Goal: Task Accomplishment & Management: Manage account settings

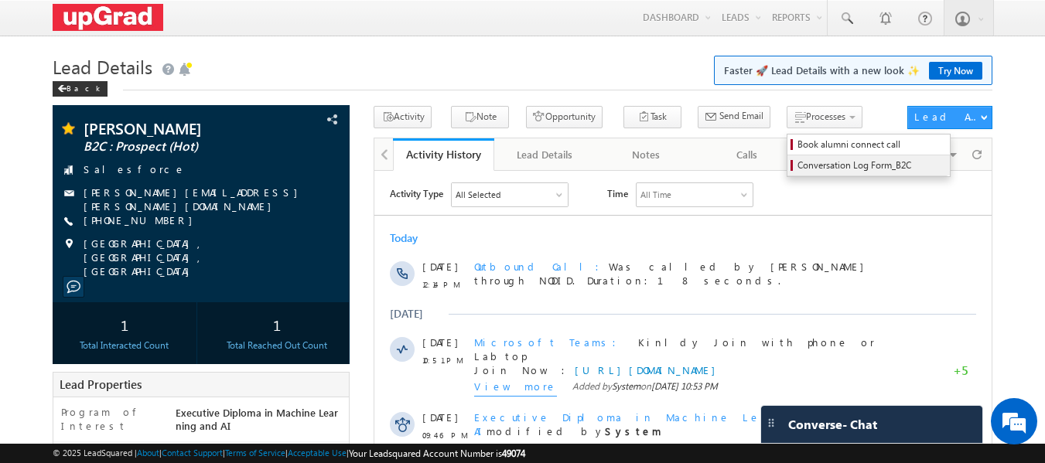
click at [829, 163] on span "Conversation Log Form_B2C" at bounding box center [870, 166] width 147 height 14
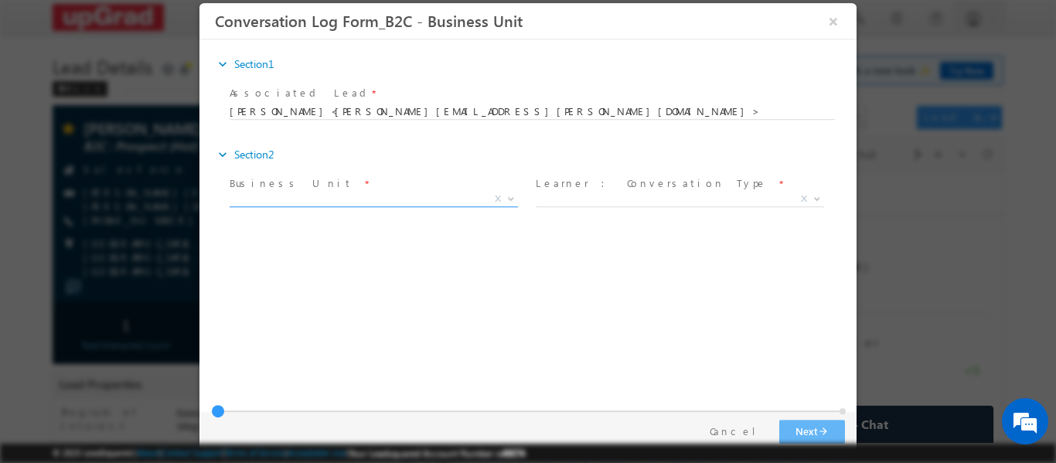
drag, startPoint x: 450, startPoint y: 196, endPoint x: 421, endPoint y: 205, distance: 30.6
click at [449, 196] on span "X" at bounding box center [374, 198] width 288 height 15
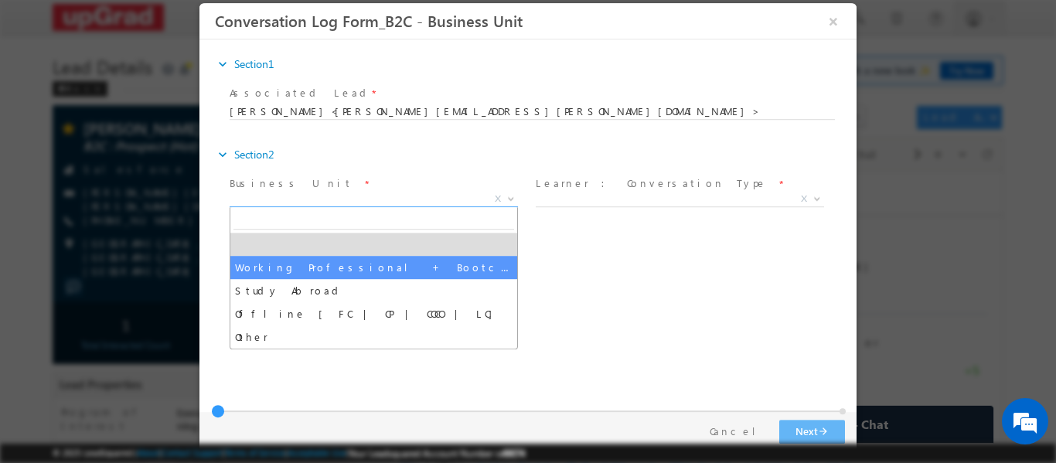
select select "Working Professional + Bootcamp"
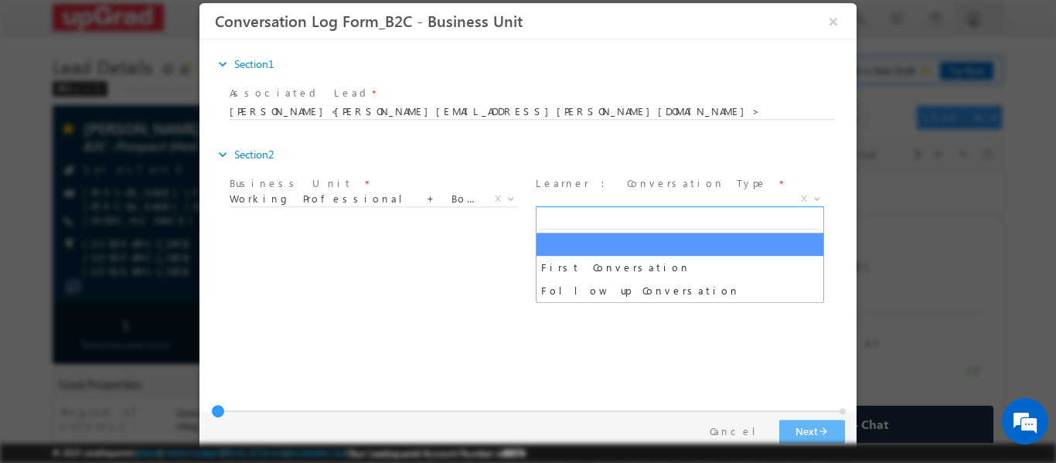
click at [606, 194] on span "X" at bounding box center [680, 198] width 288 height 15
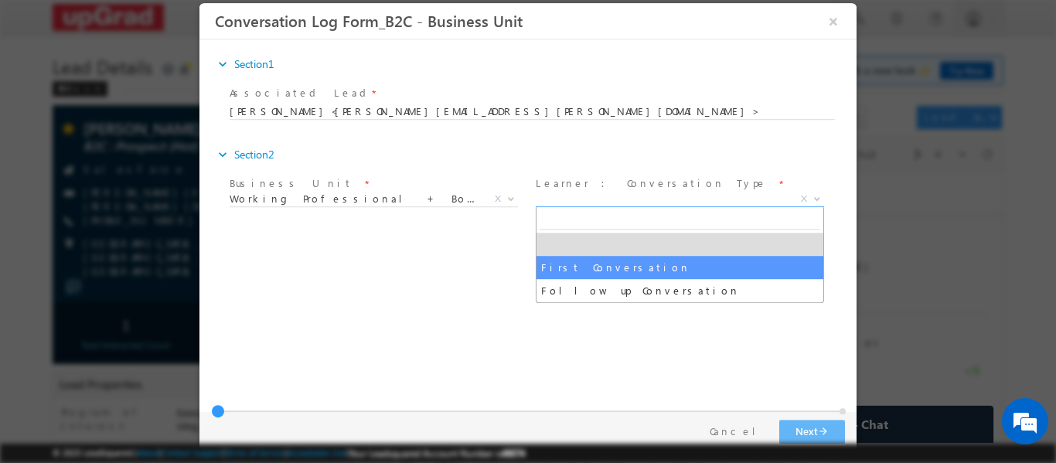
select select "First Conversation"
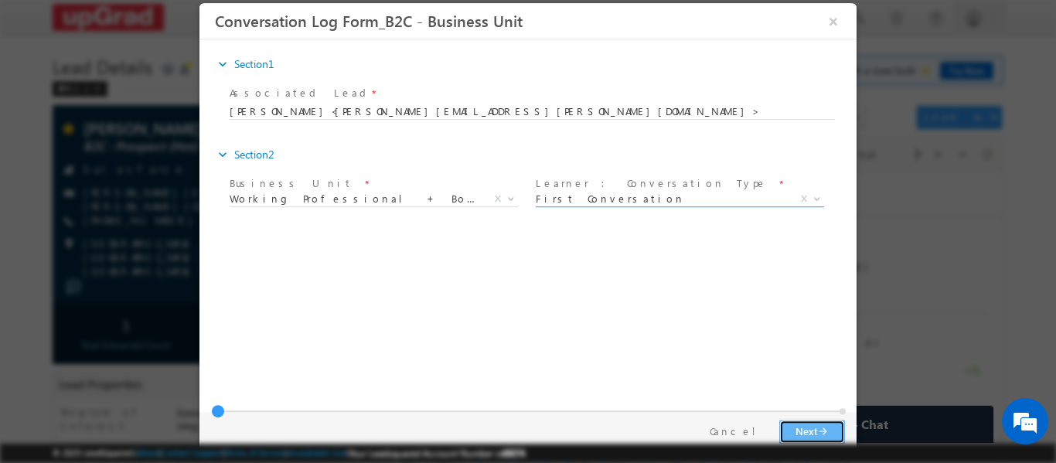
click at [817, 432] on button "Next arrow_forward" at bounding box center [813, 431] width 66 height 24
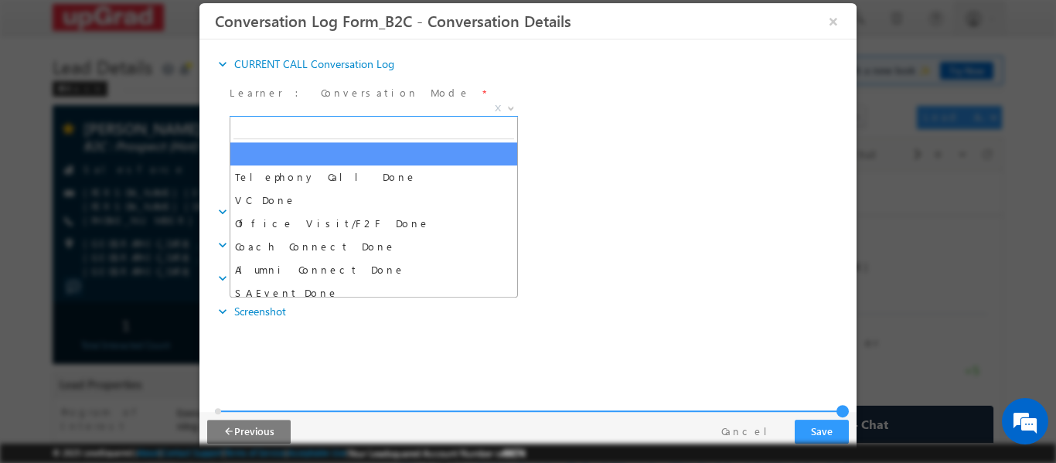
click at [423, 109] on span "X" at bounding box center [374, 108] width 288 height 15
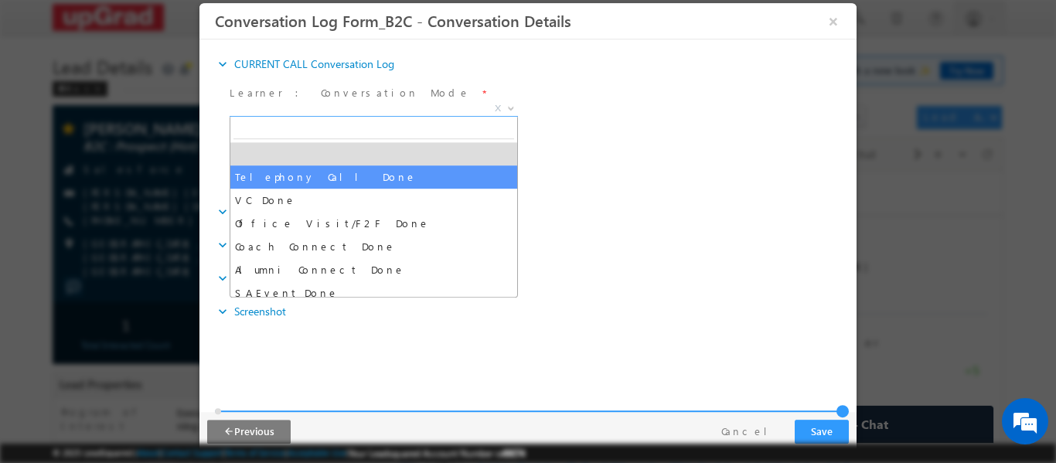
select select "Telephony Call Done"
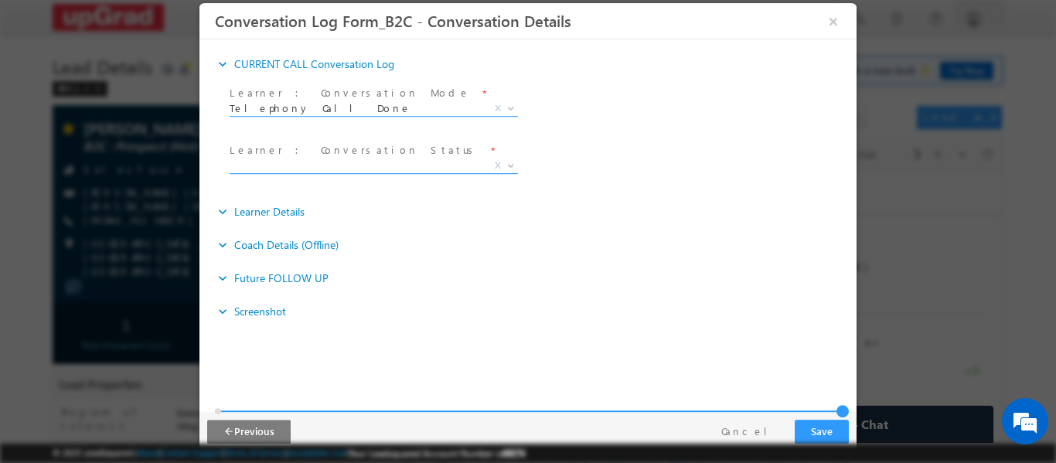
click at [307, 165] on span "X" at bounding box center [374, 165] width 288 height 15
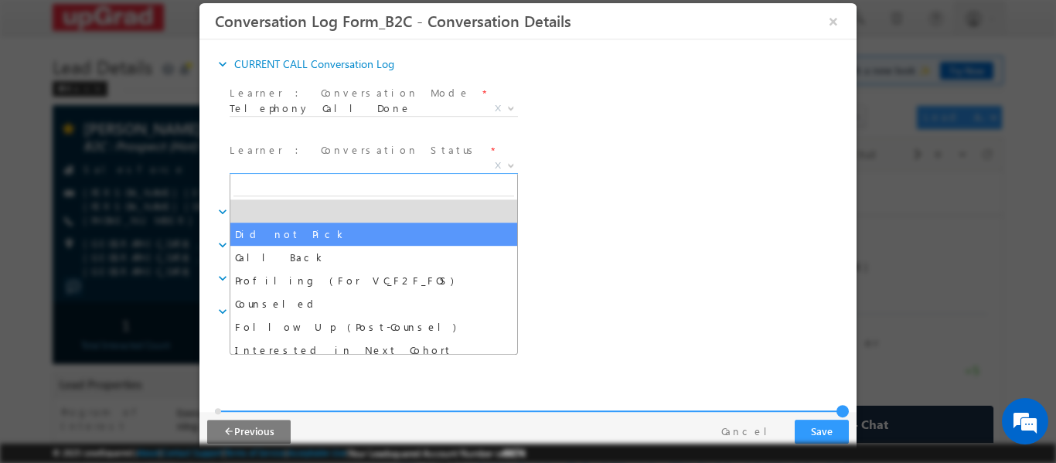
select select "Did not Pick"
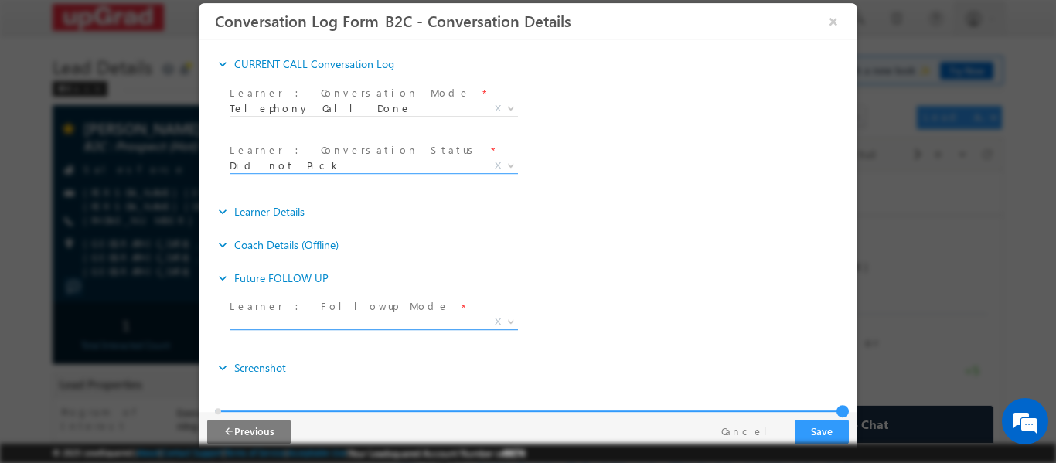
drag, startPoint x: 429, startPoint y: 322, endPoint x: 401, endPoint y: 313, distance: 29.3
click at [426, 322] on span "X" at bounding box center [374, 321] width 288 height 15
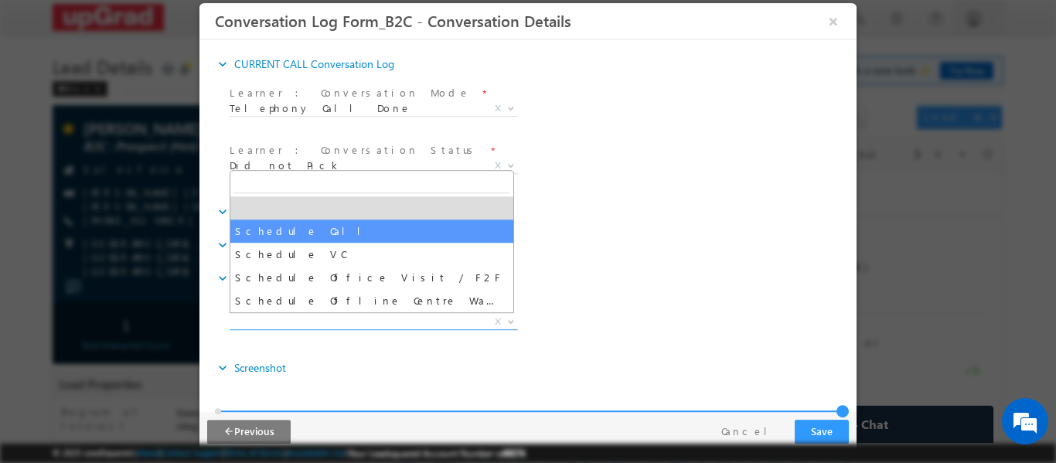
select select "Schedule Call"
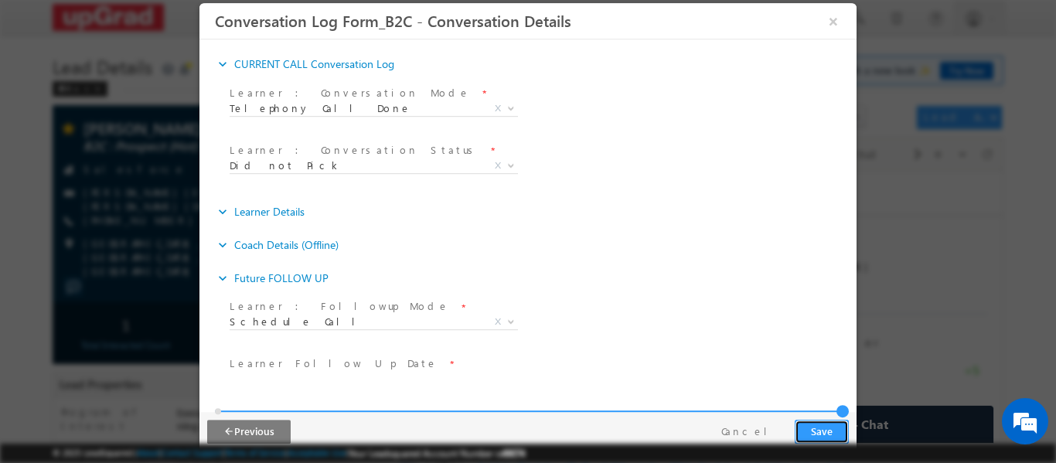
click at [819, 422] on button "Save" at bounding box center [822, 431] width 54 height 24
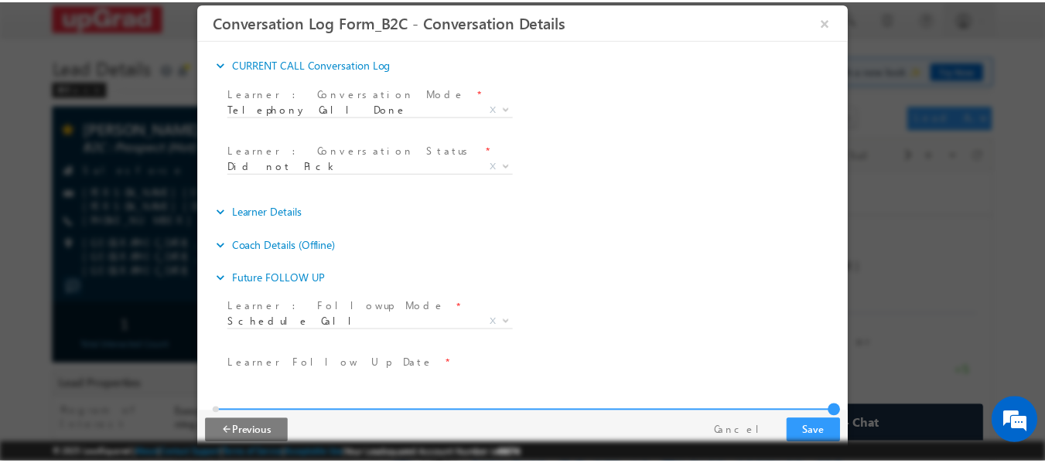
scroll to position [93, 0]
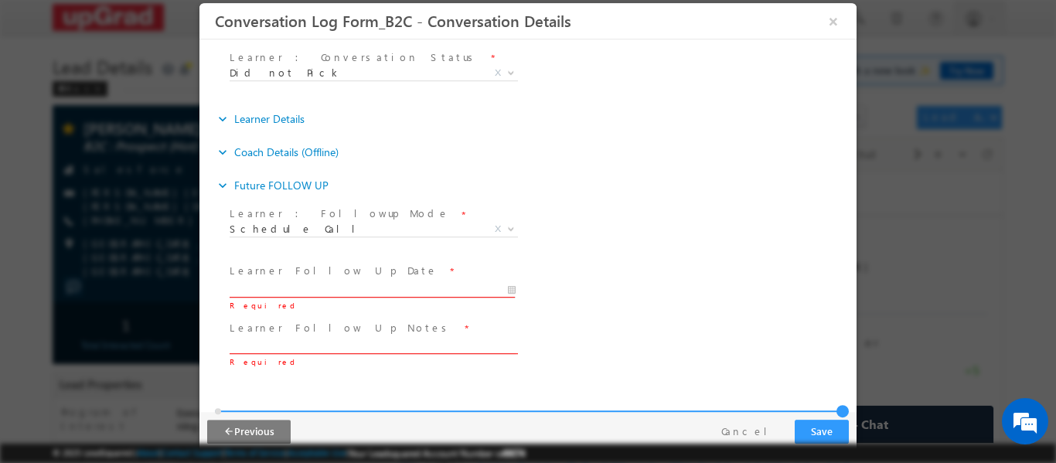
type input "08/14/2025 1:21 PM"
type input "21"
click at [462, 289] on input "08/14/2025 1:21 PM" at bounding box center [373, 288] width 286 height 15
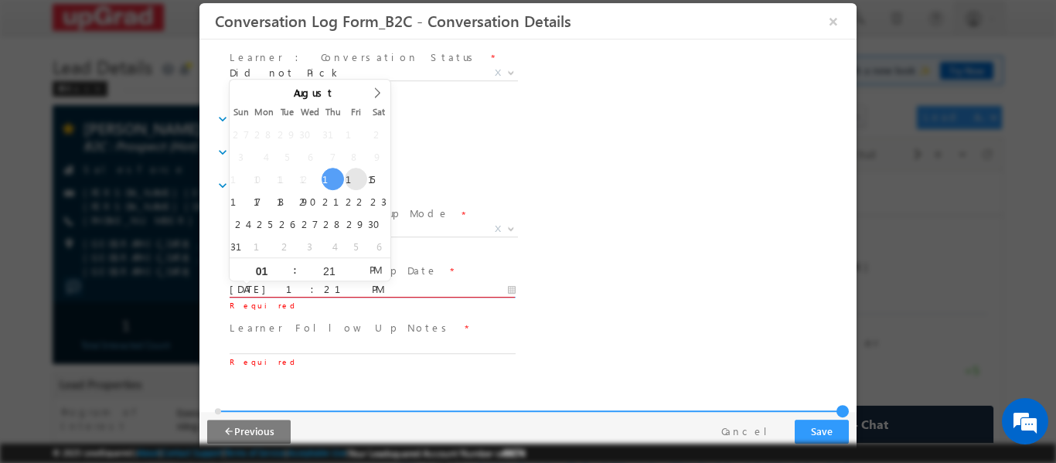
type input "08/15/2025 1:21 PM"
type input "12"
type input "08/15/2025 12:21 PM"
click at [748, 159] on div "expand_more Coach Details (Offline)" at bounding box center [536, 152] width 642 height 28
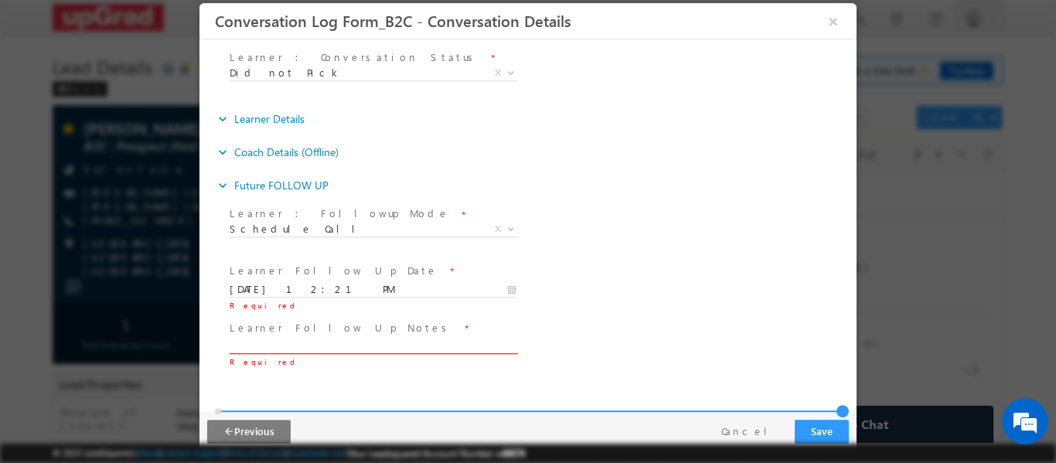
click at [384, 345] on input "text" at bounding box center [373, 346] width 286 height 15
type input "call"
click at [675, 189] on div "expand_more Future FOLLOW UP" at bounding box center [536, 185] width 642 height 28
click at [826, 429] on button "Save" at bounding box center [822, 431] width 54 height 24
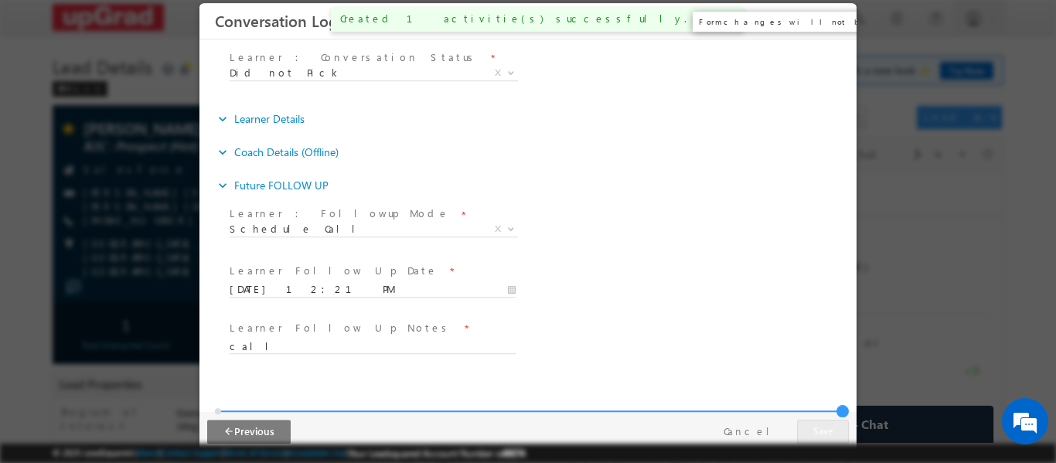
click at [833, 23] on button "×" at bounding box center [834, 20] width 26 height 29
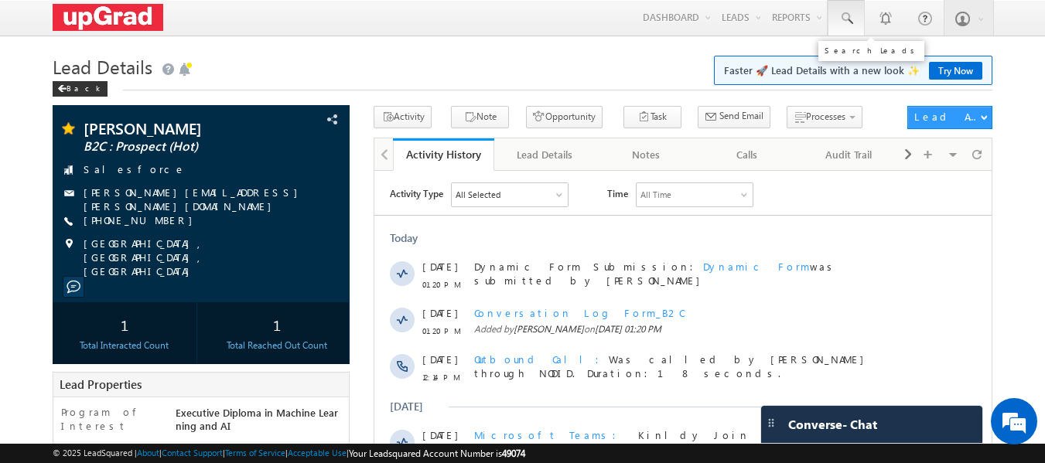
click at [844, 12] on span at bounding box center [845, 18] width 15 height 15
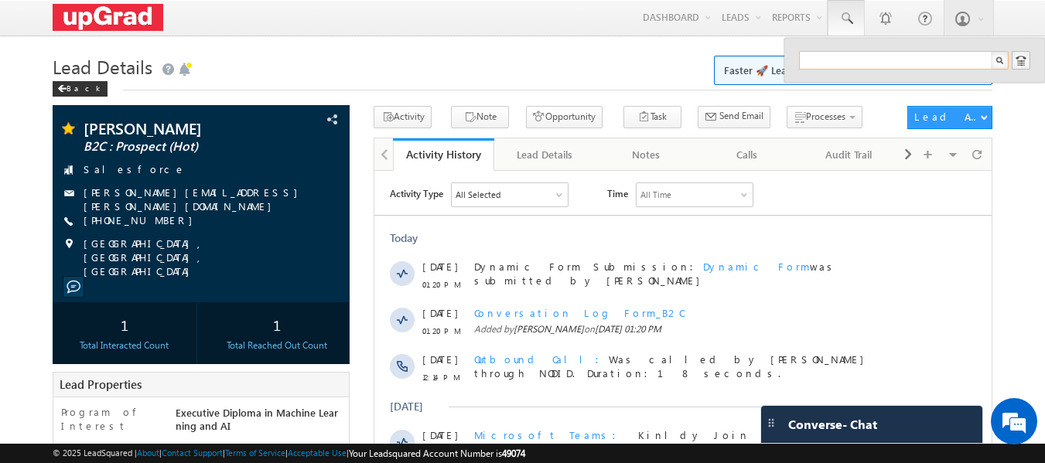
paste input "visit2balaji@gmail.com"
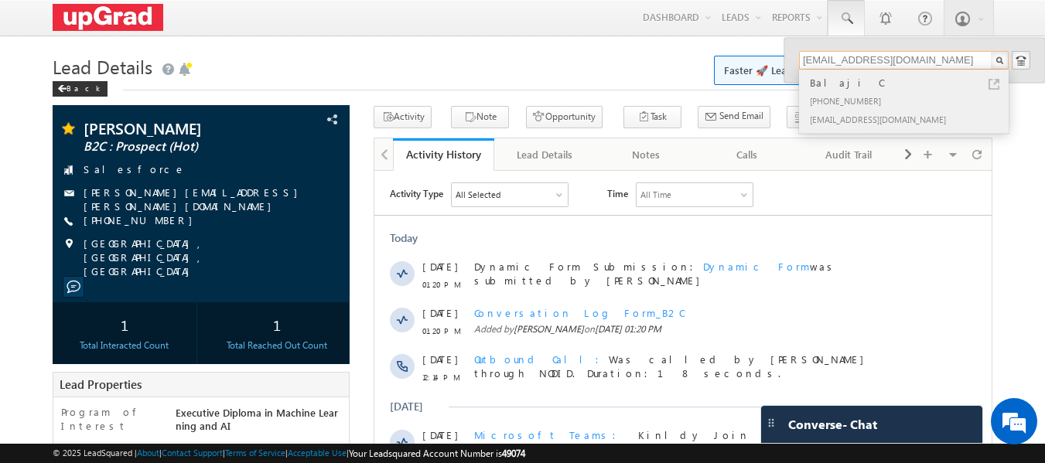
type input "visit2balaji@gmail.com"
click at [841, 85] on div "Balaji C" at bounding box center [910, 82] width 207 height 17
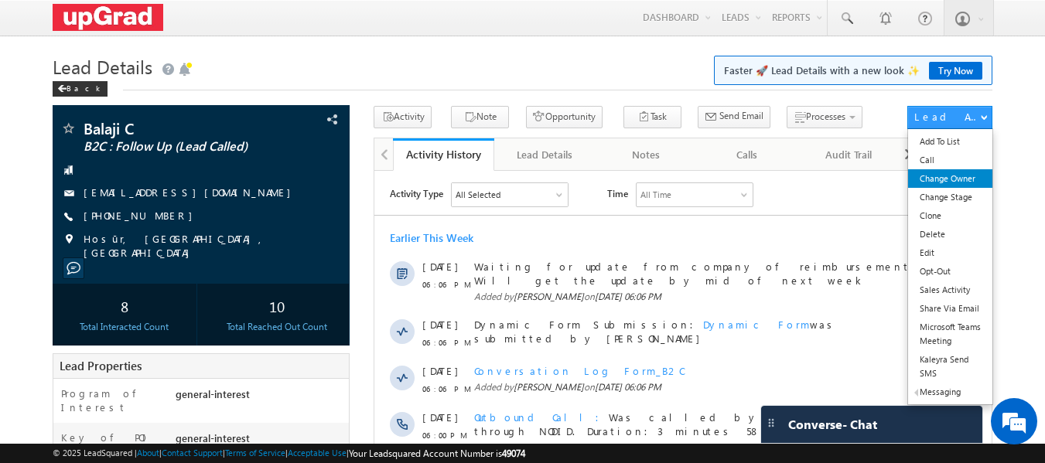
click at [941, 179] on link "Change Owner" at bounding box center [950, 178] width 84 height 19
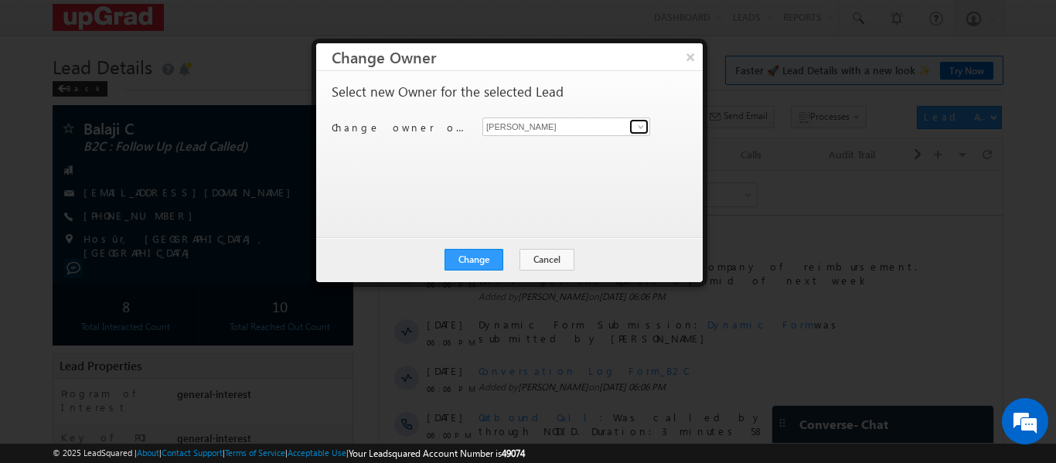
click at [640, 127] on span at bounding box center [641, 127] width 12 height 12
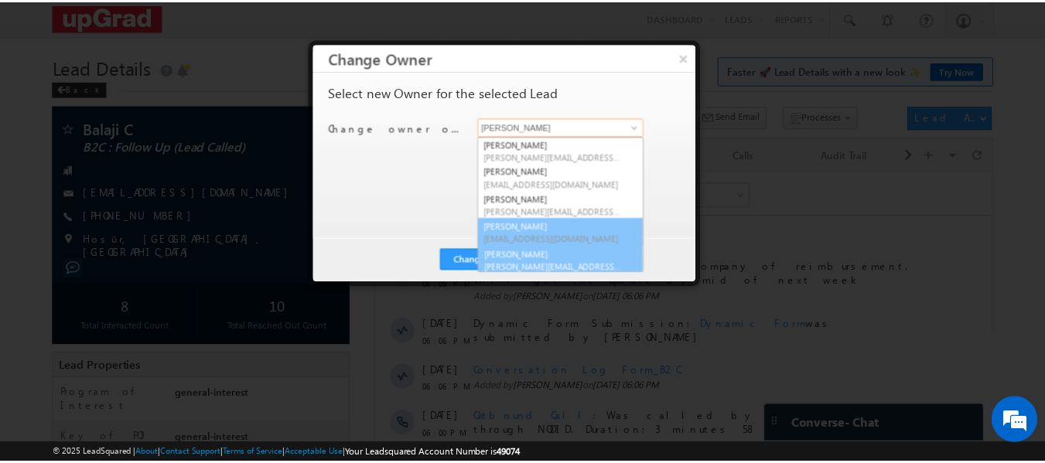
scroll to position [4, 0]
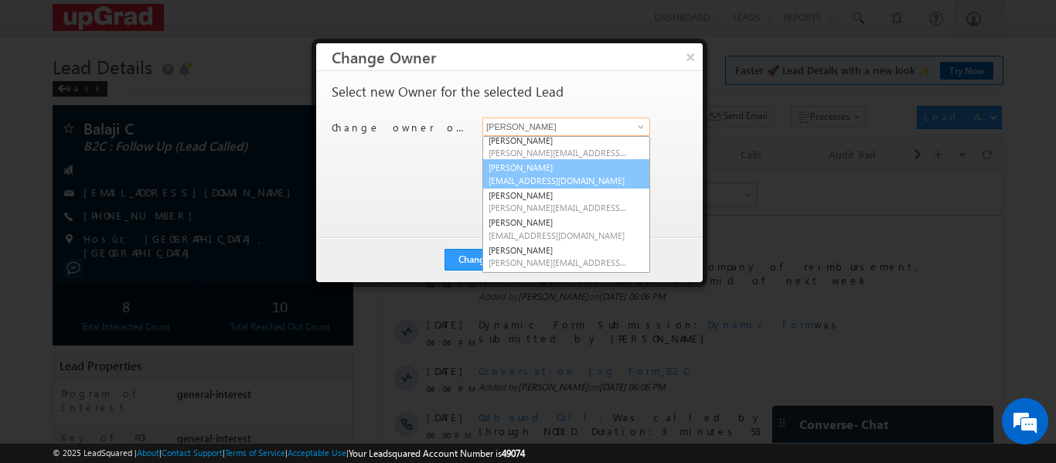
click at [531, 171] on link "Kannan Nair kannan.nair@upgrad.com" at bounding box center [567, 173] width 168 height 29
type input "Kannan Nair"
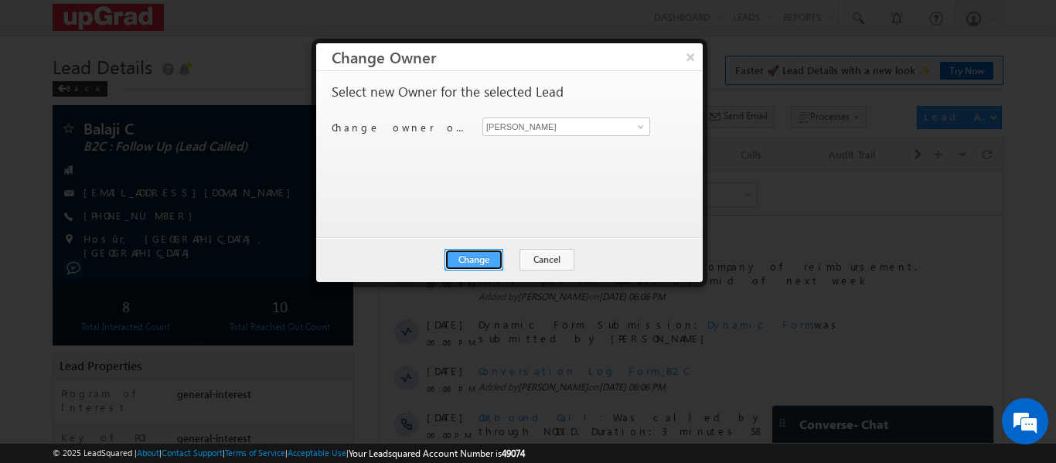
click at [490, 258] on button "Change" at bounding box center [474, 260] width 59 height 22
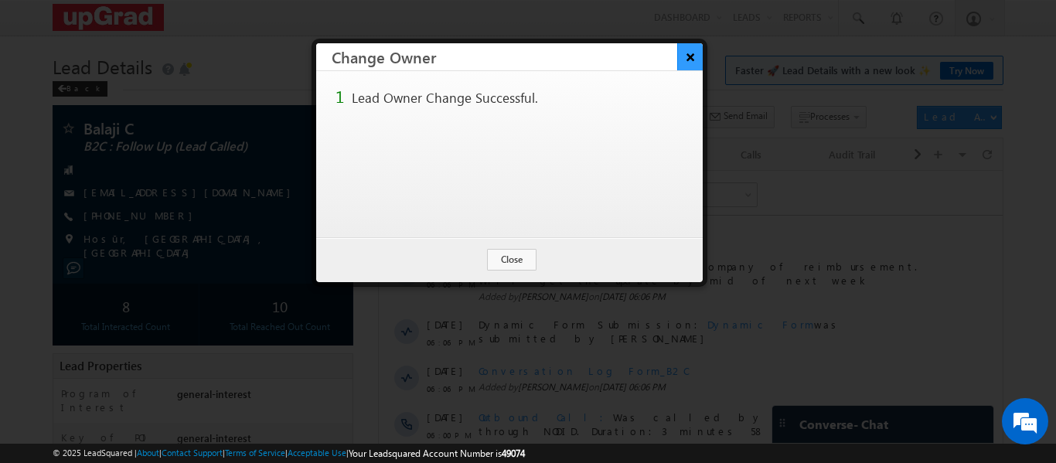
click at [680, 65] on button "×" at bounding box center [690, 56] width 26 height 27
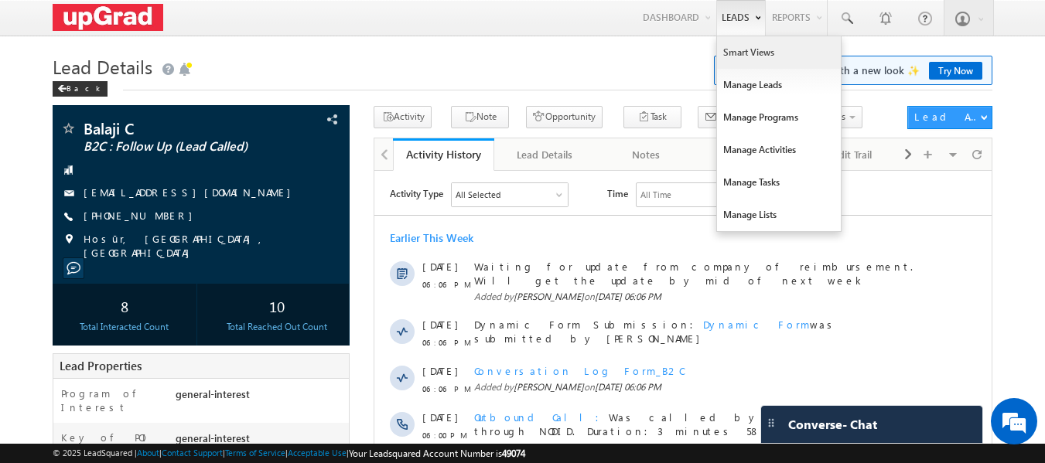
click at [758, 46] on link "Smart Views" at bounding box center [779, 52] width 124 height 32
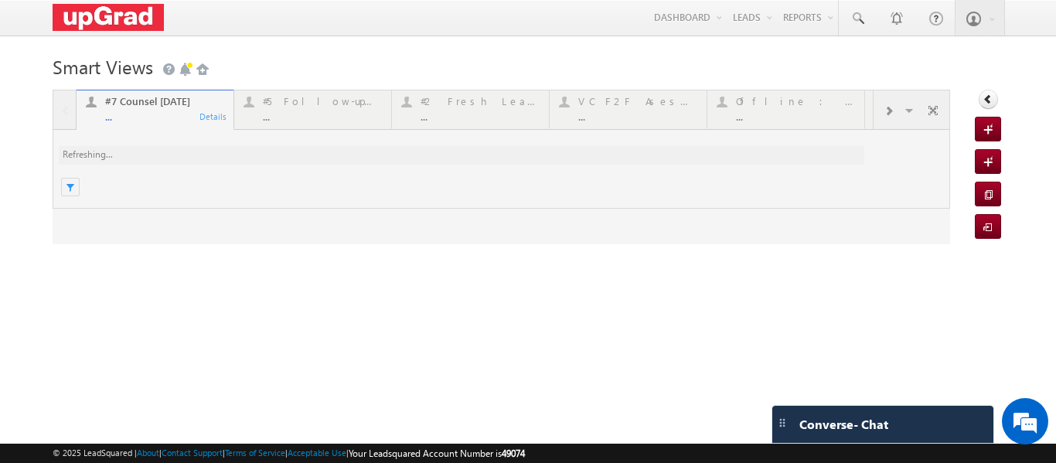
click at [302, 117] on div at bounding box center [502, 167] width 898 height 155
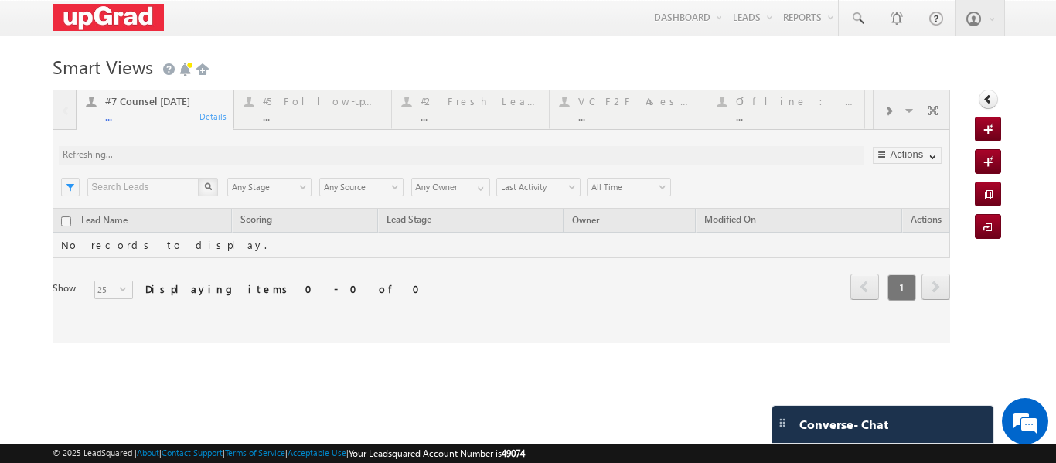
click at [305, 118] on div at bounding box center [502, 217] width 898 height 254
click at [305, 114] on div at bounding box center [502, 217] width 898 height 254
click at [302, 118] on div at bounding box center [502, 217] width 898 height 254
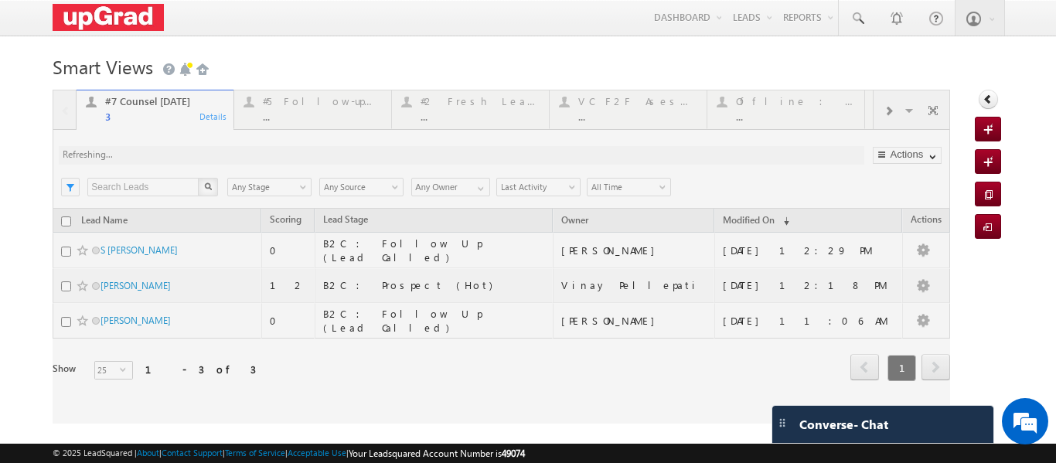
click at [315, 111] on div at bounding box center [502, 257] width 898 height 334
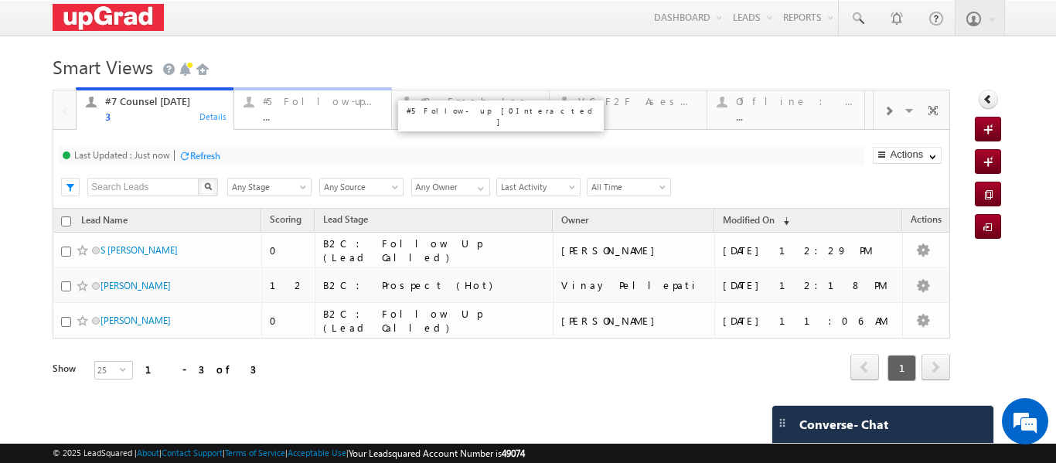
click at [315, 113] on div "..." at bounding box center [322, 117] width 119 height 12
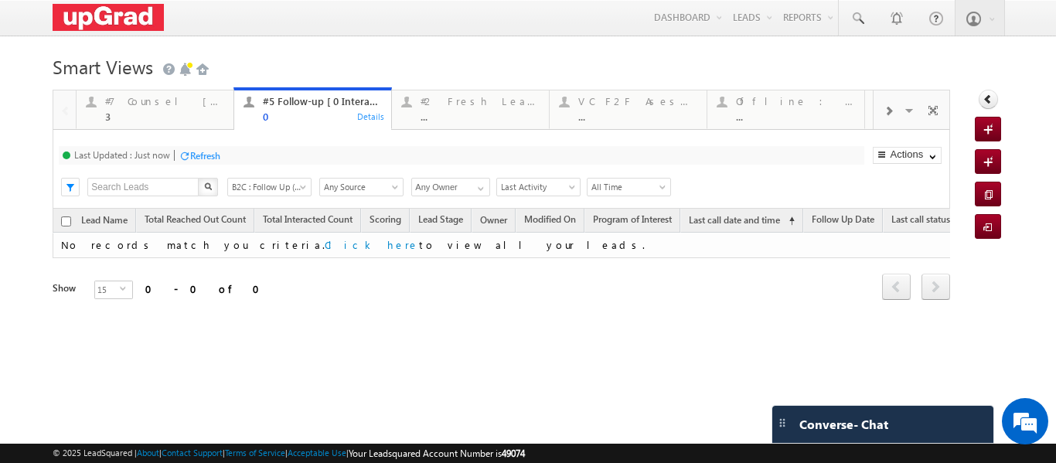
click at [303, 186] on span at bounding box center [305, 190] width 12 height 12
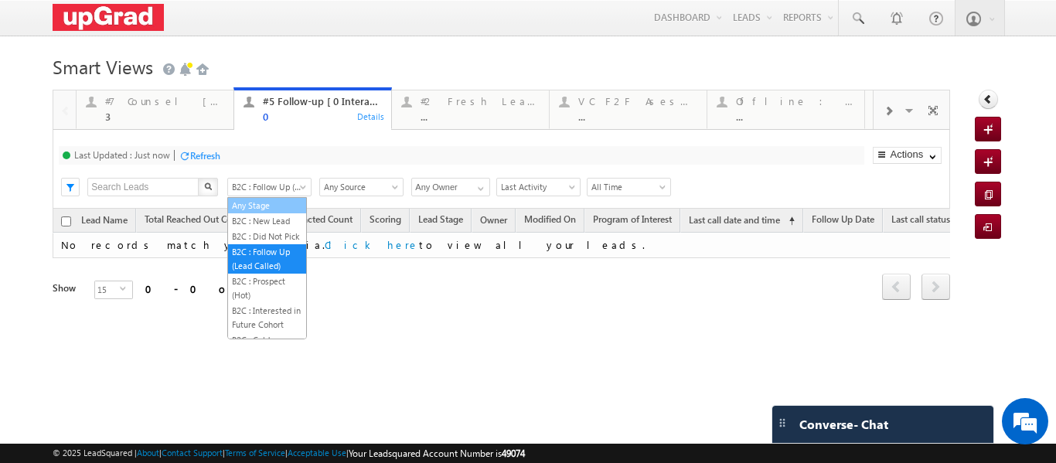
click at [265, 202] on link "Any Stage" at bounding box center [267, 206] width 78 height 14
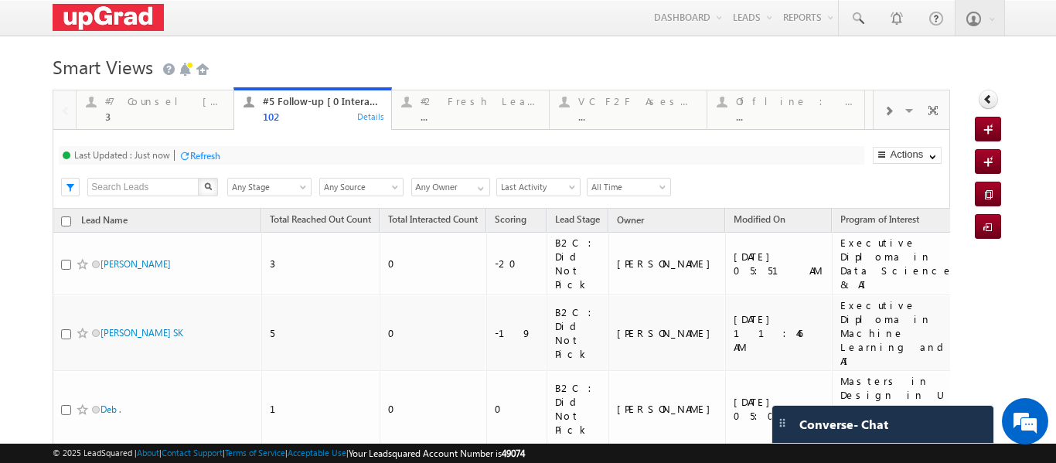
click at [661, 188] on span at bounding box center [664, 190] width 12 height 12
click at [622, 156] on div "Last Updated : Just now Refresh Refreshing..." at bounding box center [461, 155] width 805 height 19
click at [485, 189] on span at bounding box center [481, 189] width 12 height 12
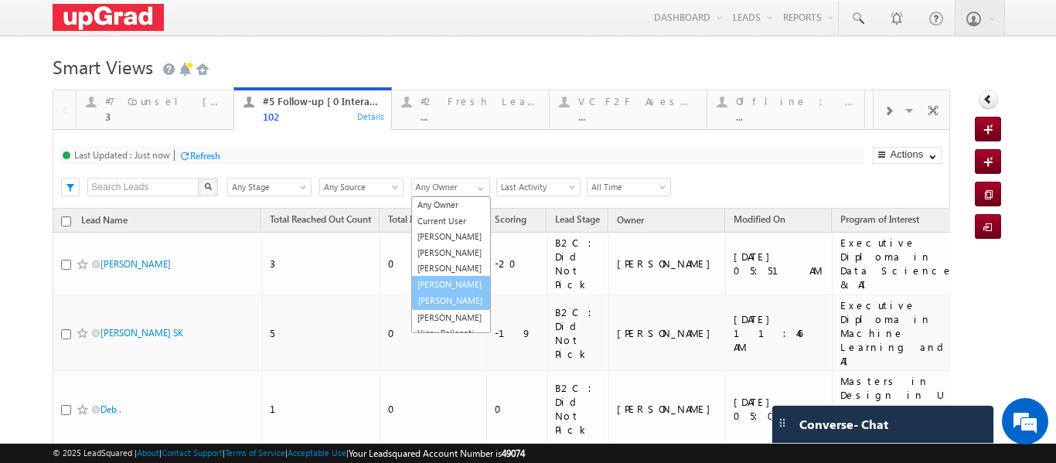
scroll to position [3, 0]
click at [445, 306] on link "Smrita Panday" at bounding box center [451, 297] width 80 height 18
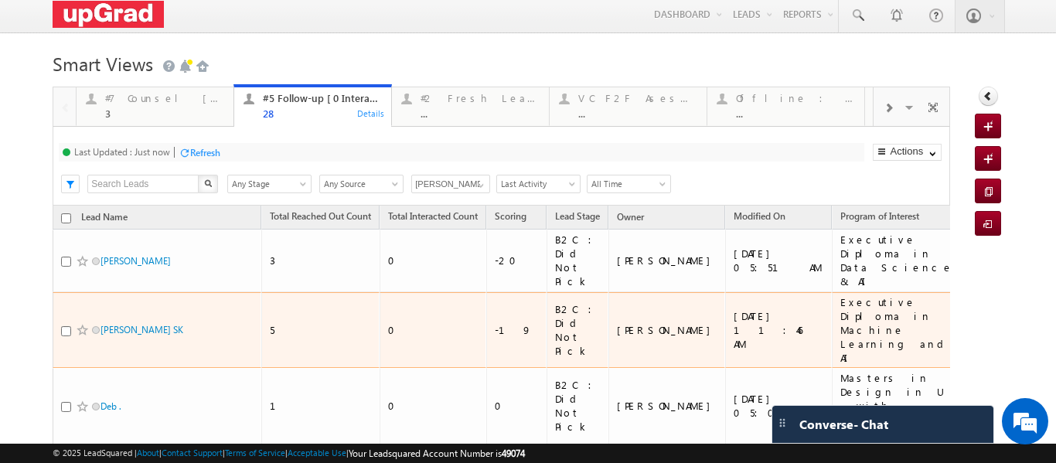
scroll to position [0, 0]
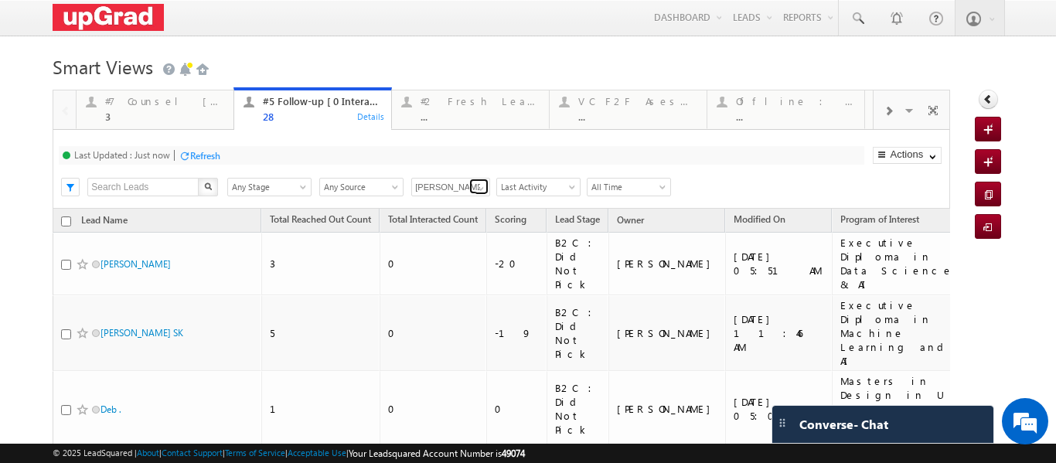
click at [475, 189] on span at bounding box center [481, 189] width 12 height 12
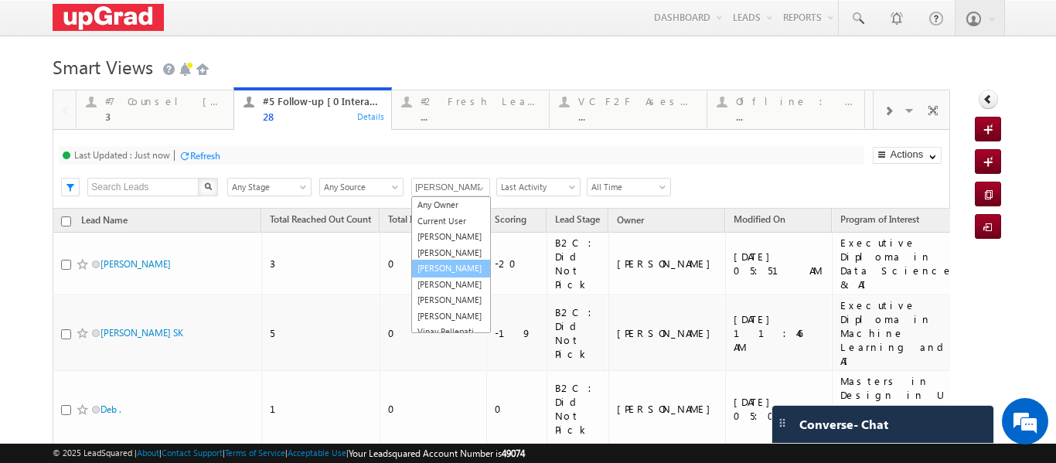
scroll to position [46, 0]
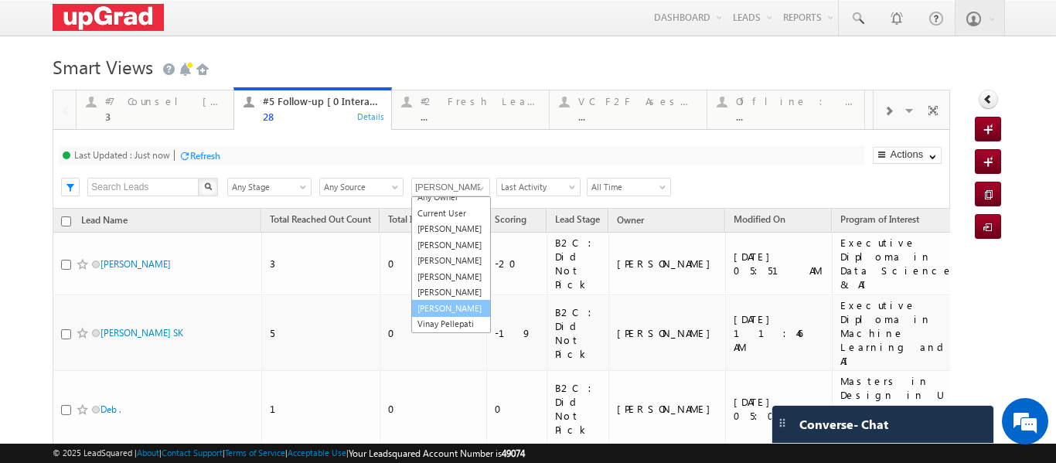
click at [444, 303] on link "Sphoorthi Valmiki" at bounding box center [451, 309] width 80 height 18
type input "Sphoorthi Valmiki"
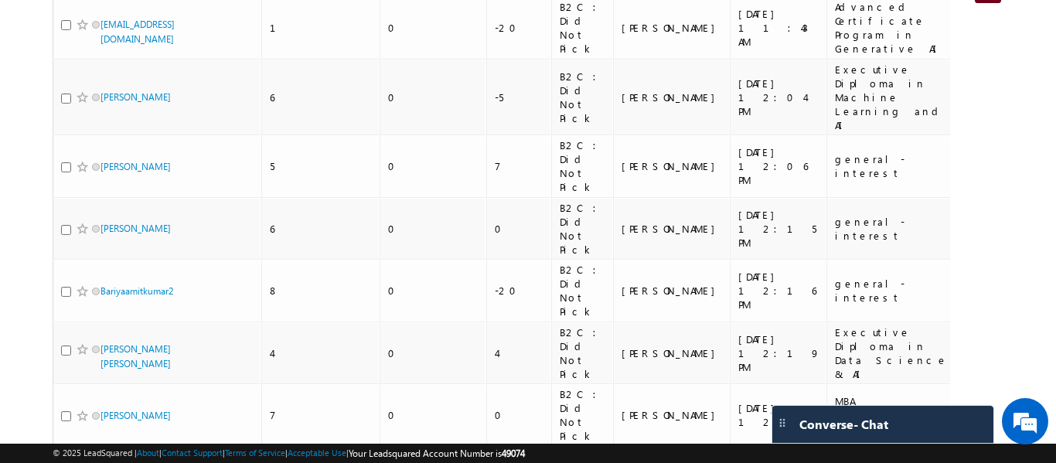
scroll to position [232, 0]
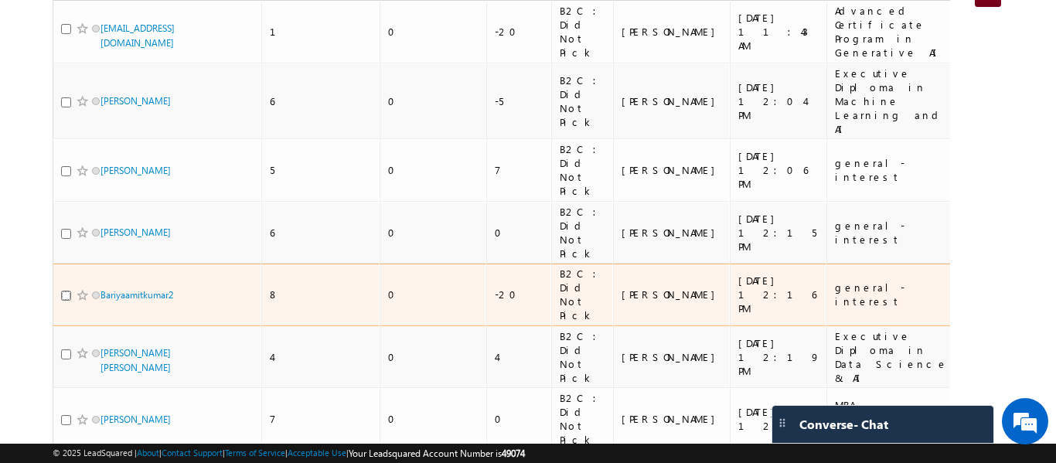
click at [66, 291] on input "checkbox" at bounding box center [66, 296] width 10 height 10
checkbox input "true"
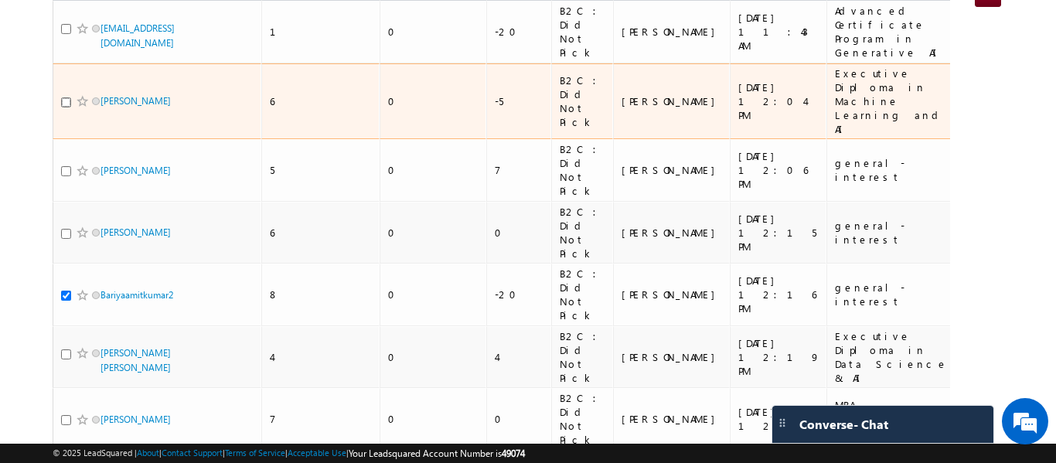
click at [62, 97] on input "checkbox" at bounding box center [66, 102] width 10 height 10
checkbox input "true"
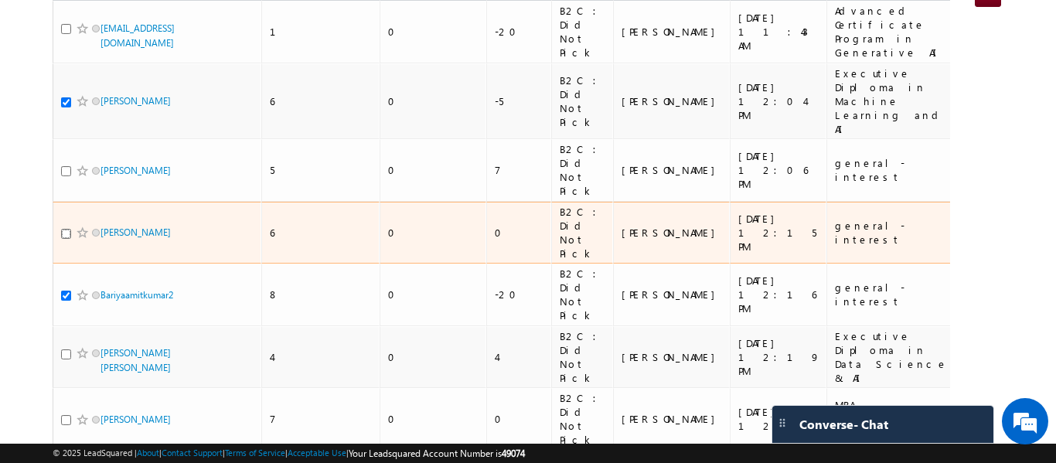
click at [64, 229] on input "checkbox" at bounding box center [66, 234] width 10 height 10
checkbox input "true"
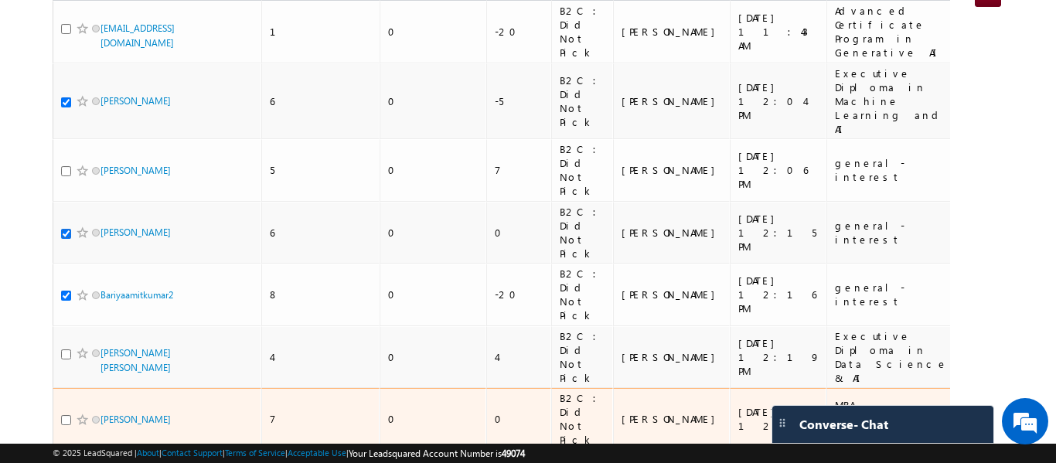
scroll to position [387, 0]
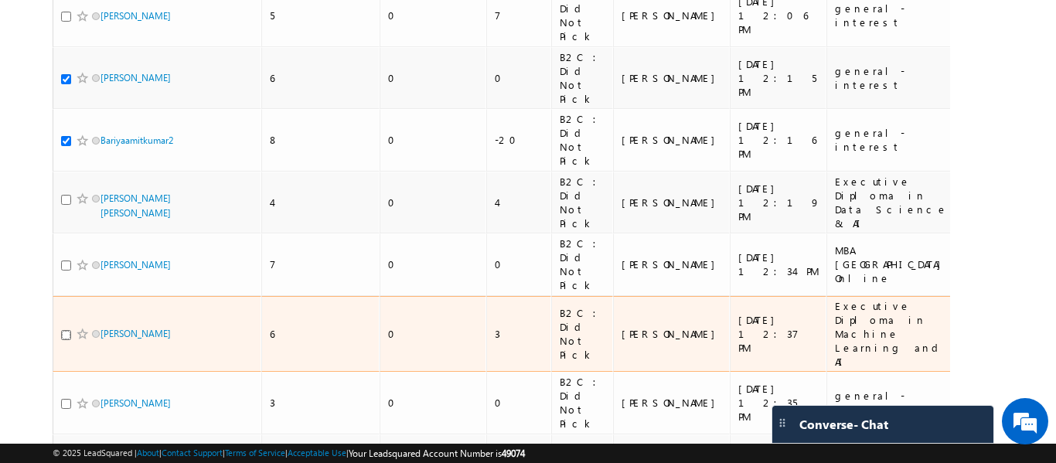
click at [67, 330] on input "checkbox" at bounding box center [66, 335] width 10 height 10
checkbox input "true"
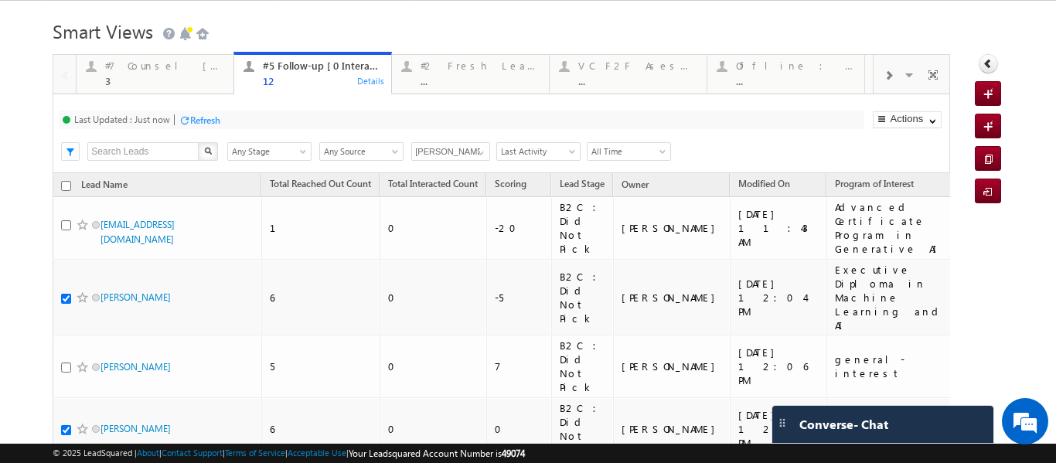
scroll to position [0, 0]
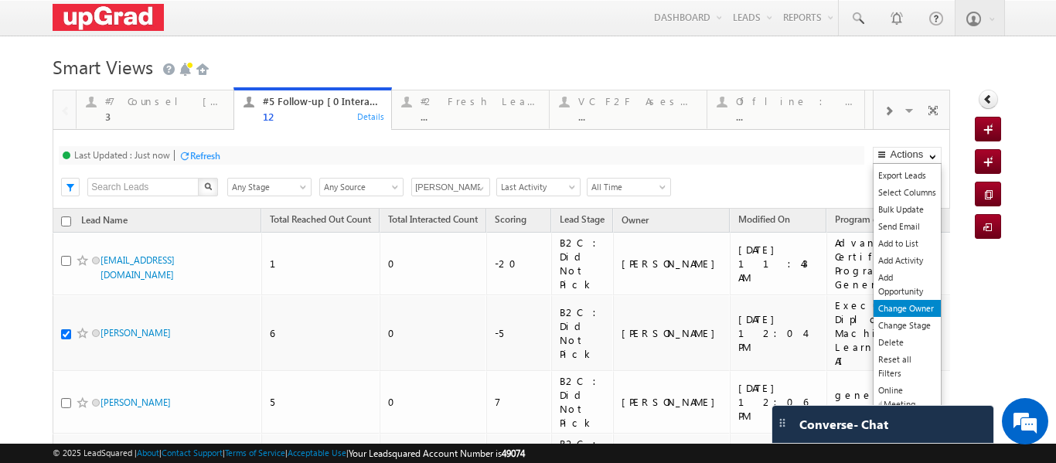
click at [897, 304] on link "Change Owner" at bounding box center [907, 308] width 67 height 17
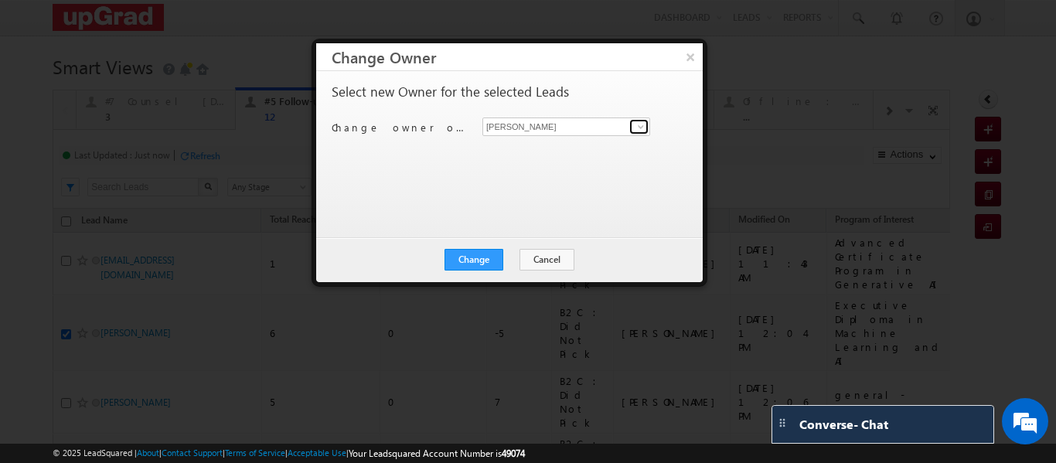
click at [637, 128] on span at bounding box center [641, 127] width 12 height 12
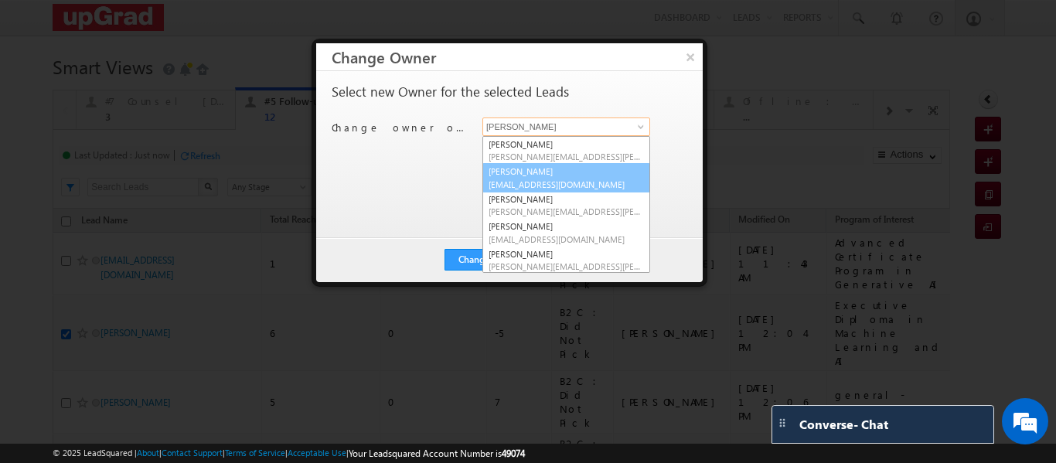
click at [536, 179] on span "kannan.nair@upgrad.com" at bounding box center [566, 185] width 155 height 12
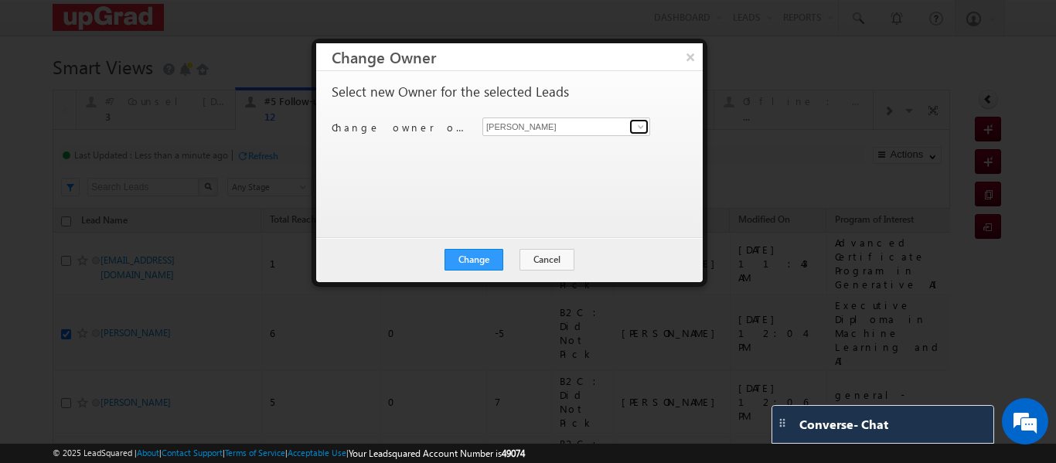
click at [636, 124] on span at bounding box center [641, 127] width 12 height 12
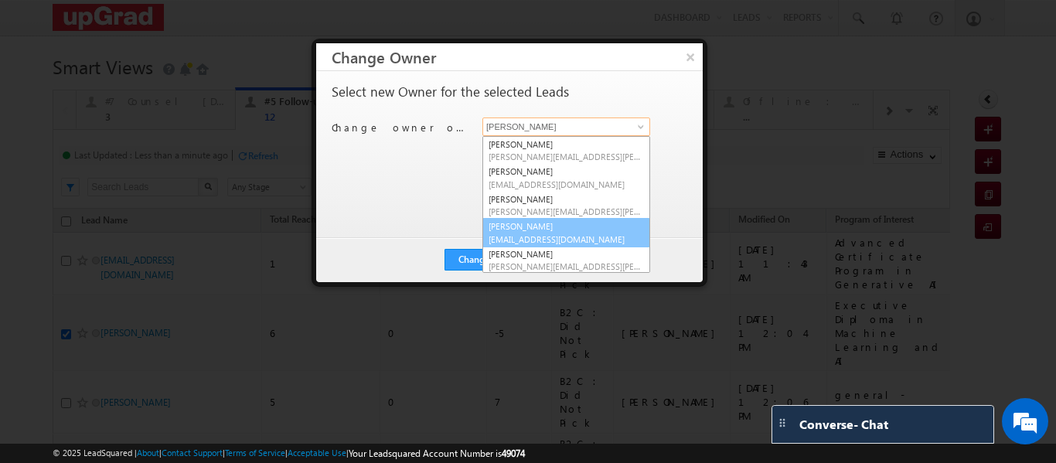
click at [525, 226] on link "Ritu Raj ritu.raj@upgrad.com" at bounding box center [567, 232] width 168 height 29
type input "[PERSON_NAME]"
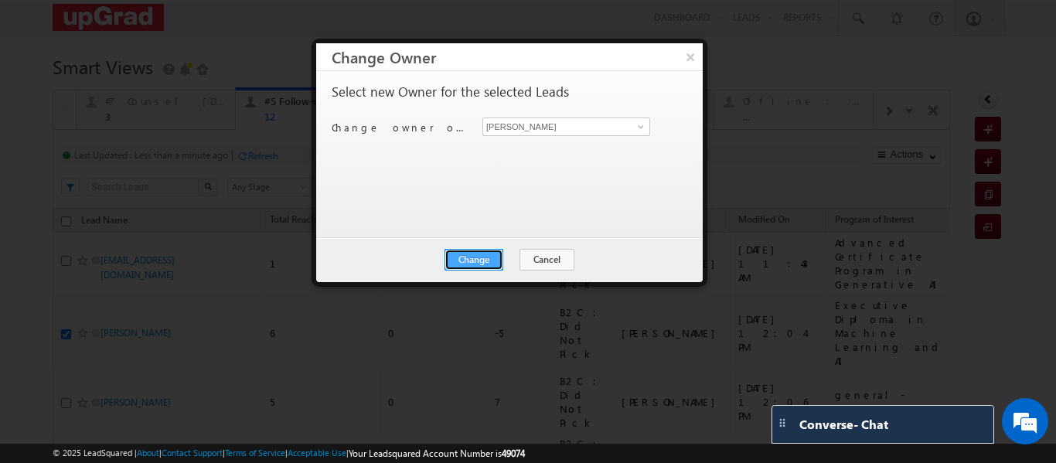
click at [484, 258] on button "Change" at bounding box center [474, 260] width 59 height 22
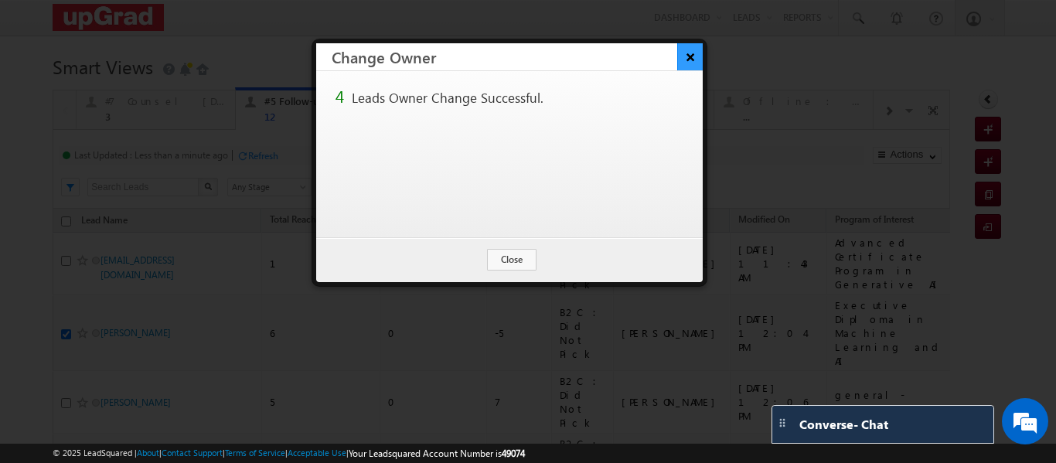
click at [694, 55] on button "×" at bounding box center [690, 56] width 26 height 27
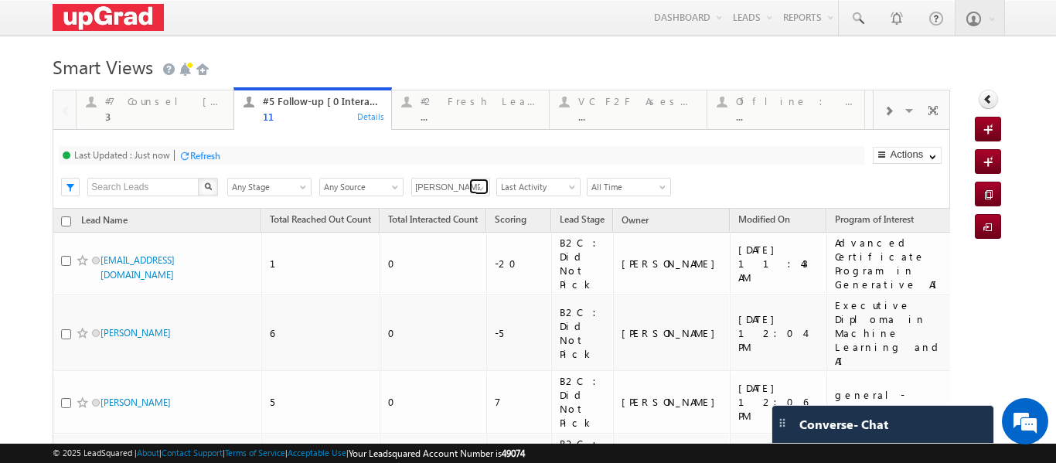
click at [484, 185] on span at bounding box center [481, 189] width 12 height 12
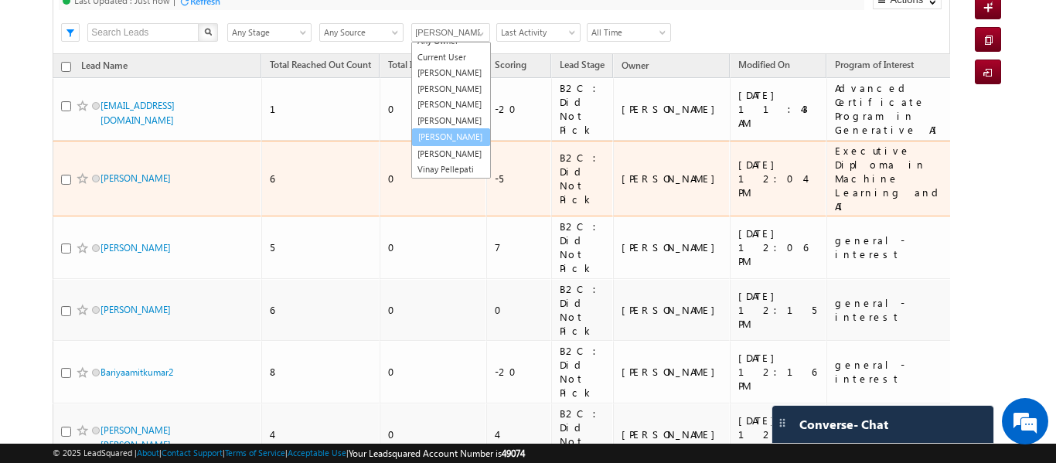
scroll to position [46, 0]
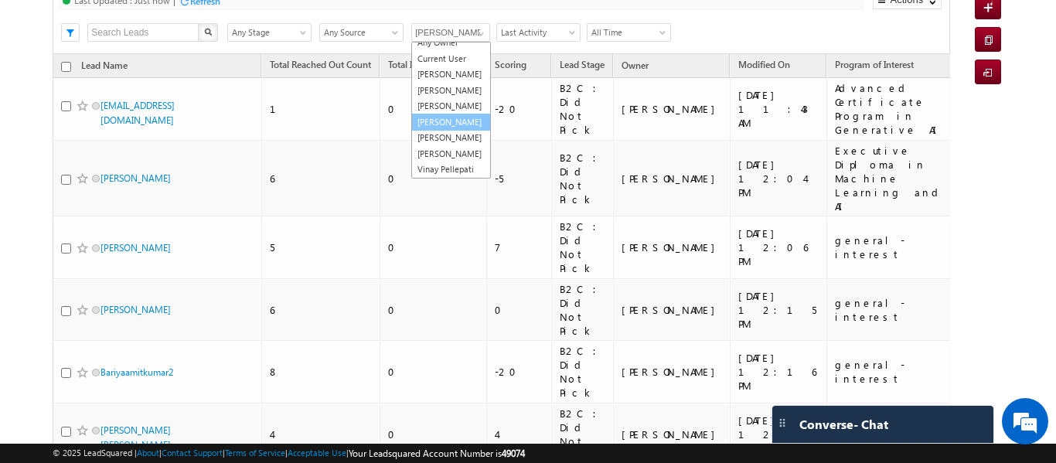
click at [445, 114] on link "[PERSON_NAME]" at bounding box center [451, 123] width 80 height 18
type input "[PERSON_NAME]"
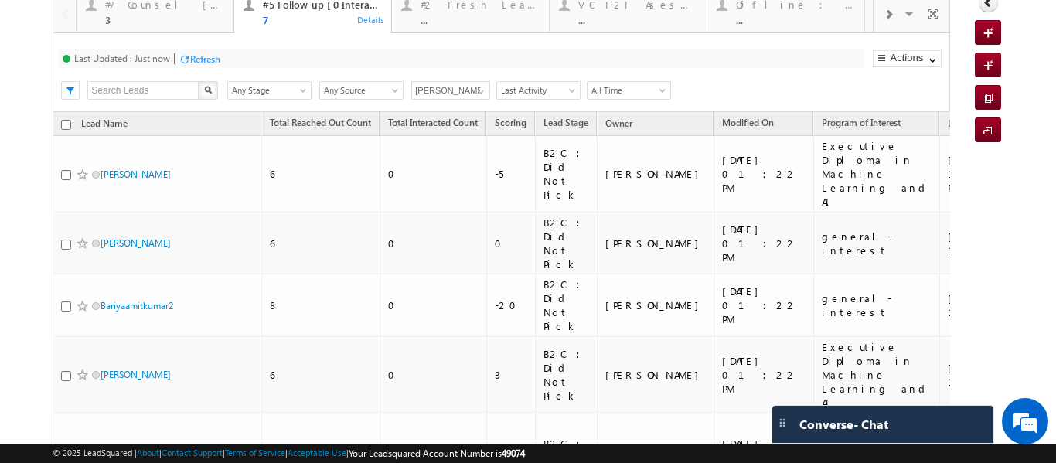
scroll to position [70, 0]
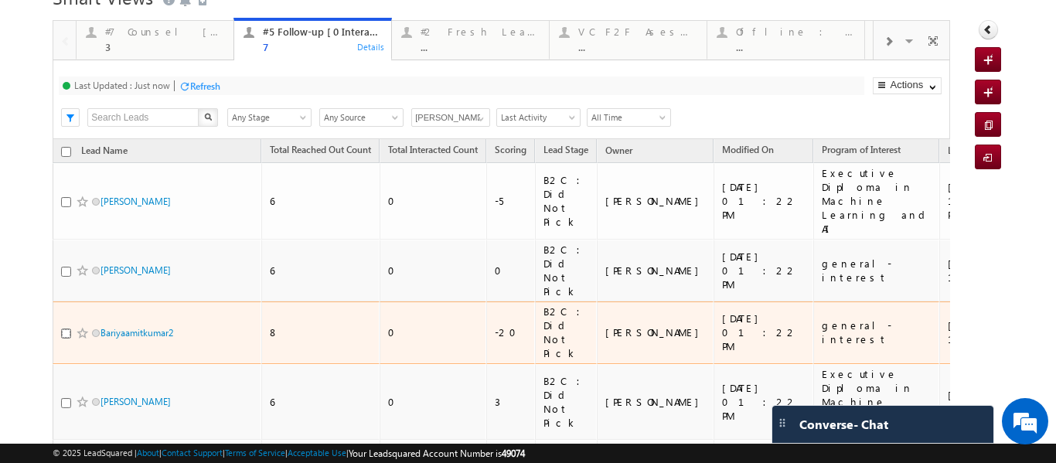
click at [65, 329] on input "checkbox" at bounding box center [66, 334] width 10 height 10
checkbox input "true"
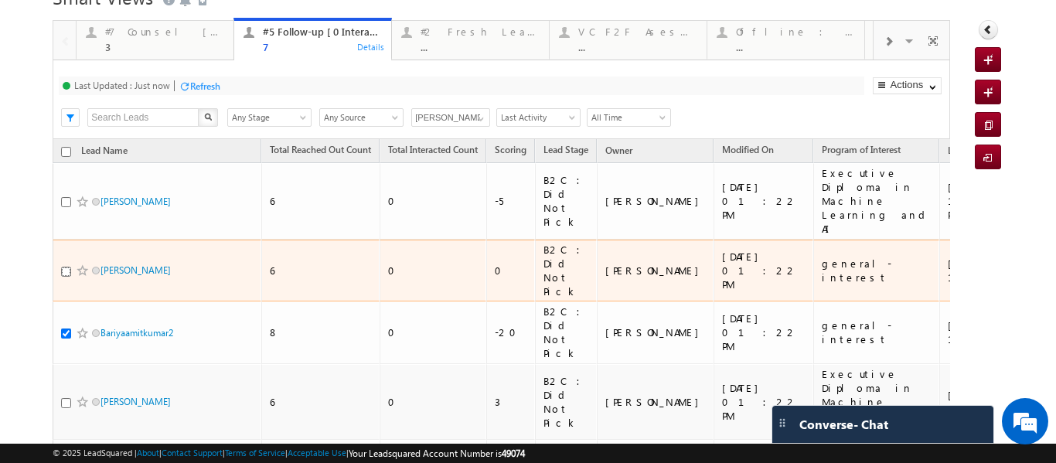
click at [62, 267] on input "checkbox" at bounding box center [66, 272] width 10 height 10
checkbox input "true"
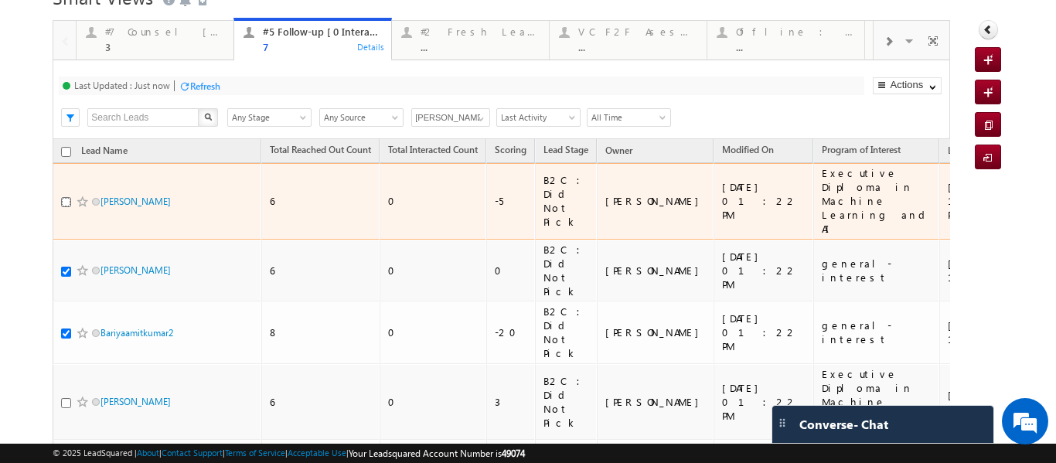
click at [63, 197] on input "checkbox" at bounding box center [66, 202] width 10 height 10
checkbox input "true"
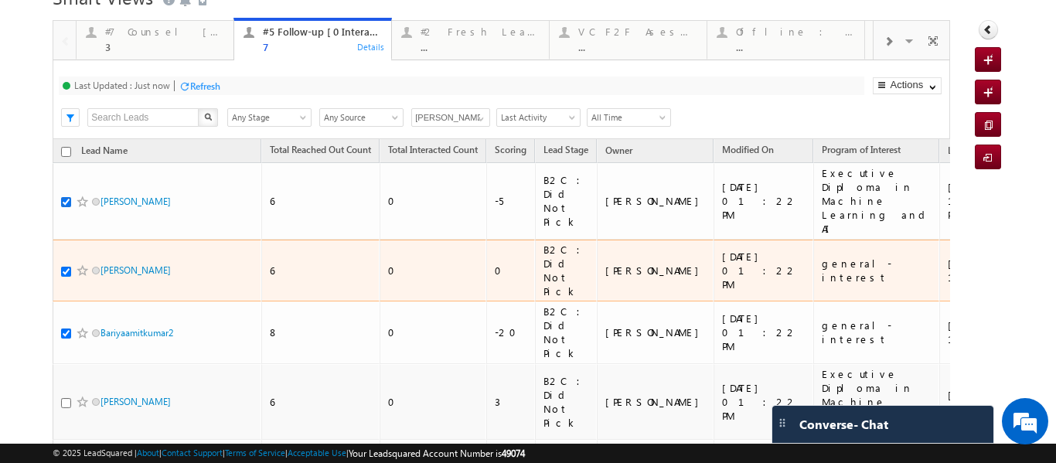
scroll to position [0, 0]
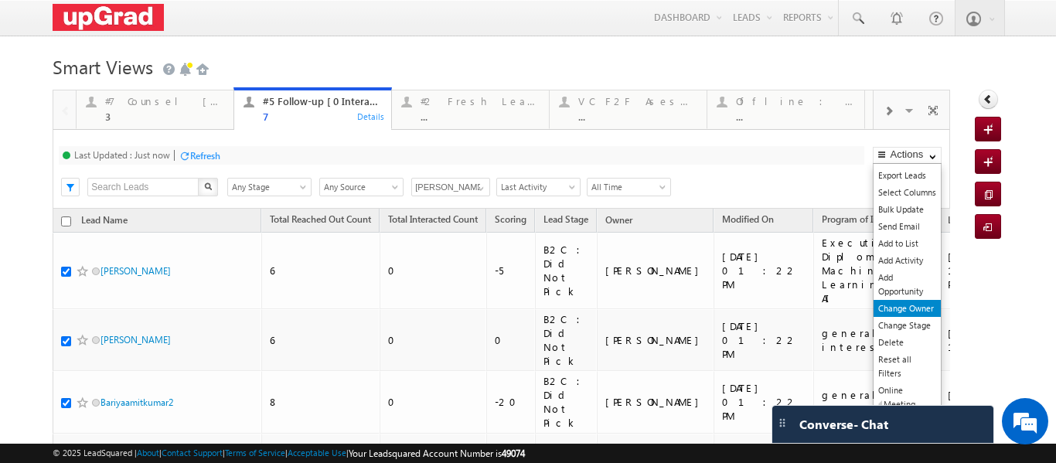
click at [906, 307] on link "Change Owner" at bounding box center [907, 308] width 67 height 17
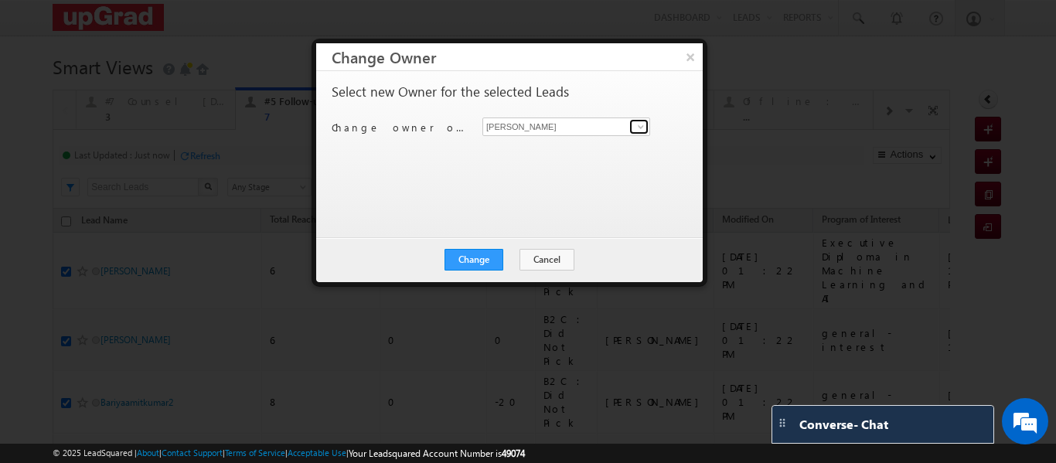
click at [637, 127] on span at bounding box center [641, 127] width 12 height 12
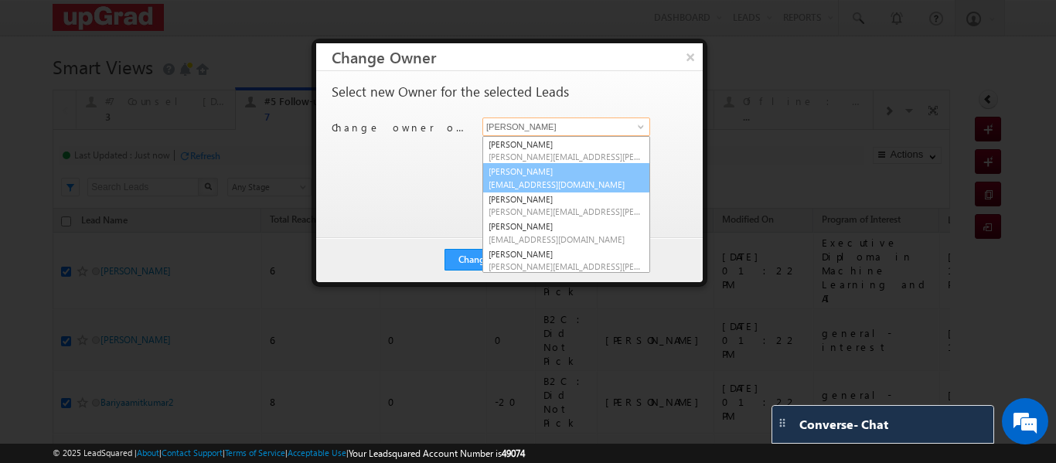
click at [520, 168] on link "Kannan Nair kannan.nair@upgrad.com" at bounding box center [567, 177] width 168 height 29
type input "Kannan Nair"
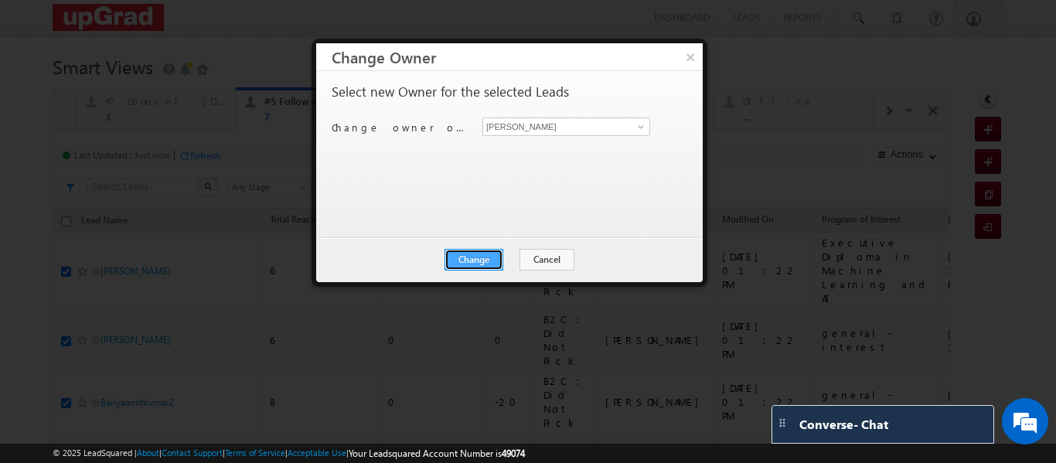
click at [486, 268] on button "Change" at bounding box center [474, 260] width 59 height 22
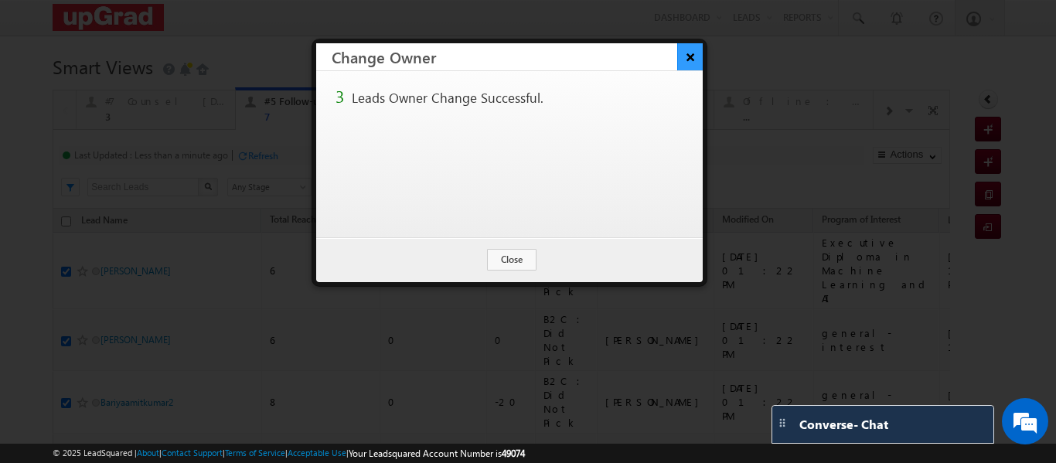
click at [686, 56] on button "×" at bounding box center [690, 56] width 26 height 27
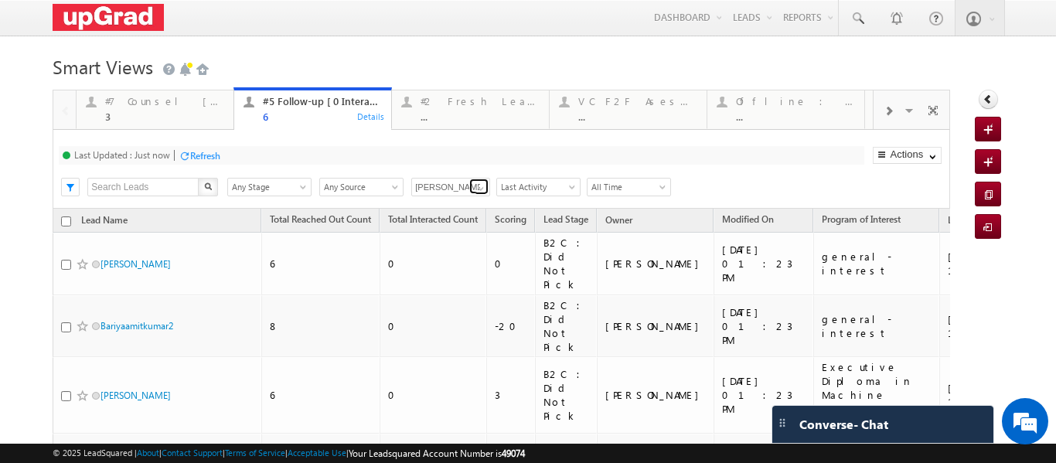
click at [483, 189] on span at bounding box center [481, 189] width 12 height 12
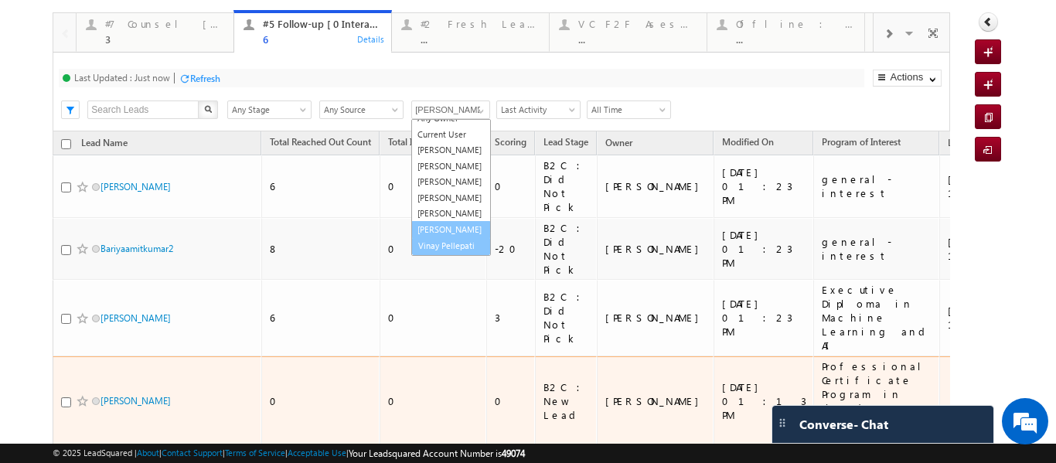
scroll to position [46, 0]
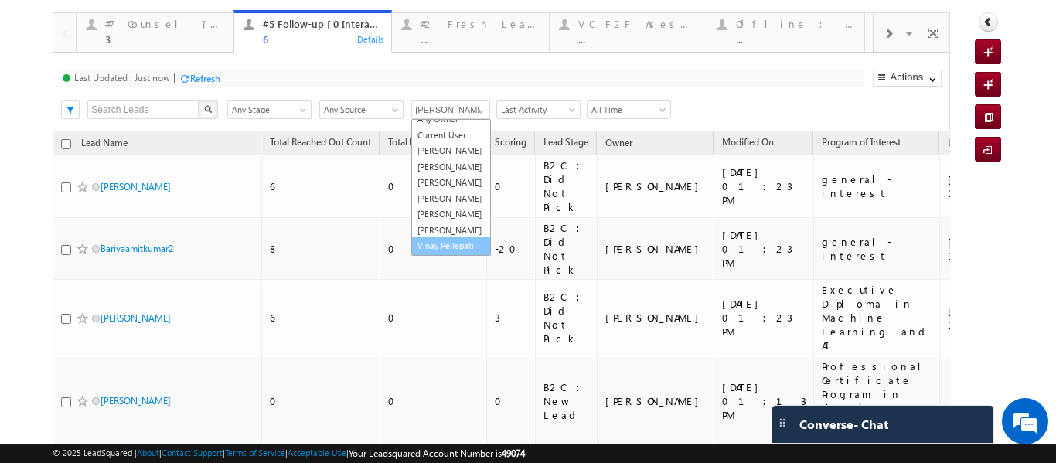
click at [440, 251] on link "Vinay Pellepati" at bounding box center [451, 246] width 80 height 18
type input "Vinay Pellepati"
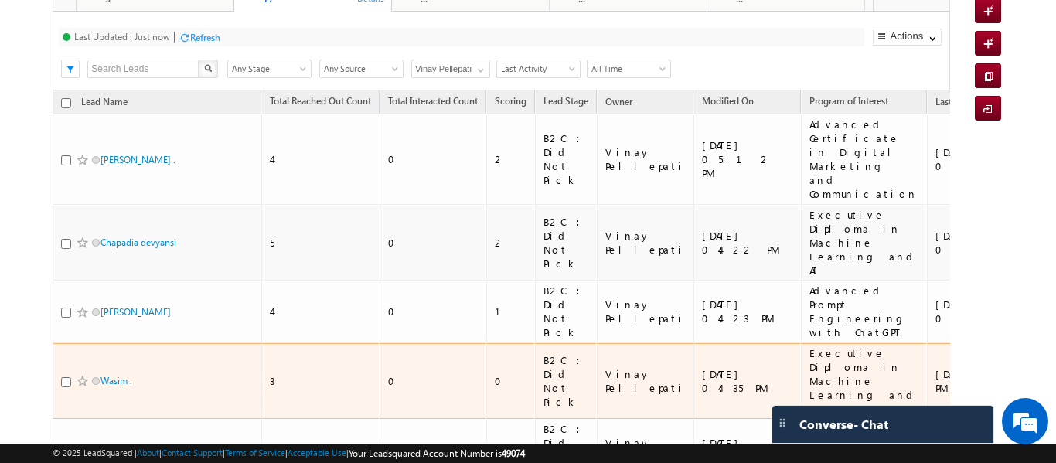
scroll to position [0, 0]
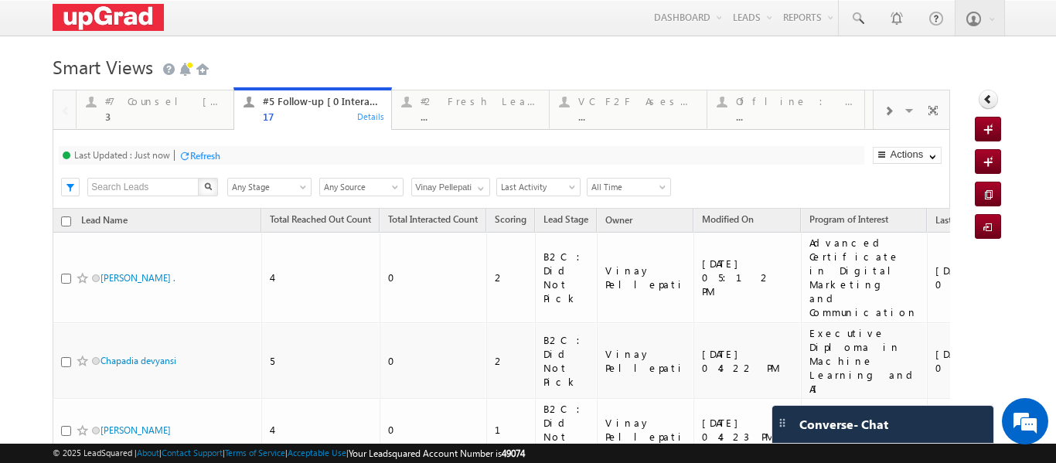
click at [884, 111] on div at bounding box center [888, 110] width 29 height 35
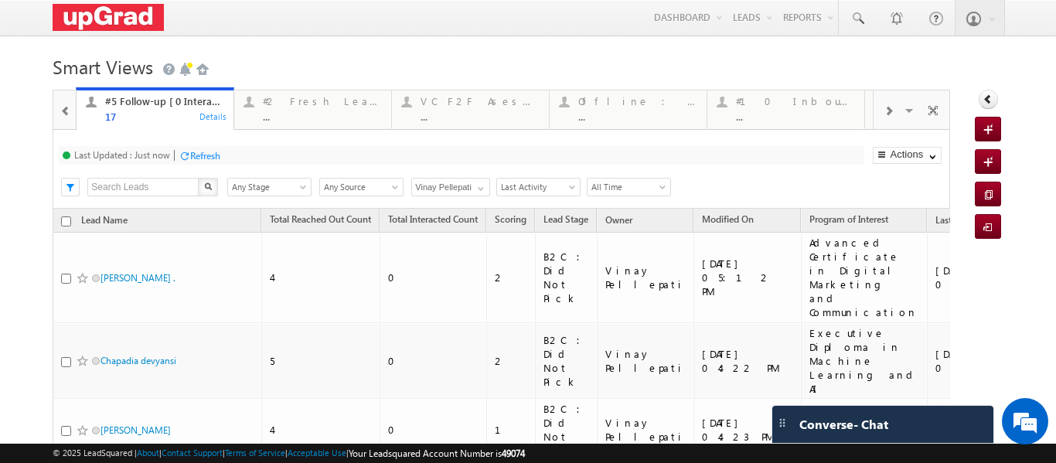
click at [884, 111] on div at bounding box center [888, 110] width 29 height 35
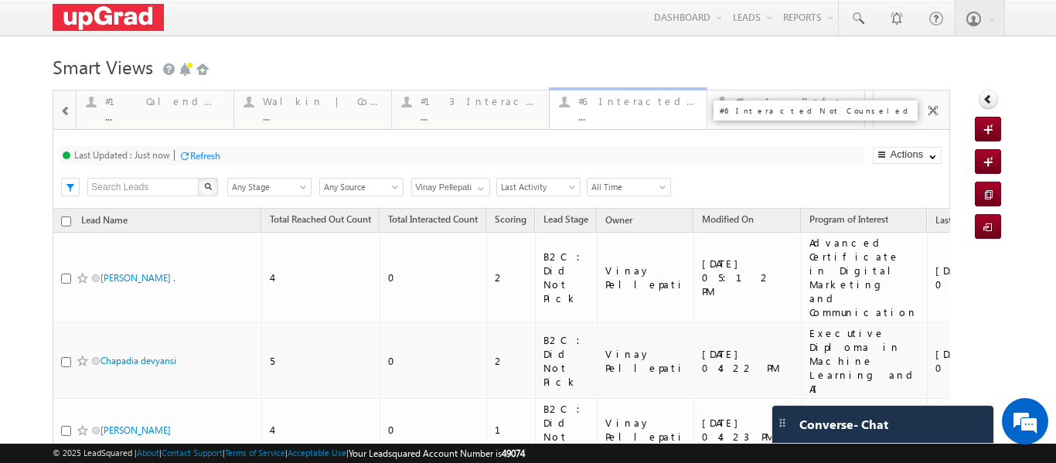
click at [613, 104] on div "#6 Interacted Not Counseled" at bounding box center [637, 101] width 119 height 12
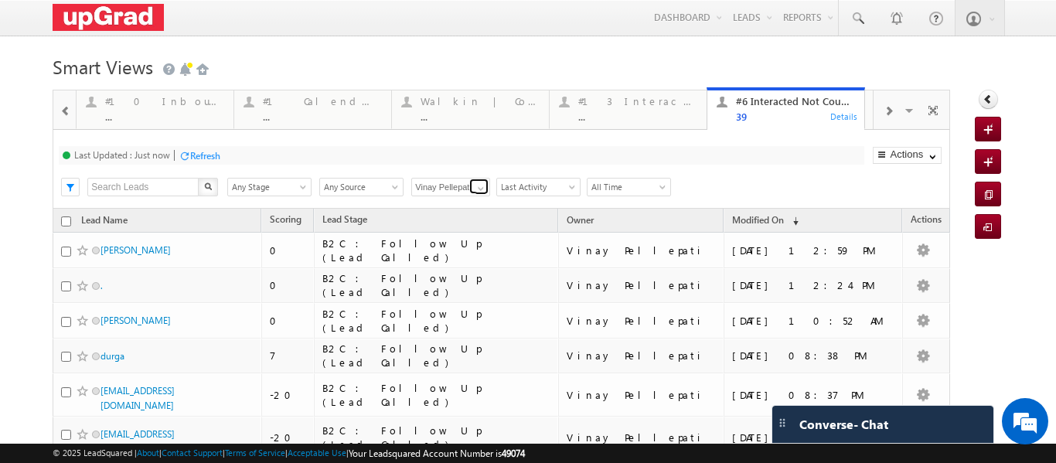
click at [479, 192] on span at bounding box center [481, 189] width 12 height 12
drag, startPoint x: 739, startPoint y: 174, endPoint x: 705, endPoint y: 179, distance: 33.7
click at [738, 173] on div "Last Updated : Just now Refresh Refreshing... Search X Lead Stage Any Stage Any…" at bounding box center [501, 169] width 897 height 79
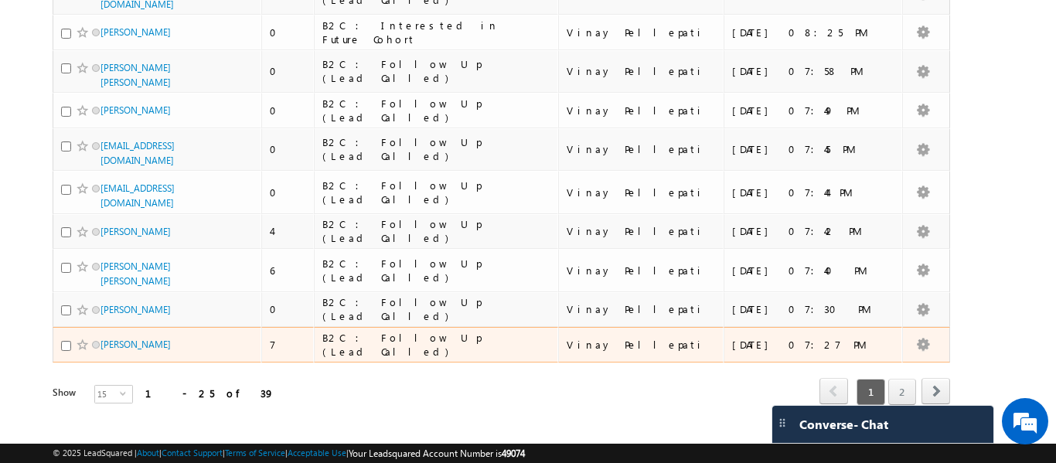
scroll to position [475, 0]
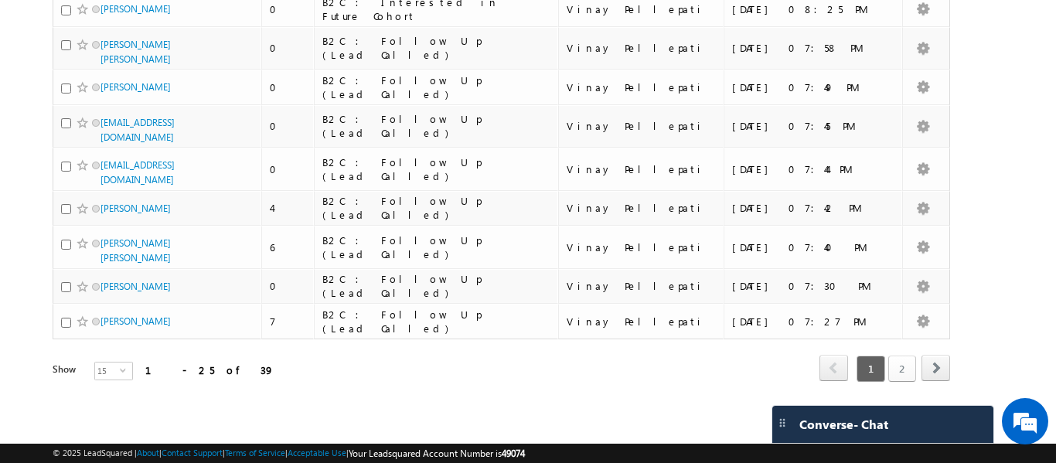
click at [898, 363] on link "2" at bounding box center [903, 369] width 28 height 26
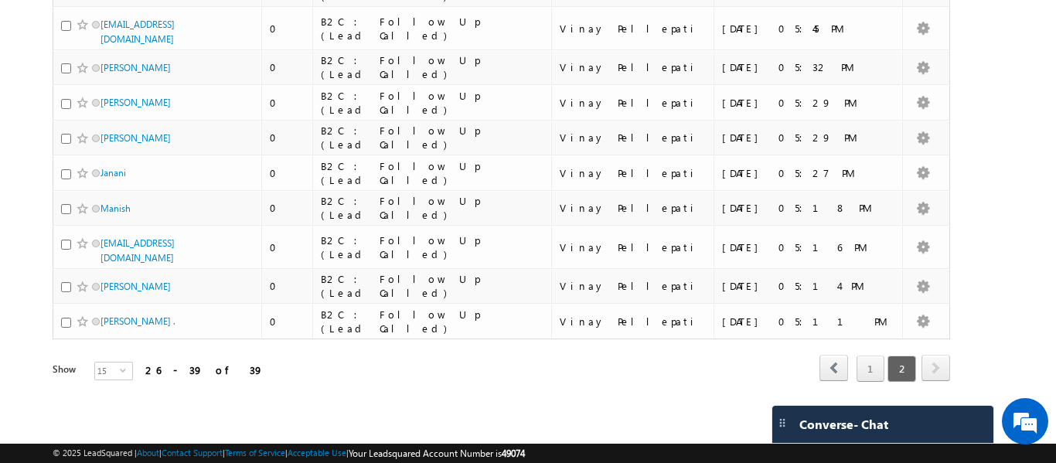
scroll to position [455, 0]
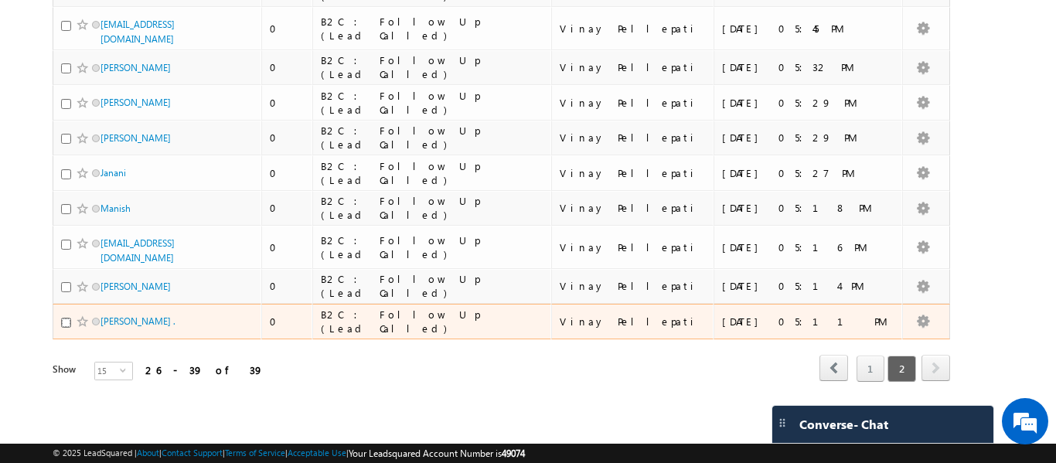
click at [64, 322] on input "checkbox" at bounding box center [66, 323] width 10 height 10
checkbox input "true"
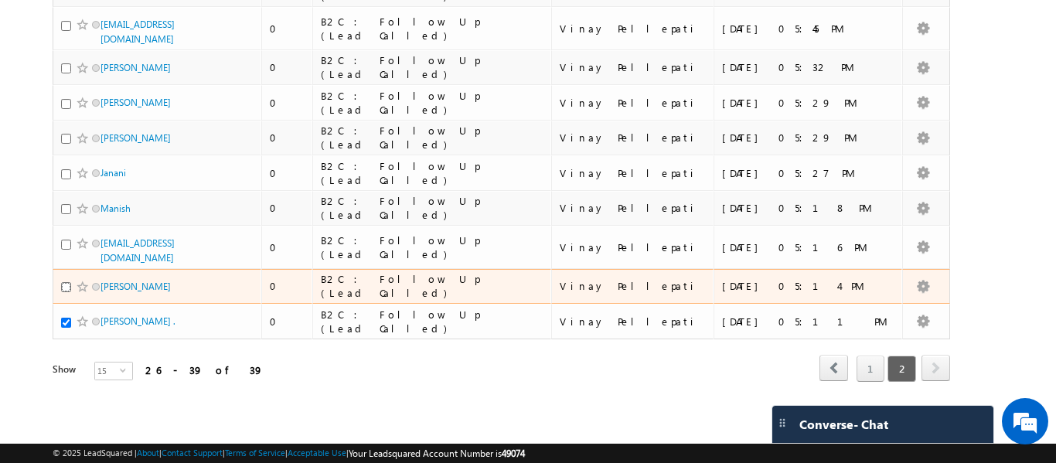
drag, startPoint x: 63, startPoint y: 285, endPoint x: 65, endPoint y: 254, distance: 31.8
click at [63, 285] on input "checkbox" at bounding box center [66, 287] width 10 height 10
checkbox input "true"
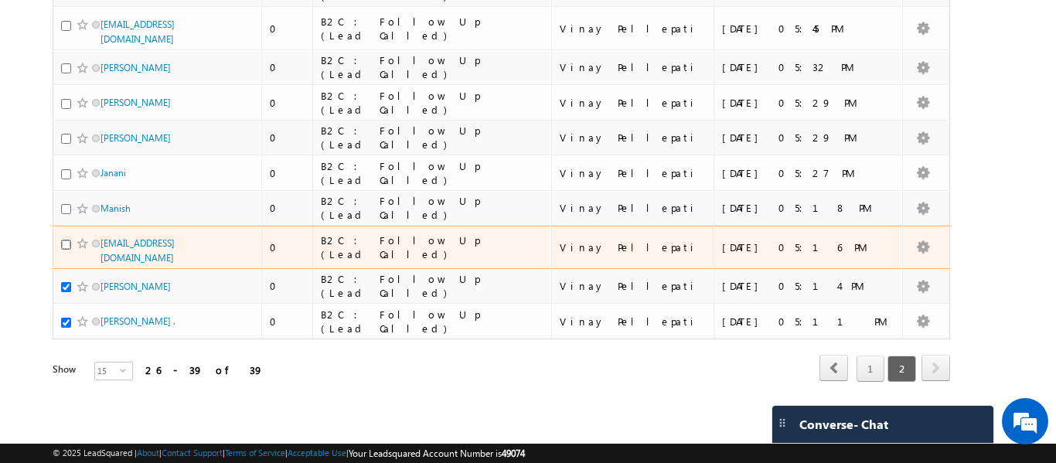
click at [65, 240] on input "checkbox" at bounding box center [66, 245] width 10 height 10
checkbox input "true"
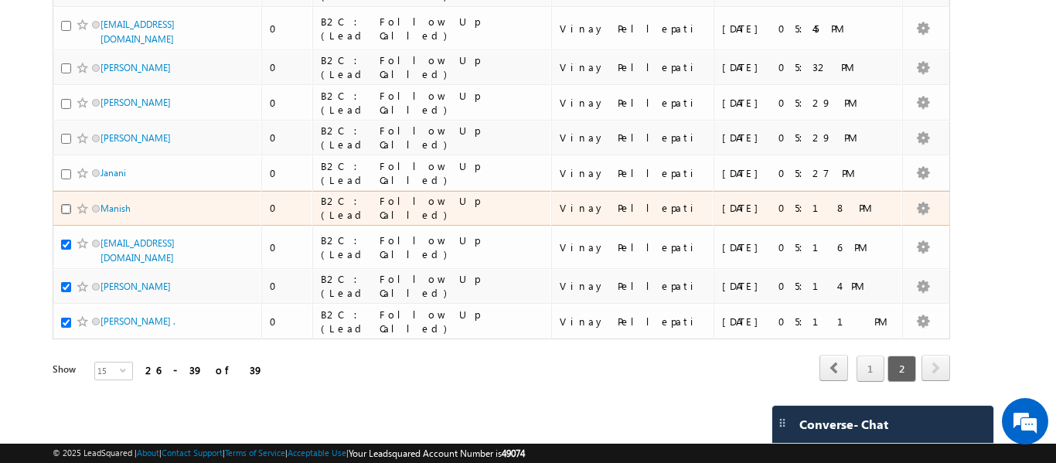
drag, startPoint x: 65, startPoint y: 199, endPoint x: 65, endPoint y: 182, distance: 17.0
click at [65, 201] on div at bounding box center [84, 208] width 47 height 15
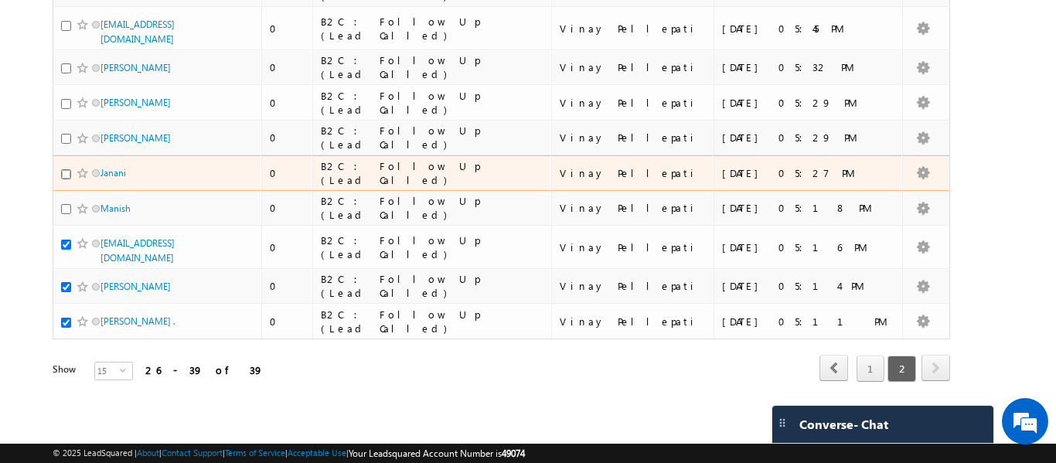
drag, startPoint x: 65, startPoint y: 159, endPoint x: 65, endPoint y: 128, distance: 31.7
click at [65, 131] on tbody "Maanu Shree 3 B2C : Interested in Future Cohort Vinay Pellepati 08/13/2025 07:2…" at bounding box center [502, 68] width 898 height 544
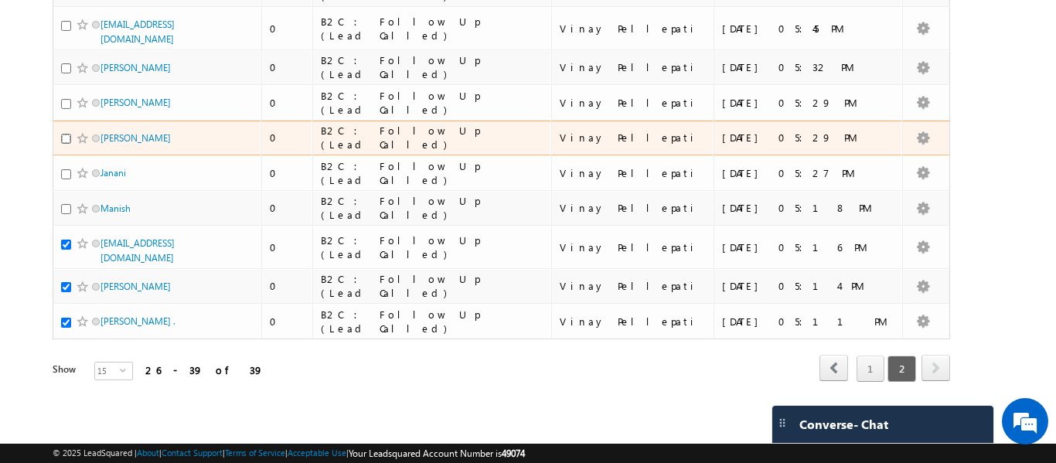
click at [67, 134] on input "checkbox" at bounding box center [66, 139] width 10 height 10
checkbox input "true"
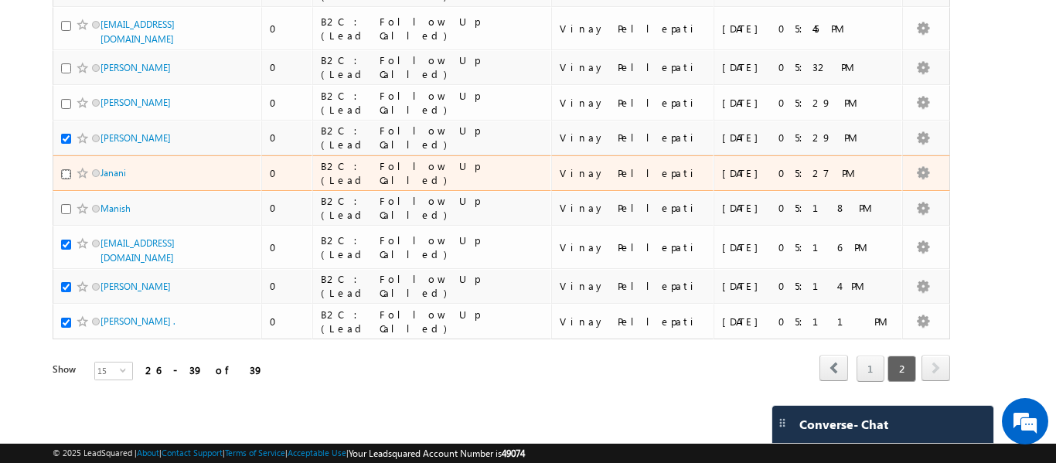
click at [68, 169] on input "checkbox" at bounding box center [66, 174] width 10 height 10
checkbox input "true"
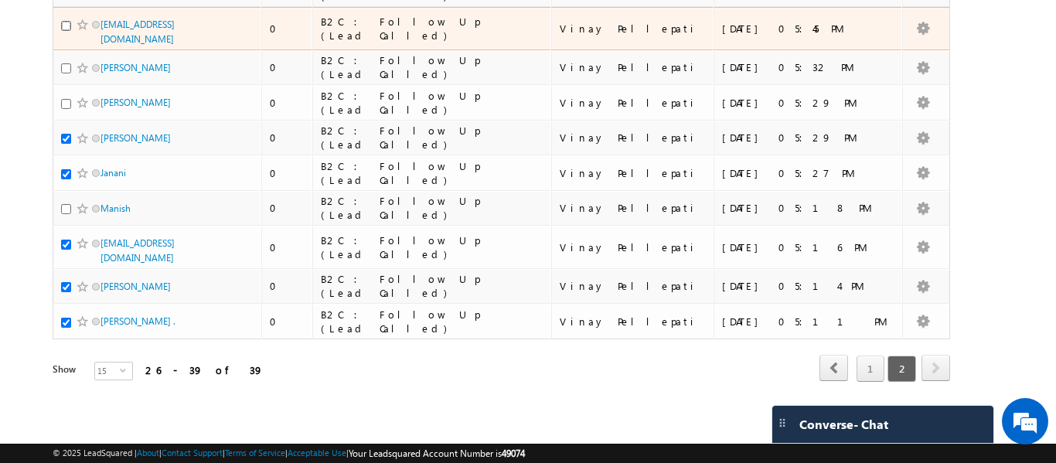
click at [65, 21] on input "checkbox" at bounding box center [66, 26] width 10 height 10
checkbox input "true"
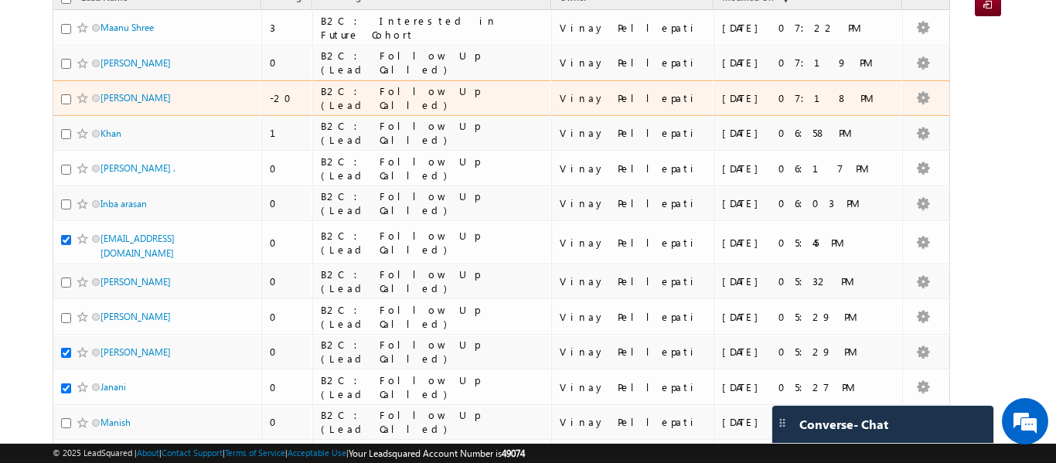
scroll to position [0, 0]
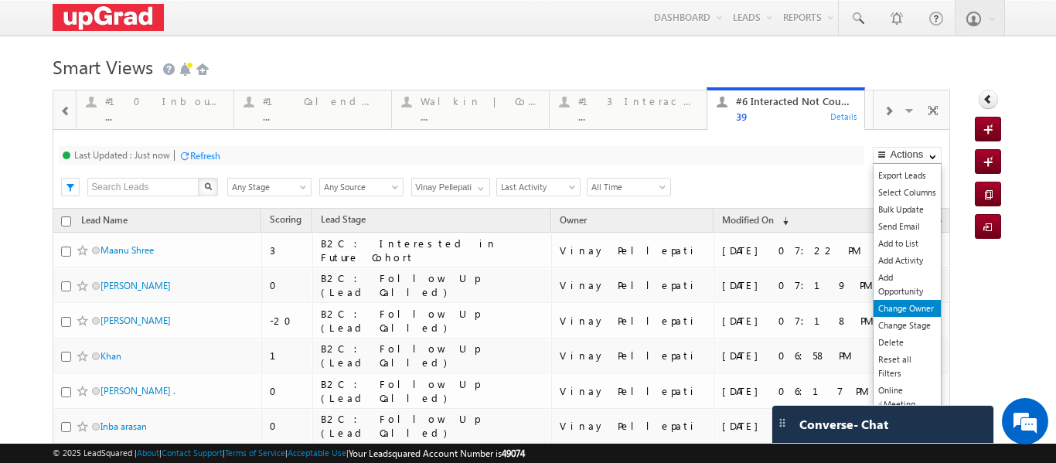
click at [889, 302] on link "Change Owner" at bounding box center [907, 308] width 67 height 17
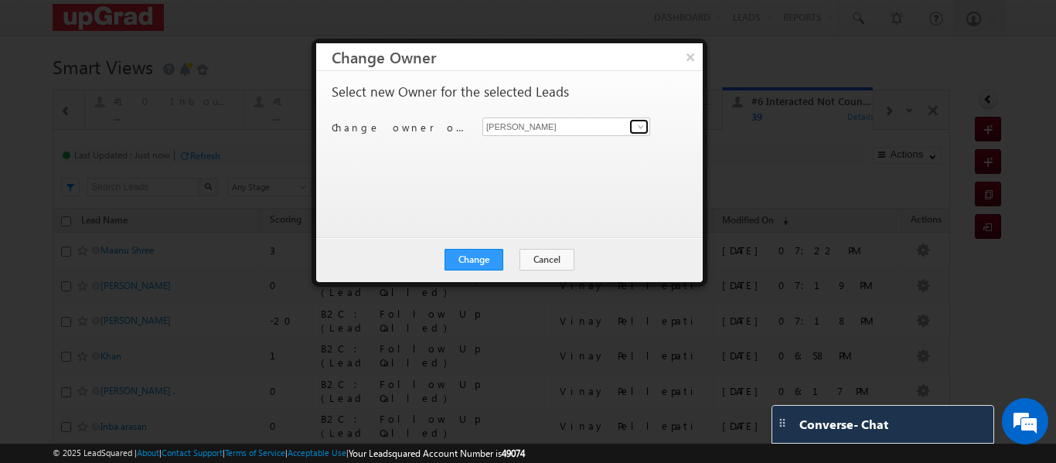
click at [641, 125] on span at bounding box center [641, 127] width 12 height 12
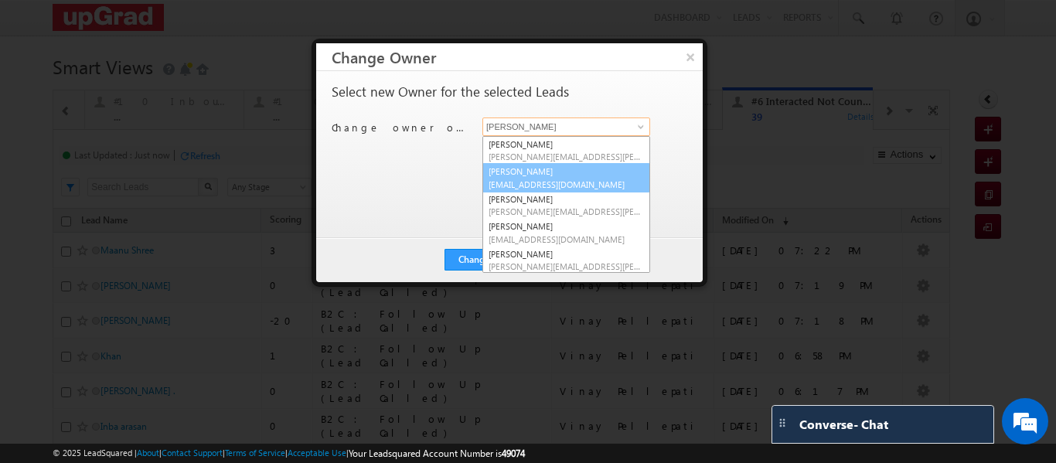
click at [526, 176] on link "[PERSON_NAME] [PERSON_NAME][EMAIL_ADDRESS][DOMAIN_NAME]" at bounding box center [567, 177] width 168 height 29
type input "[PERSON_NAME]"
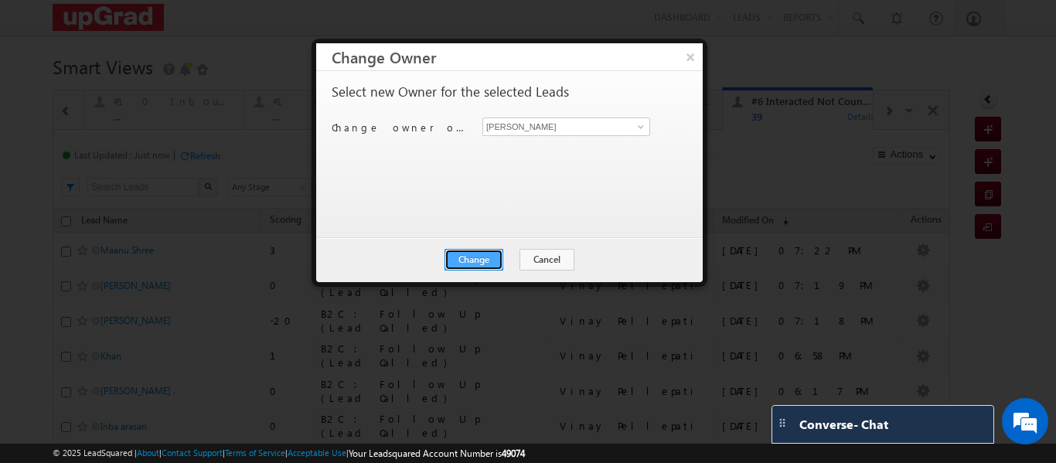
click at [480, 258] on button "Change" at bounding box center [474, 260] width 59 height 22
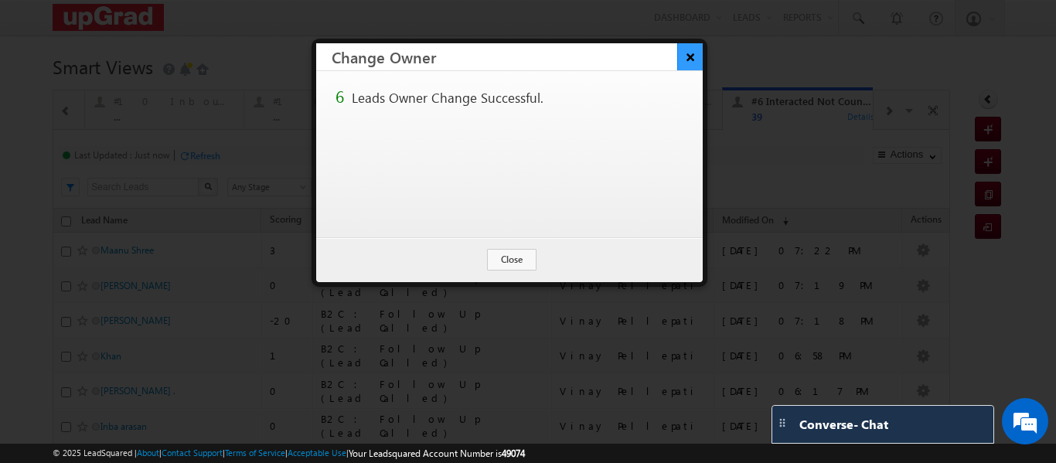
click at [692, 53] on button "×" at bounding box center [690, 56] width 26 height 27
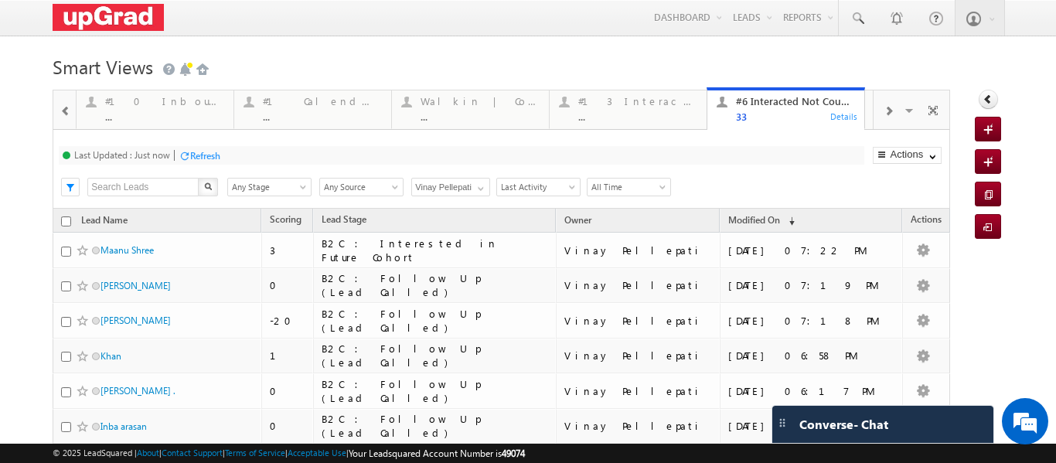
click at [881, 113] on p "#6 Interacted Not Counseled" at bounding box center [962, 116] width 169 height 22
click at [884, 111] on span at bounding box center [888, 111] width 9 height 12
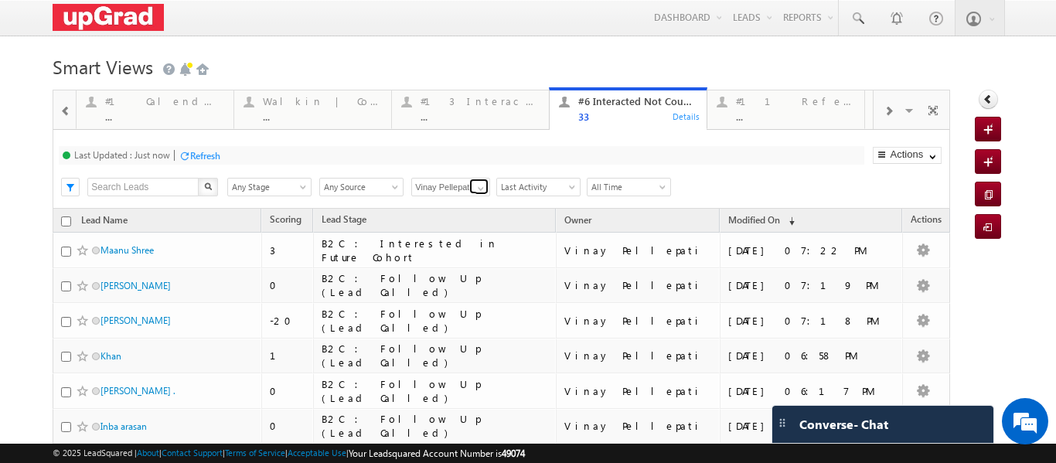
click at [479, 189] on span at bounding box center [481, 189] width 12 height 12
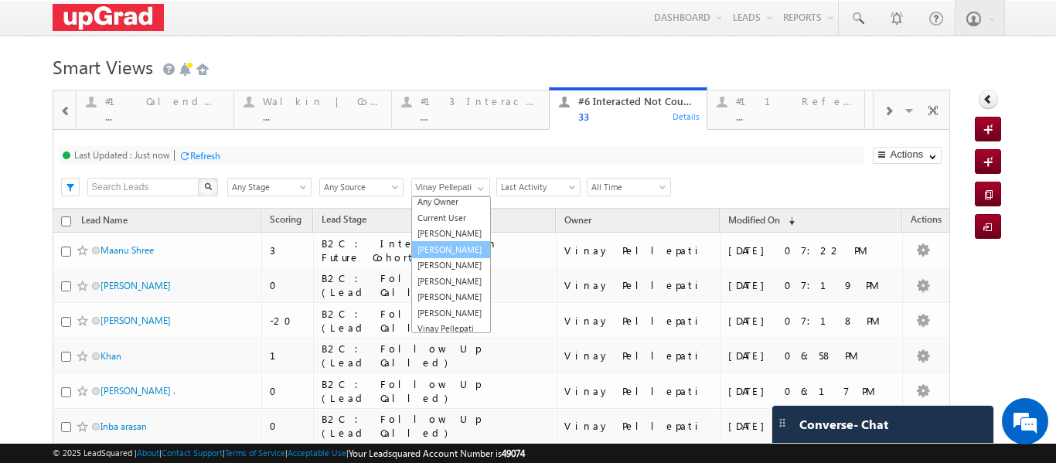
scroll to position [46, 0]
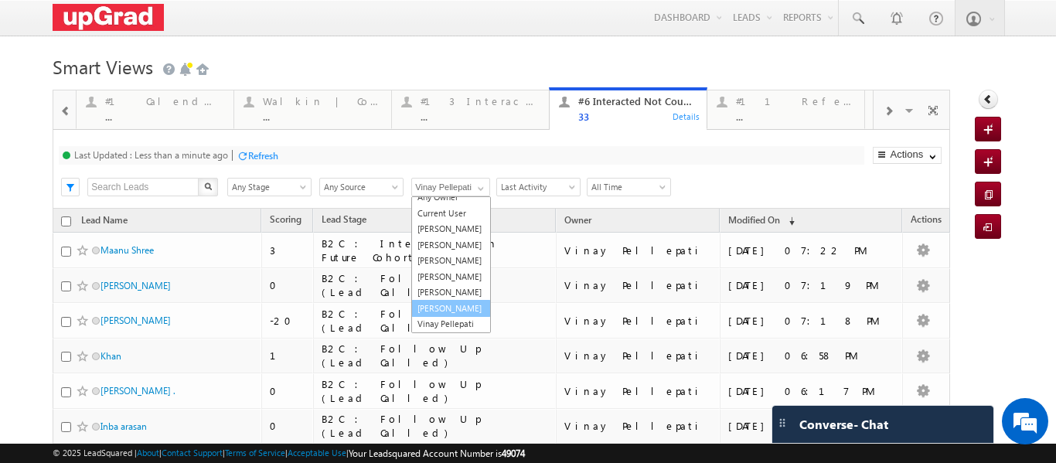
click at [442, 307] on link "[PERSON_NAME]" at bounding box center [451, 309] width 80 height 18
type input "[PERSON_NAME]"
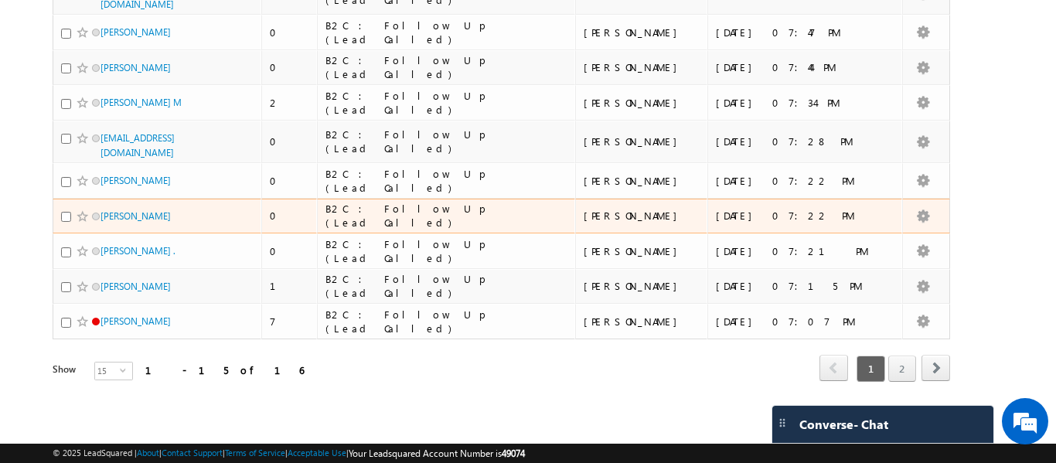
scroll to position [447, 0]
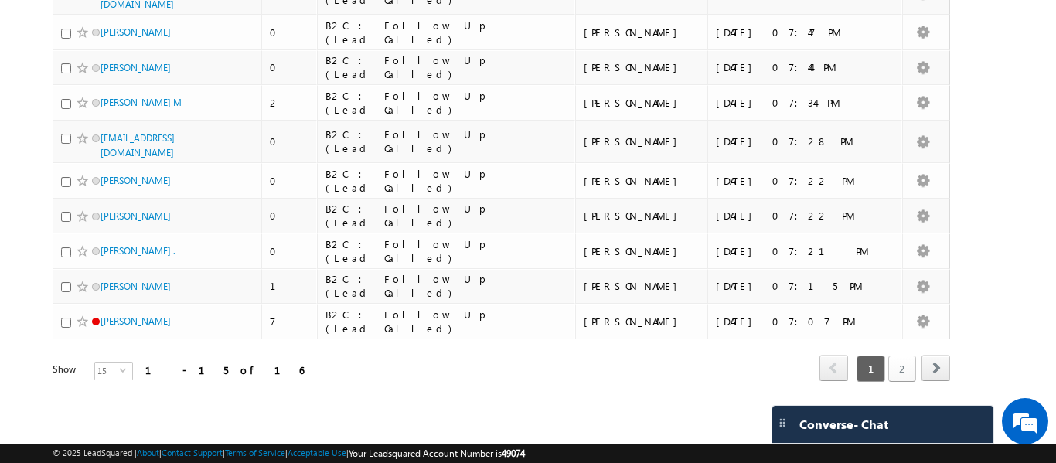
click at [889, 370] on link "2" at bounding box center [903, 369] width 28 height 26
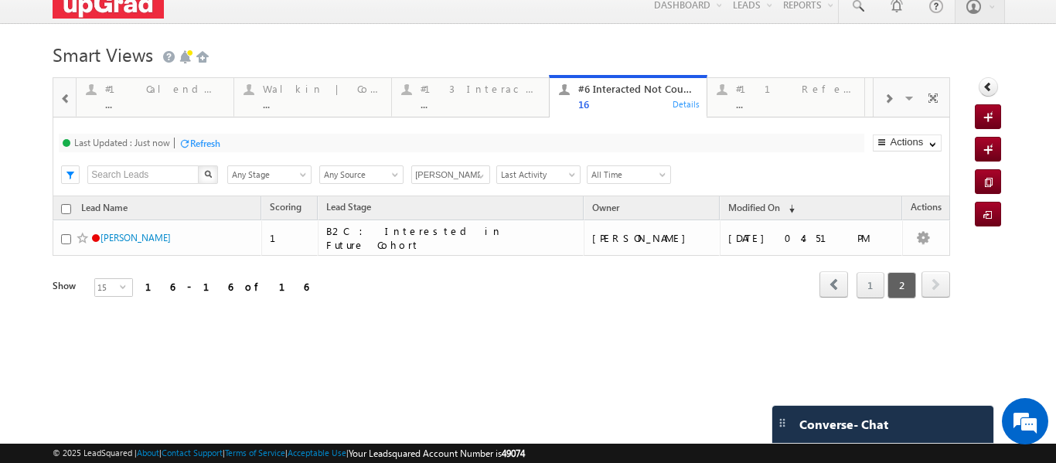
scroll to position [0, 0]
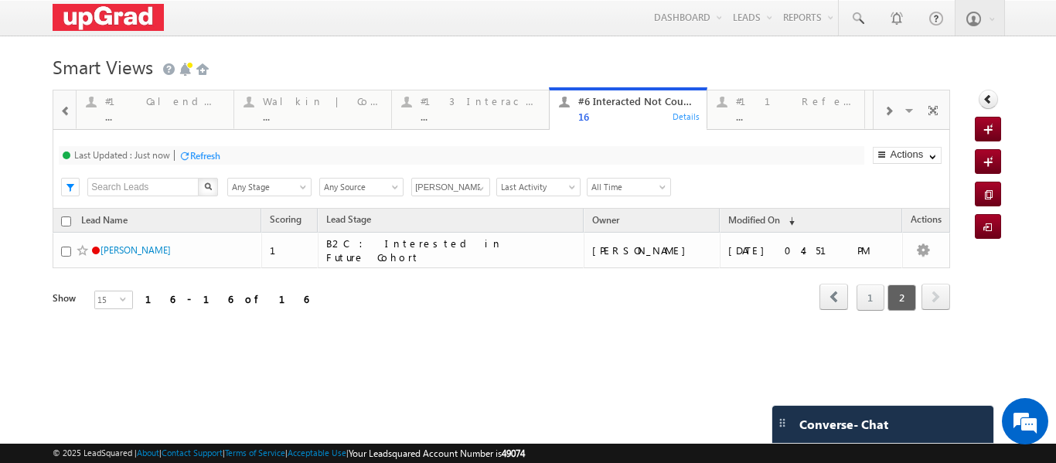
click at [884, 107] on span at bounding box center [888, 111] width 9 height 12
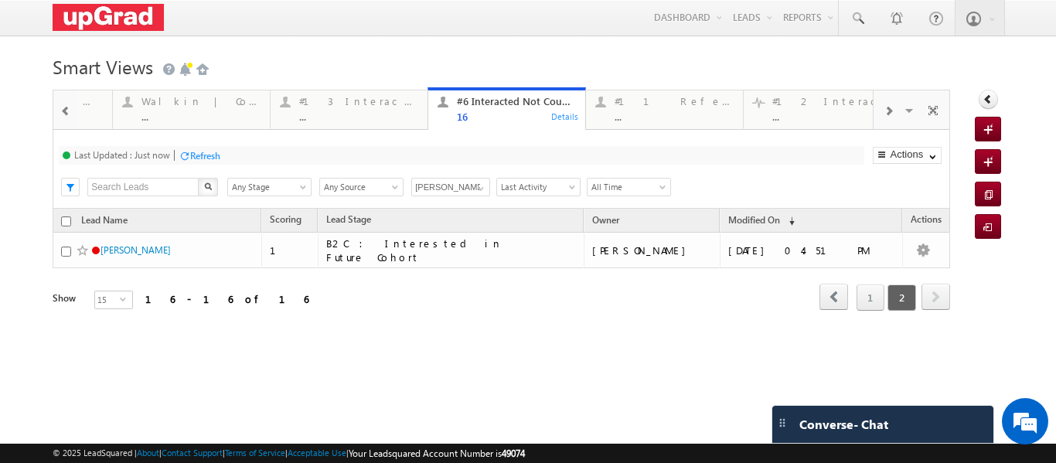
click at [884, 107] on span at bounding box center [888, 111] width 9 height 12
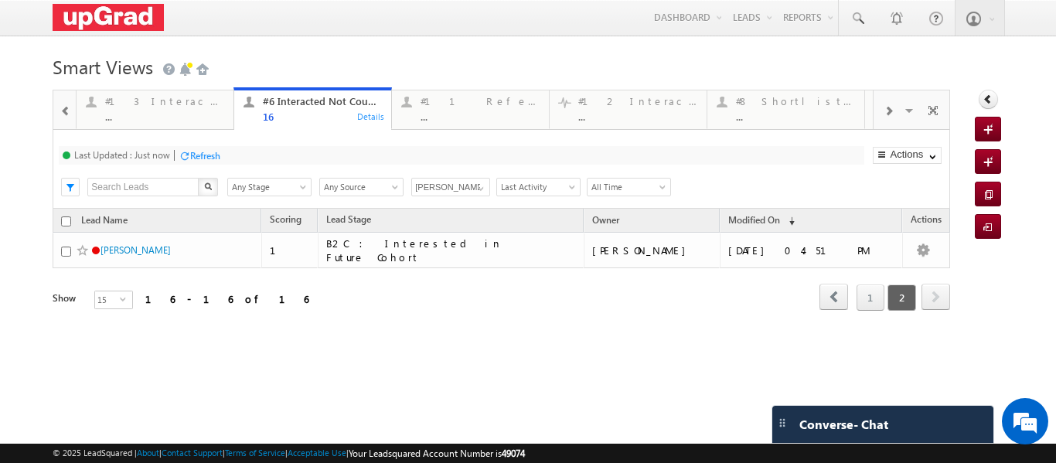
click at [884, 107] on span at bounding box center [888, 111] width 9 height 12
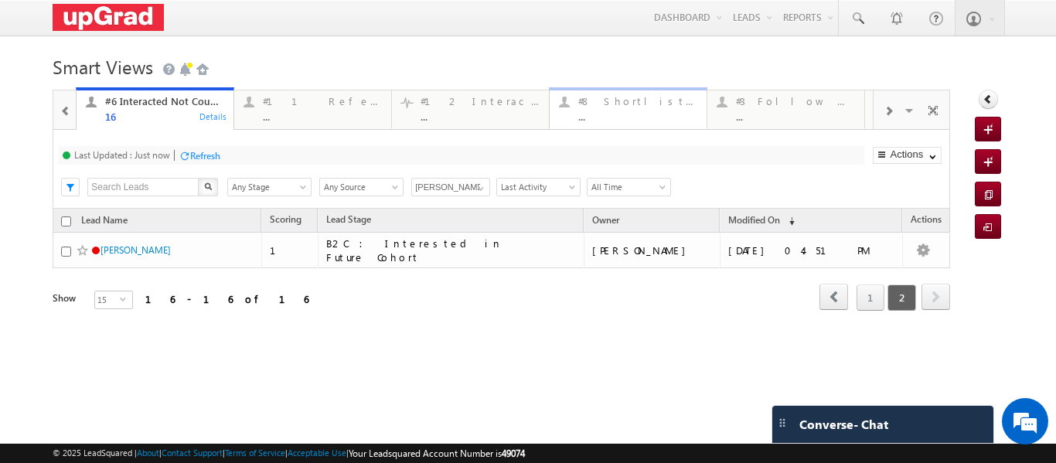
click at [620, 114] on div "..." at bounding box center [637, 117] width 119 height 12
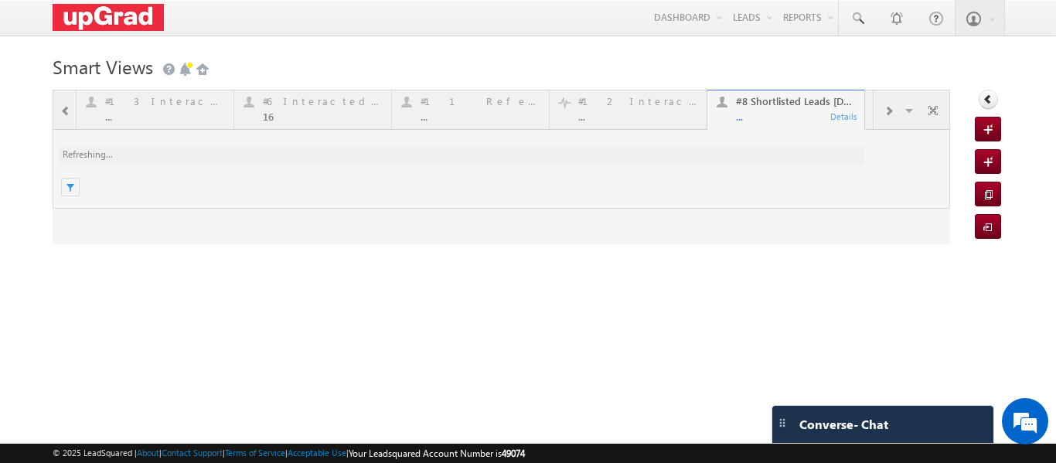
click at [763, 114] on div at bounding box center [502, 167] width 898 height 155
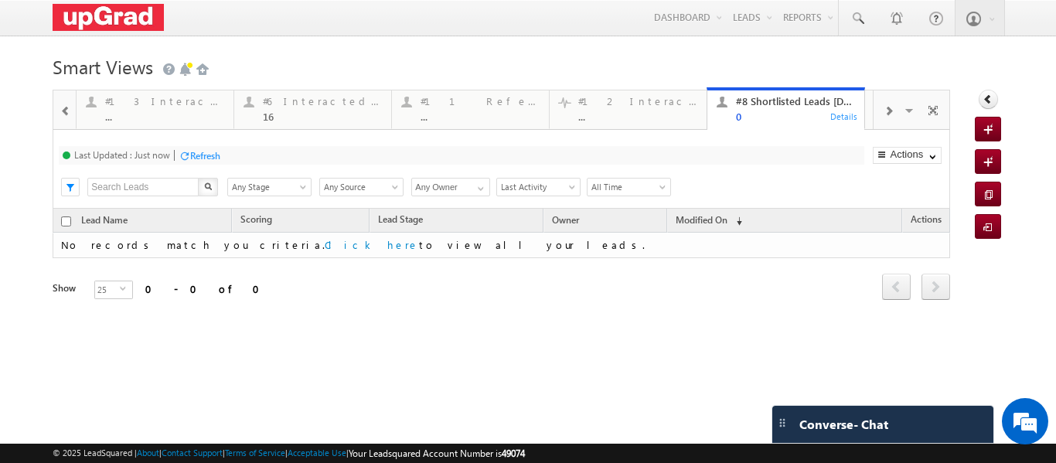
click at [884, 110] on span at bounding box center [888, 111] width 9 height 12
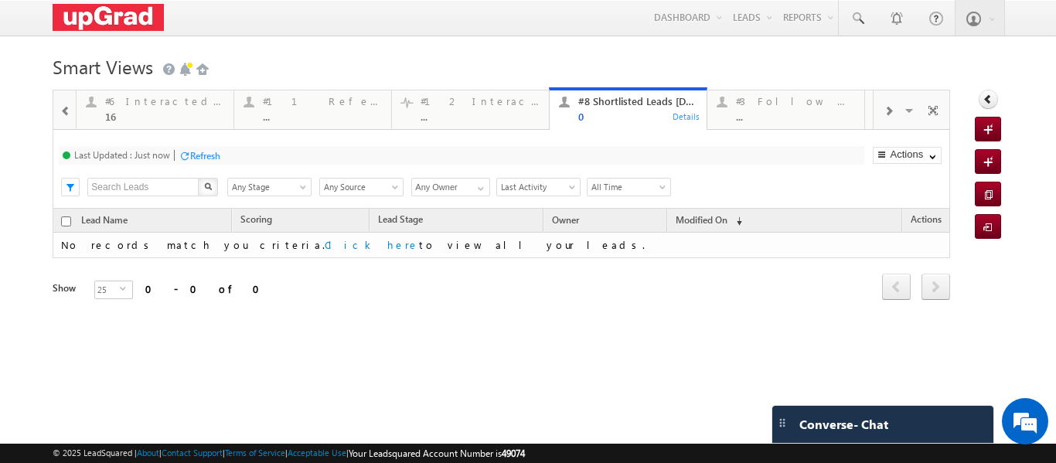
click at [884, 111] on span at bounding box center [888, 111] width 9 height 12
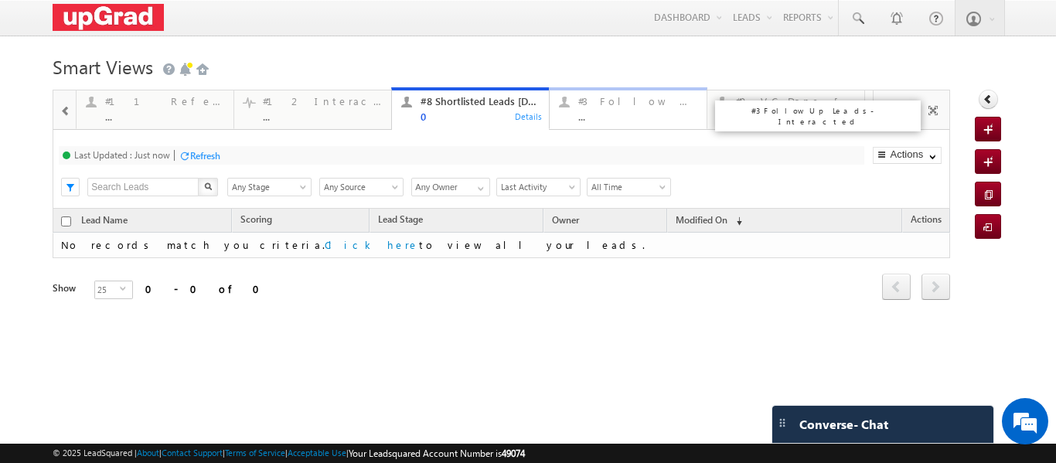
click at [606, 113] on div "..." at bounding box center [637, 117] width 119 height 12
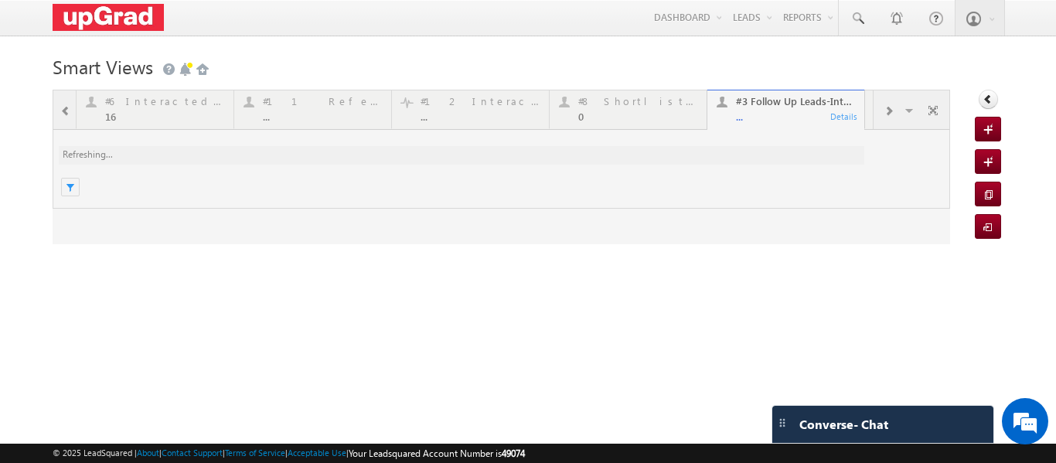
click at [612, 114] on div at bounding box center [502, 167] width 898 height 155
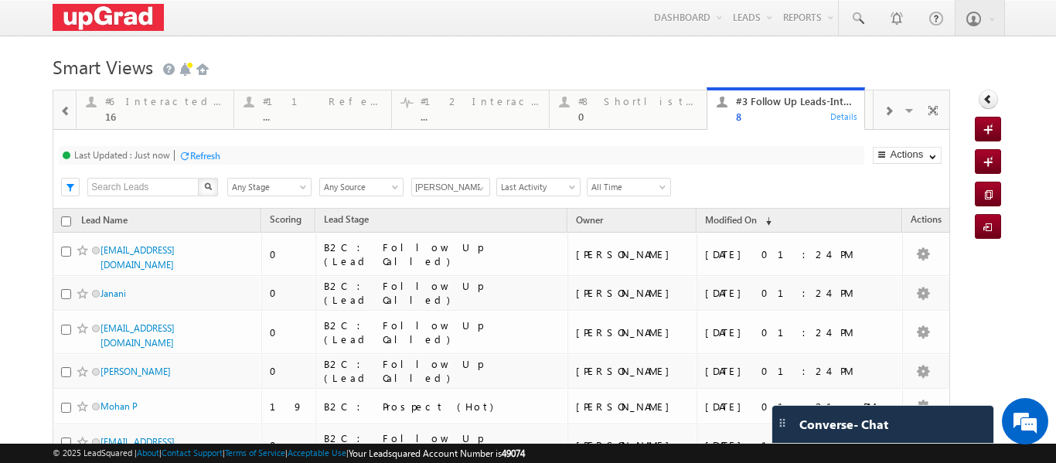
click at [884, 111] on span at bounding box center [888, 111] width 9 height 12
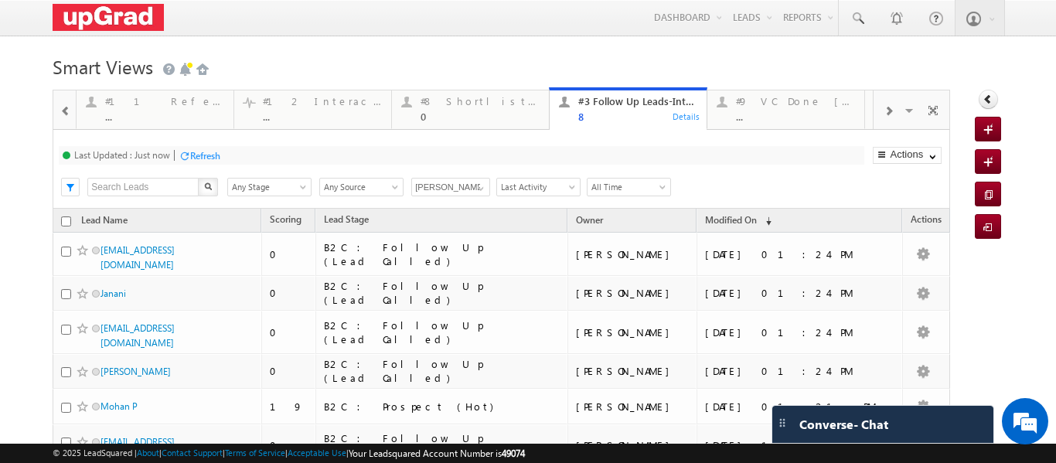
click at [884, 111] on span at bounding box center [888, 111] width 9 height 12
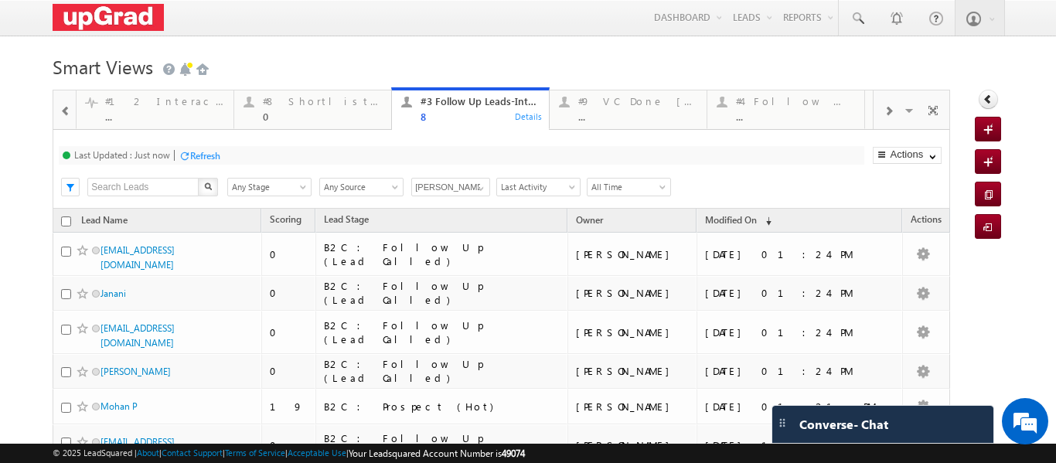
click at [884, 111] on span at bounding box center [888, 111] width 9 height 12
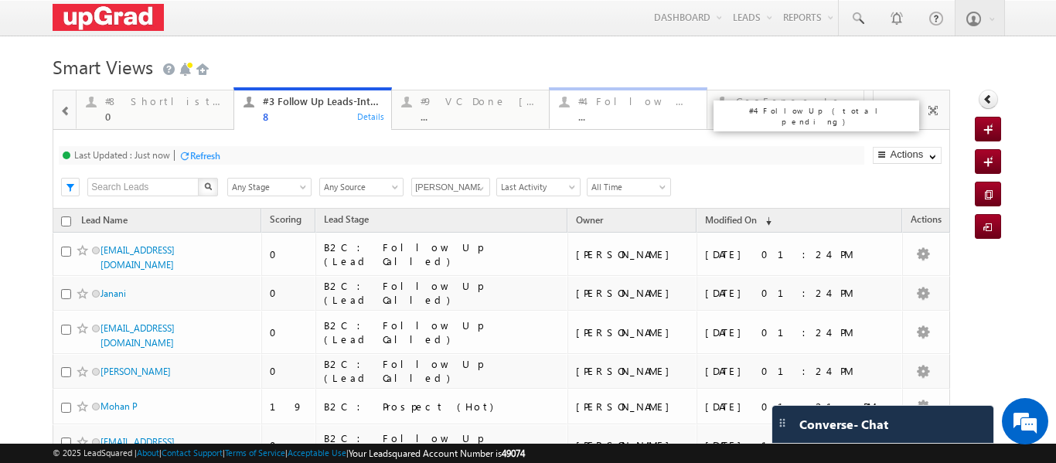
click at [647, 104] on div "#4 Follow Up (total pending)" at bounding box center [637, 101] width 119 height 12
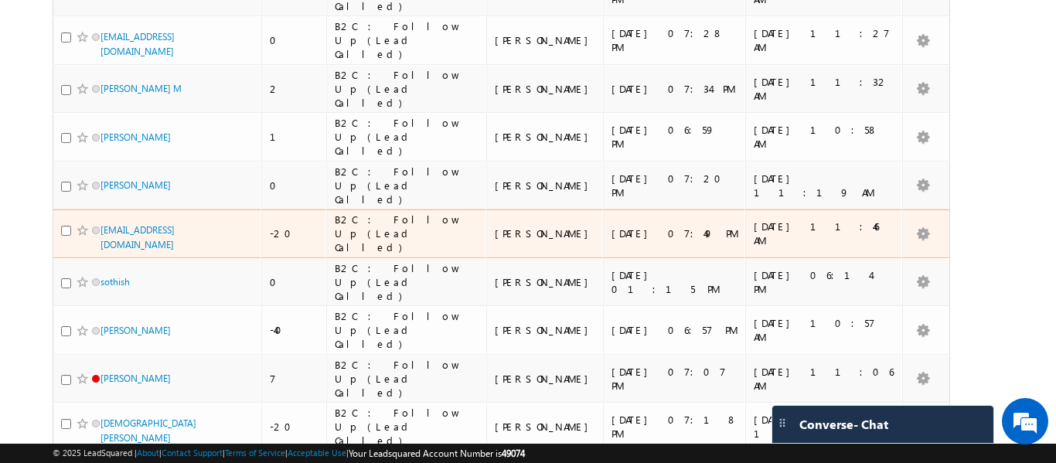
scroll to position [825, 0]
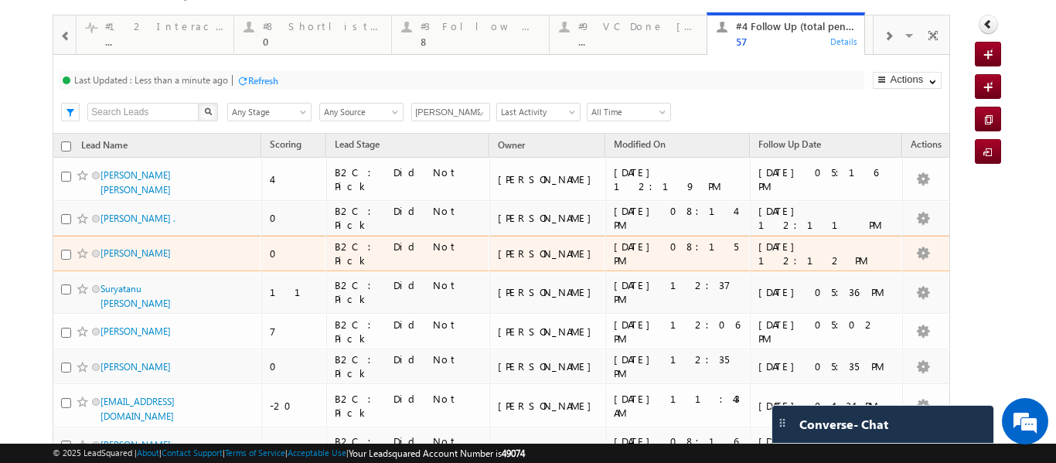
scroll to position [0, 0]
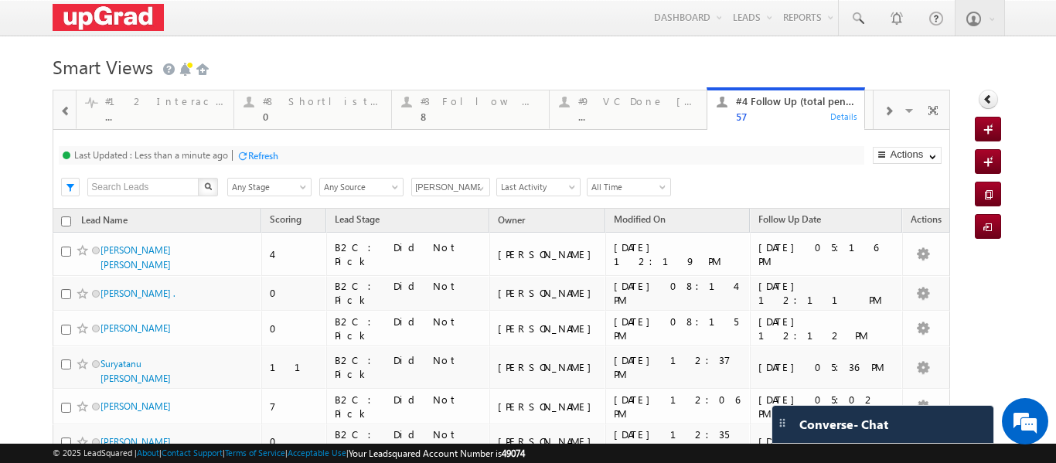
click at [884, 112] on span at bounding box center [888, 111] width 9 height 12
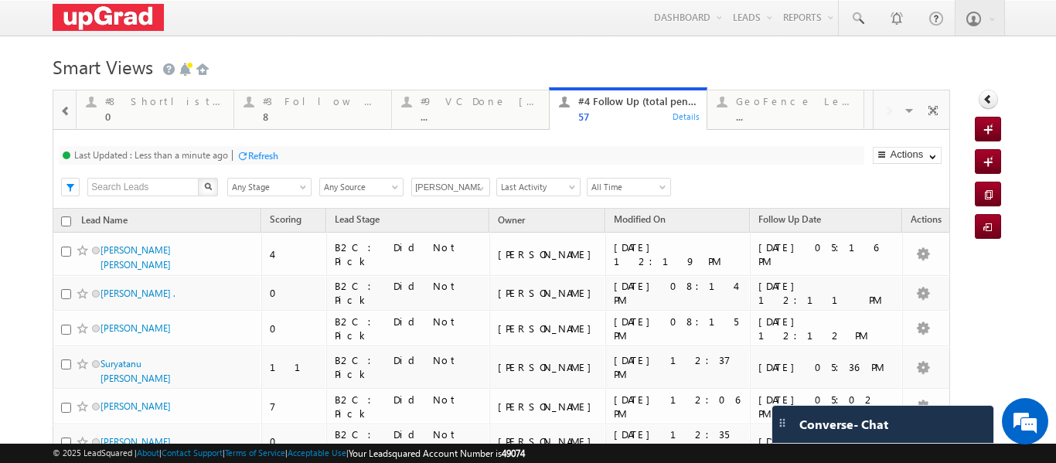
click at [882, 112] on div "Visible Tabs #7 Counsel Today Default #5 Follow-up [ 0 Interacted ] Default #2 …" at bounding box center [912, 108] width 76 height 37
drag, startPoint x: 259, startPoint y: 102, endPoint x: 293, endPoint y: 113, distance: 35.7
click at [259, 102] on div "#3 Follow Up Leads-Interacted 8 Details" at bounding box center [313, 107] width 154 height 30
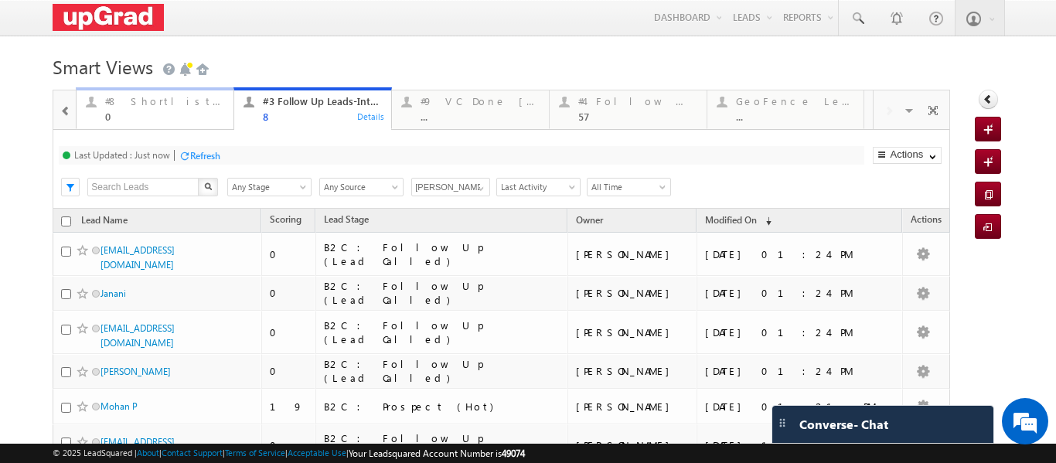
drag, startPoint x: 147, startPoint y: 102, endPoint x: 128, endPoint y: 116, distance: 23.2
click at [65, 111] on span at bounding box center [65, 111] width 11 height 12
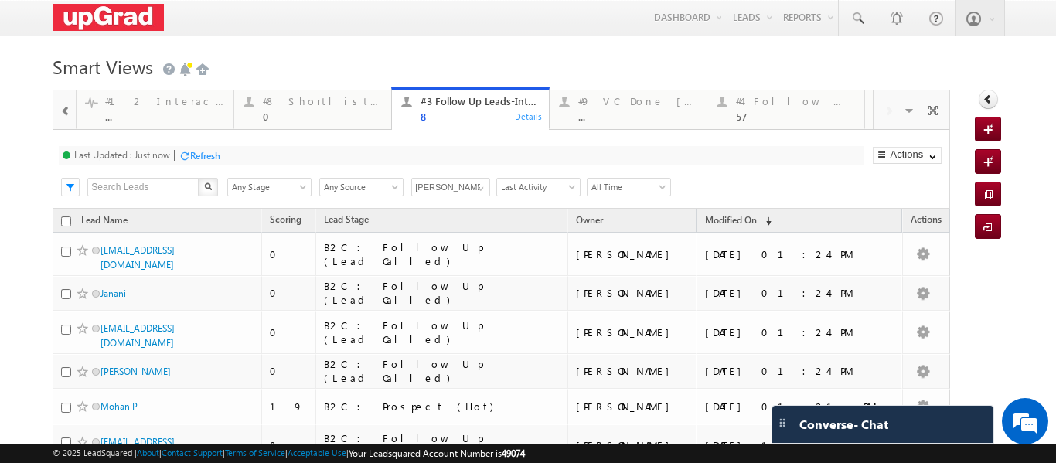
click at [65, 111] on span at bounding box center [65, 111] width 11 height 12
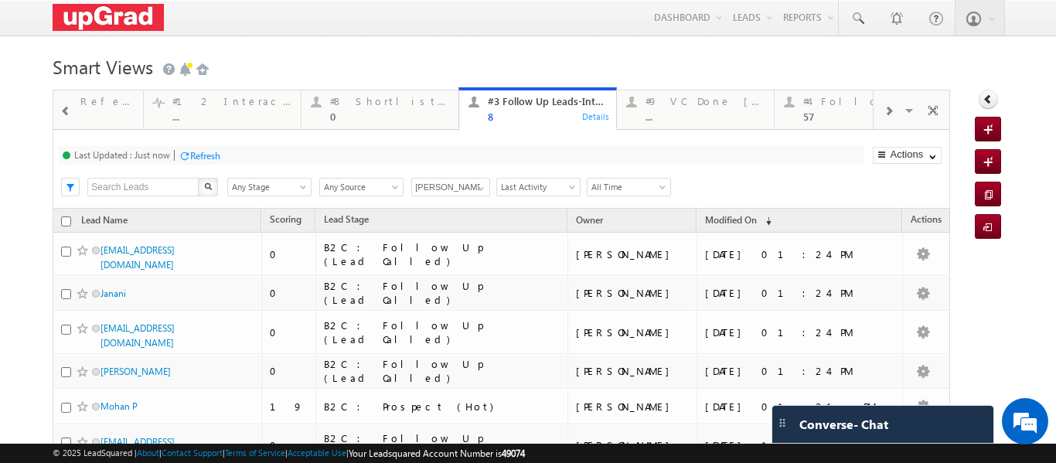
click at [65, 111] on span at bounding box center [65, 111] width 11 height 12
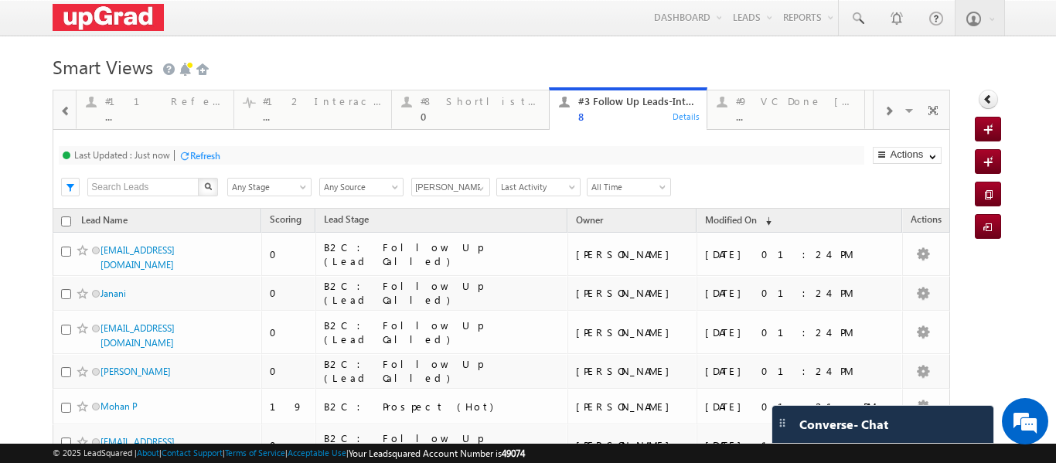
click at [65, 111] on span at bounding box center [65, 111] width 11 height 12
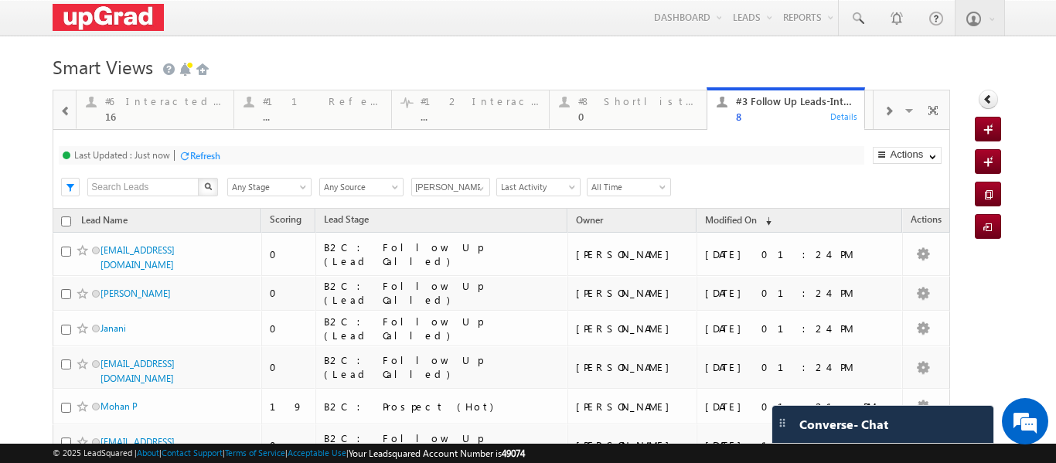
click at [65, 111] on span at bounding box center [65, 111] width 11 height 12
click at [56, 118] on div at bounding box center [66, 110] width 20 height 35
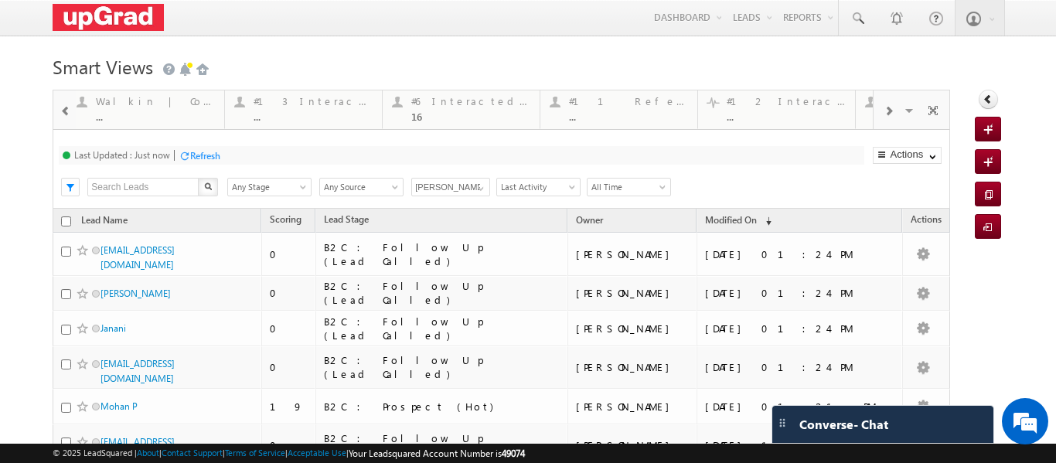
click at [60, 118] on div at bounding box center [66, 110] width 20 height 35
click at [66, 106] on span at bounding box center [65, 111] width 11 height 12
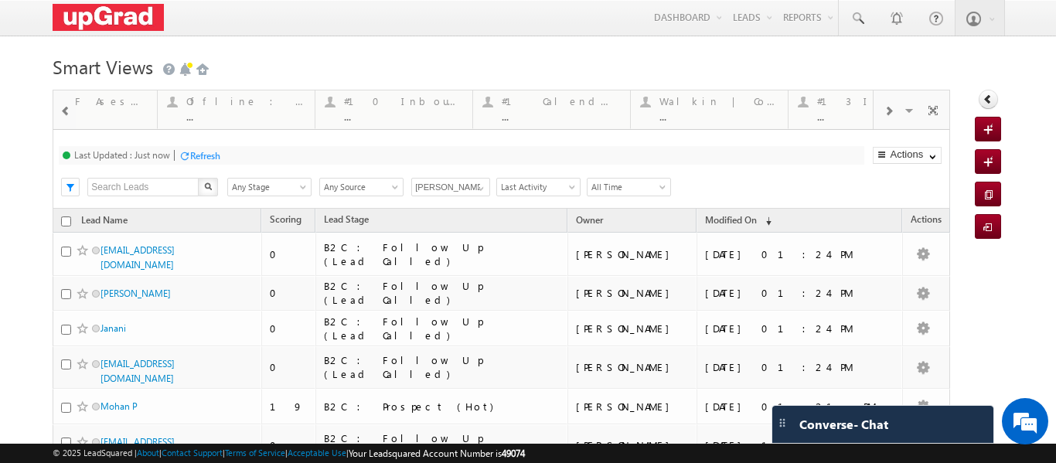
click at [66, 106] on span at bounding box center [65, 111] width 11 height 12
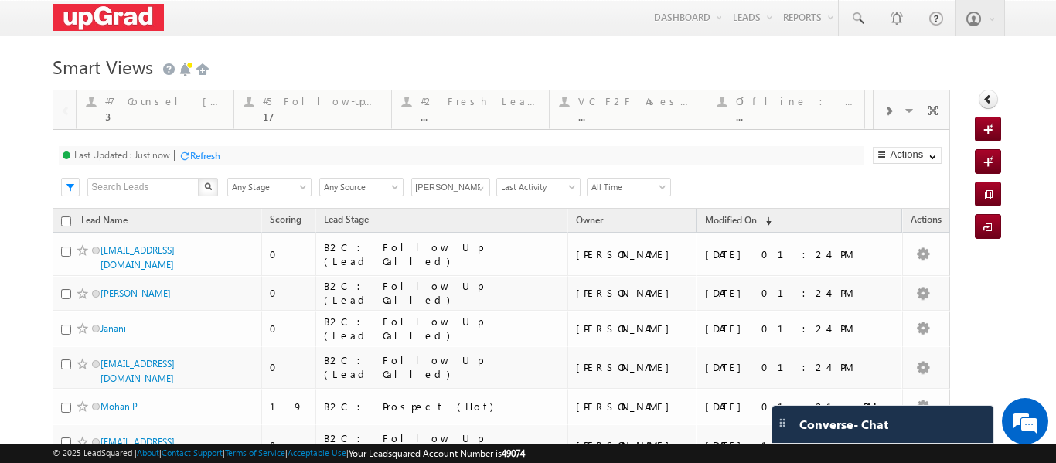
click at [66, 106] on div at bounding box center [64, 108] width 22 height 37
click at [142, 114] on div "3" at bounding box center [164, 117] width 119 height 12
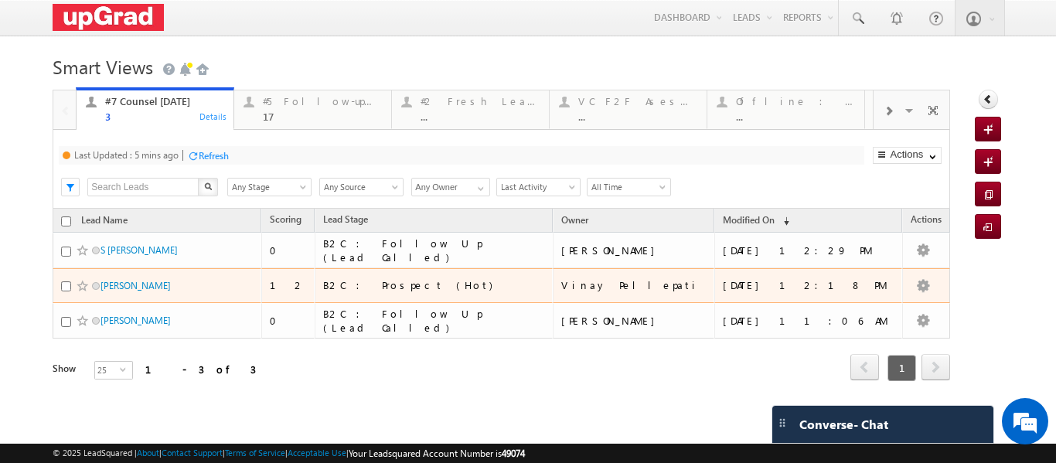
scroll to position [13, 0]
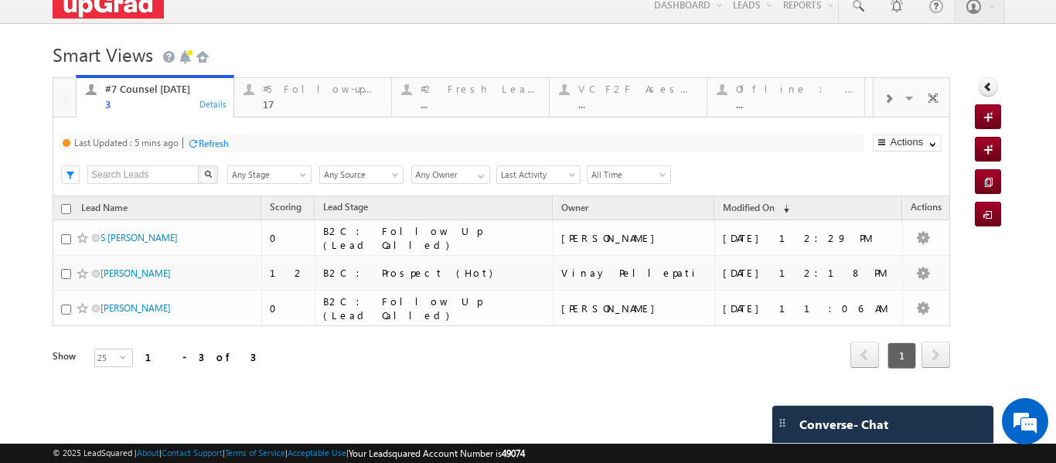
click at [141, 103] on div "3" at bounding box center [164, 104] width 119 height 12
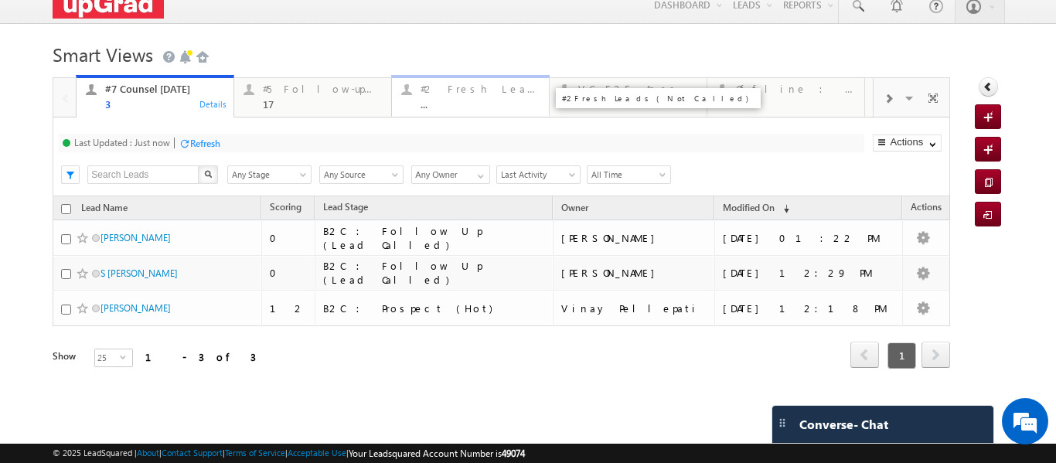
click at [462, 85] on div "#2 Fresh Leads (Not Called)" at bounding box center [480, 89] width 119 height 12
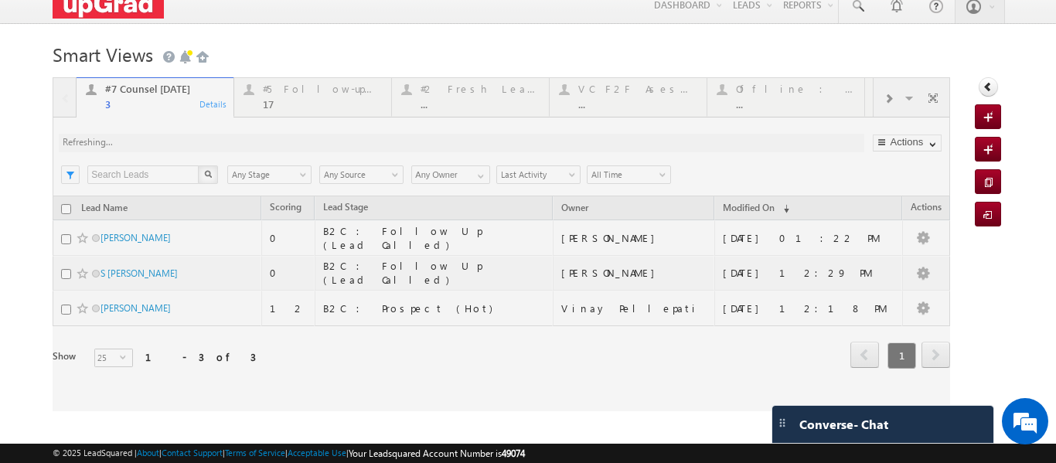
click at [465, 108] on div at bounding box center [502, 244] width 898 height 334
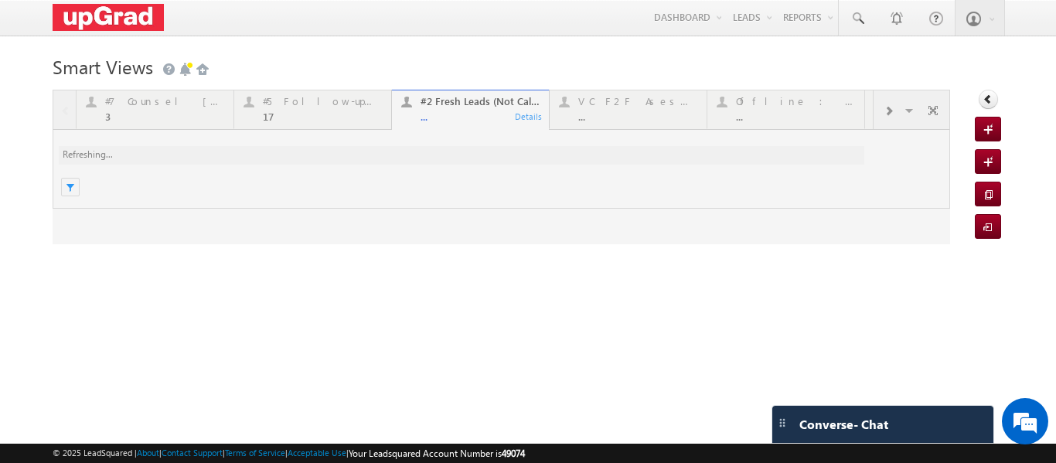
scroll to position [0, 0]
click at [451, 120] on div "..." at bounding box center [480, 117] width 119 height 12
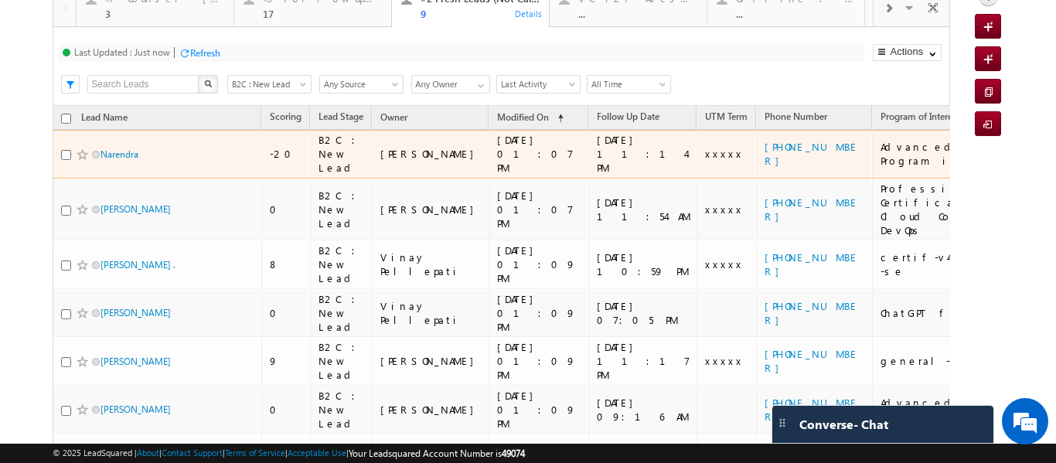
scroll to position [198, 0]
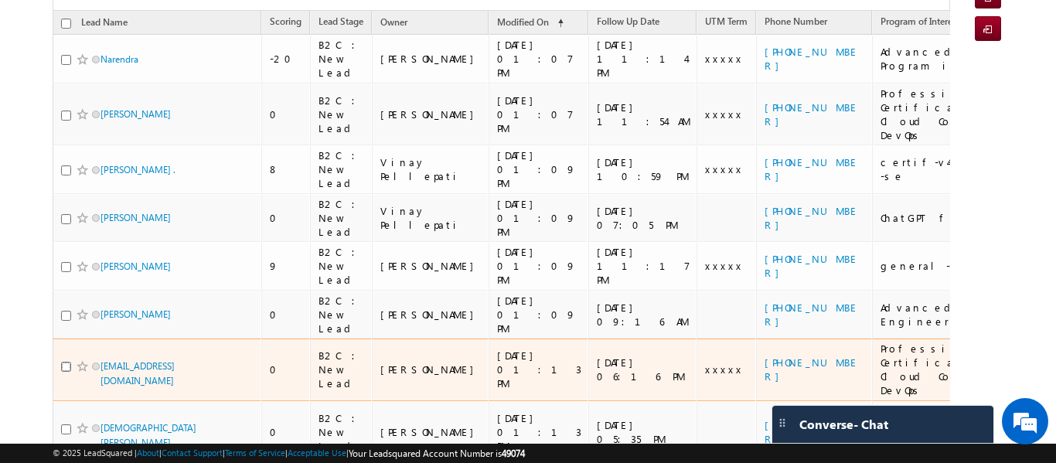
click at [64, 362] on input "checkbox" at bounding box center [66, 367] width 10 height 10
checkbox input "true"
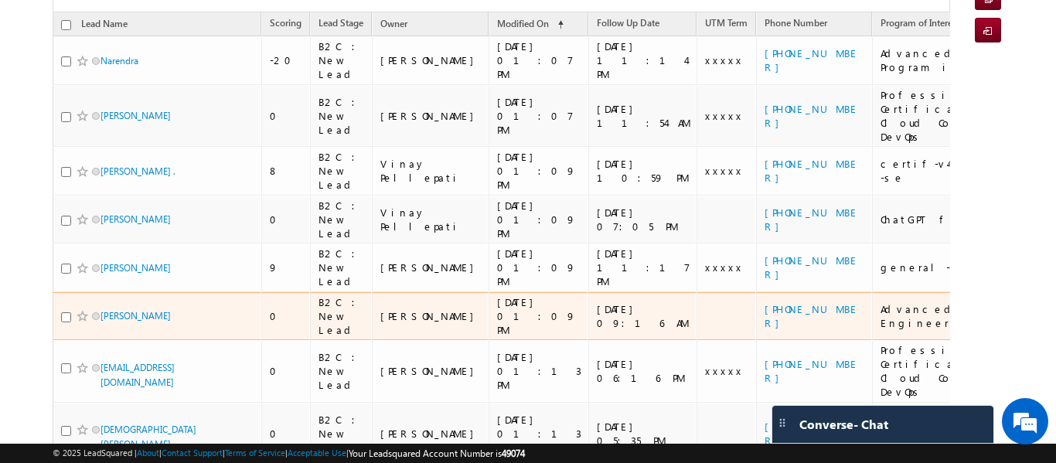
scroll to position [232, 0]
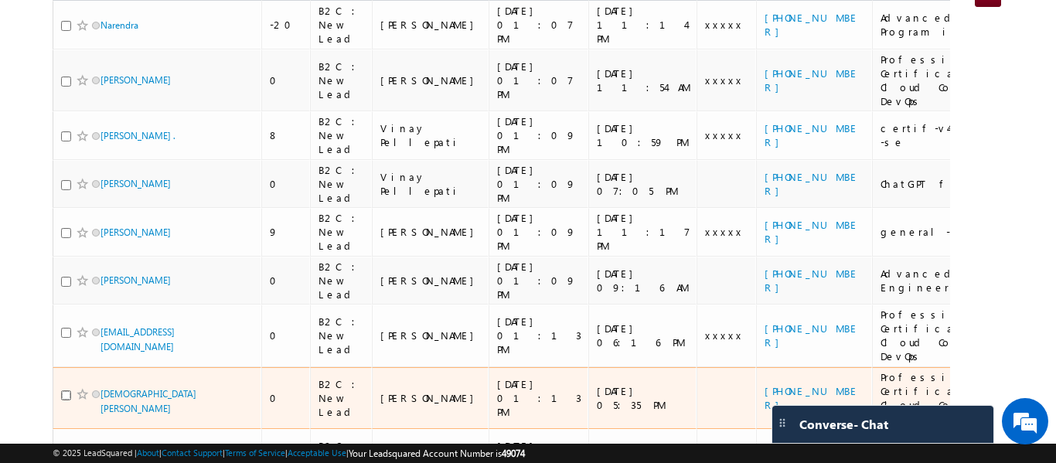
click at [66, 391] on input "checkbox" at bounding box center [66, 396] width 10 height 10
checkbox input "true"
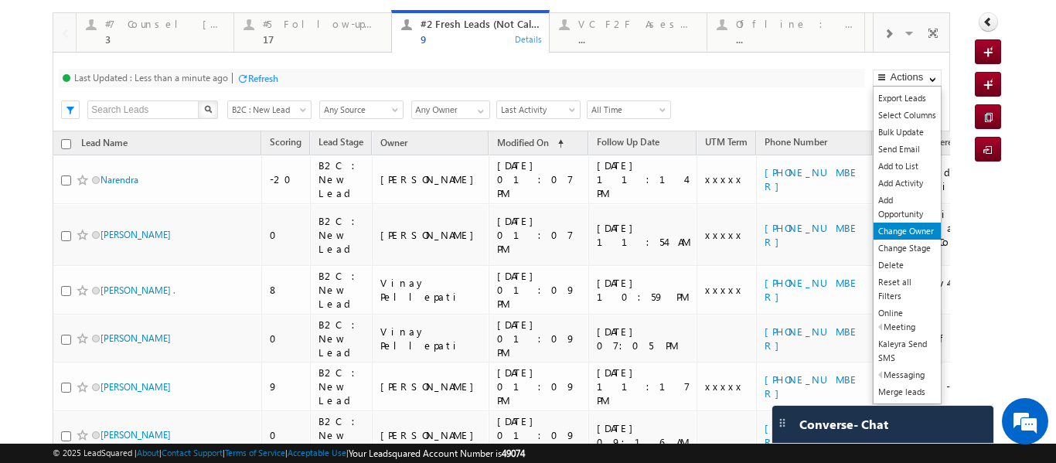
click at [908, 233] on link "Change Owner" at bounding box center [907, 231] width 67 height 17
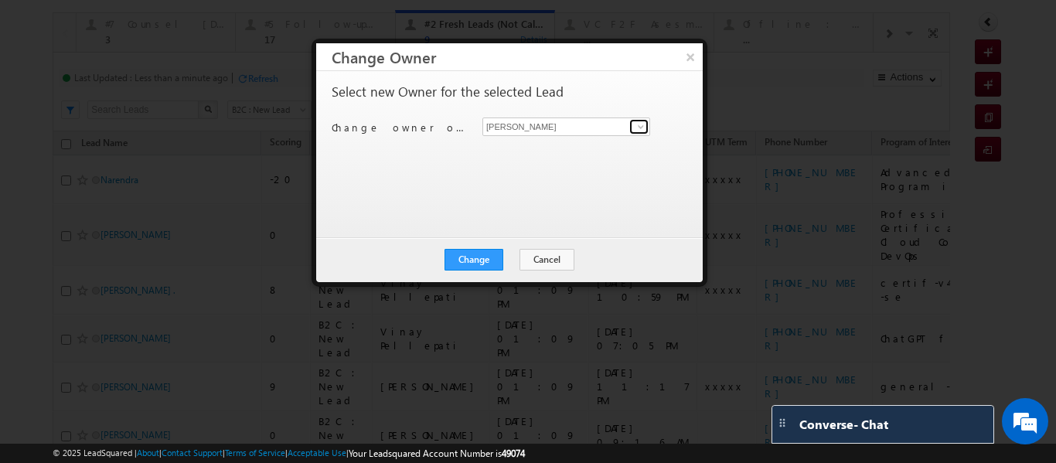
click at [646, 124] on span at bounding box center [641, 127] width 12 height 12
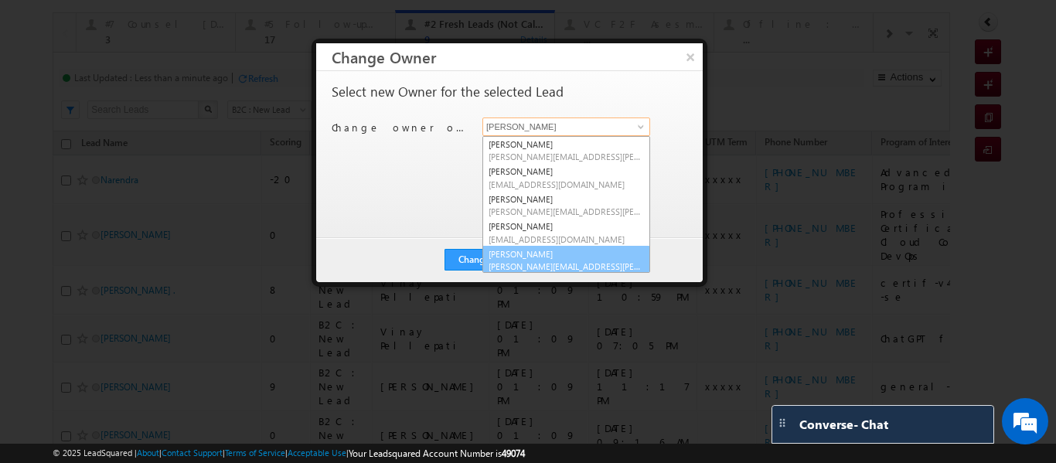
scroll to position [4, 0]
click at [556, 258] on span "smrita.panday@upgrad.com" at bounding box center [566, 263] width 155 height 12
type input "Smrita Panday"
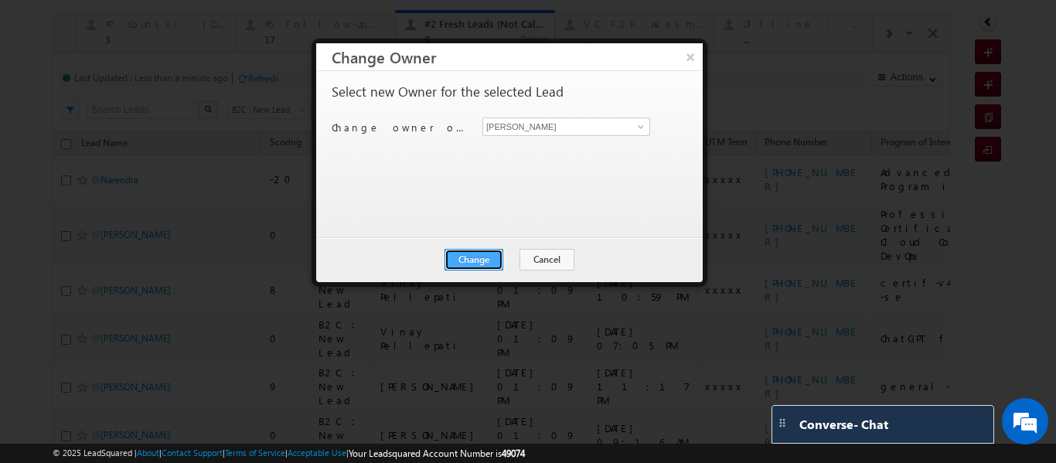
click at [491, 255] on button "Change" at bounding box center [474, 260] width 59 height 22
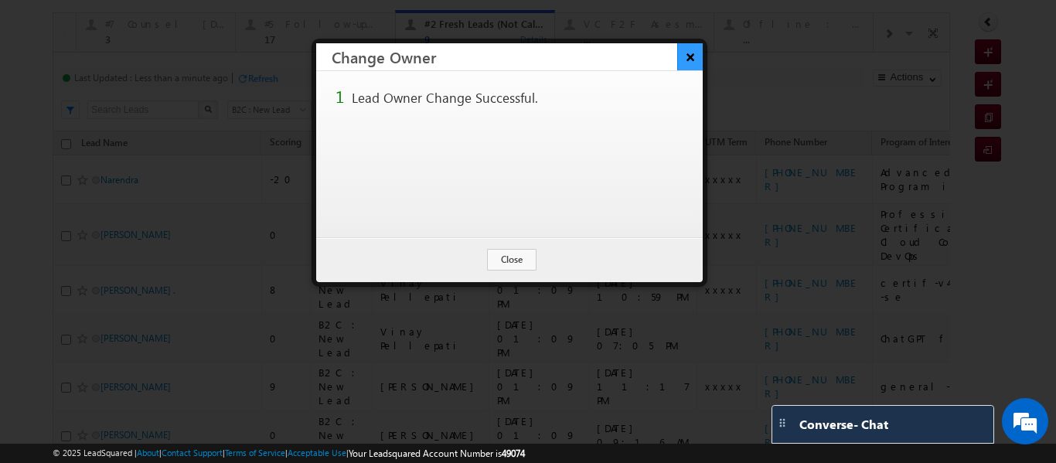
click at [687, 58] on button "×" at bounding box center [690, 56] width 26 height 27
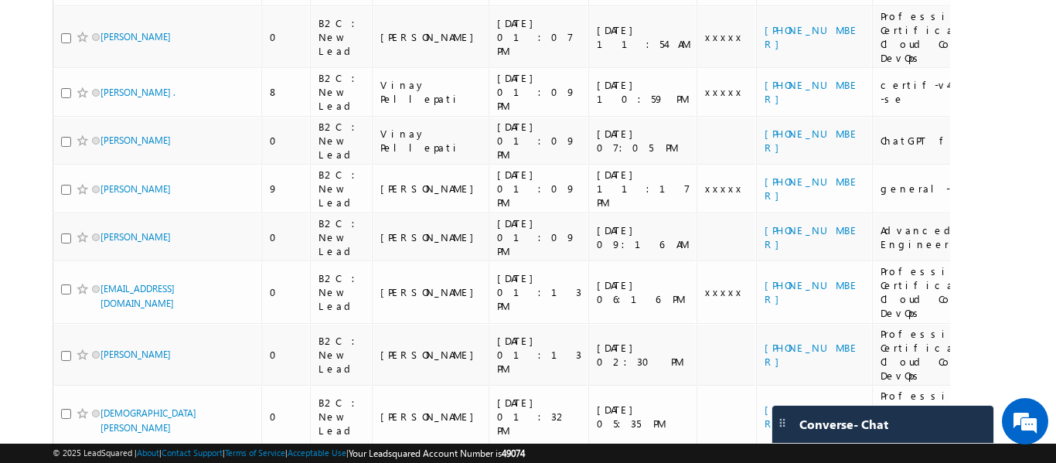
scroll to position [25, 0]
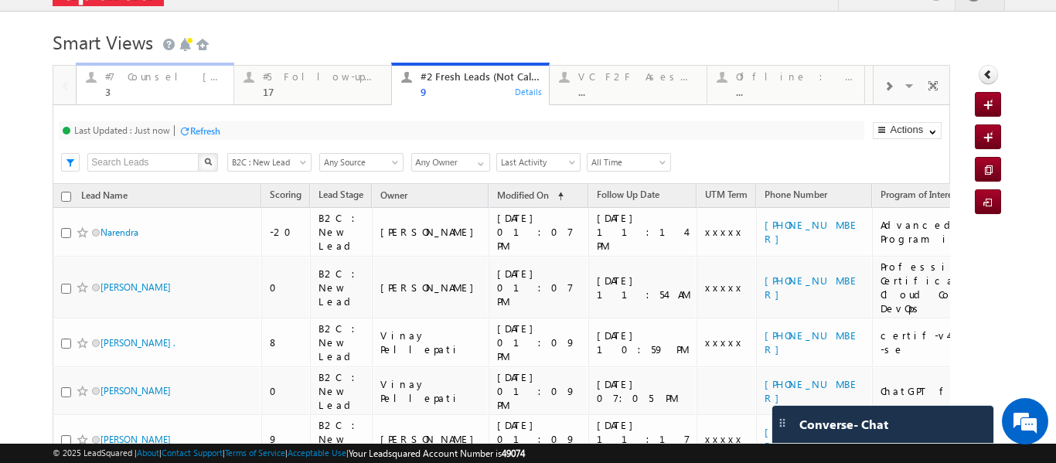
click at [131, 94] on div "3" at bounding box center [164, 92] width 119 height 12
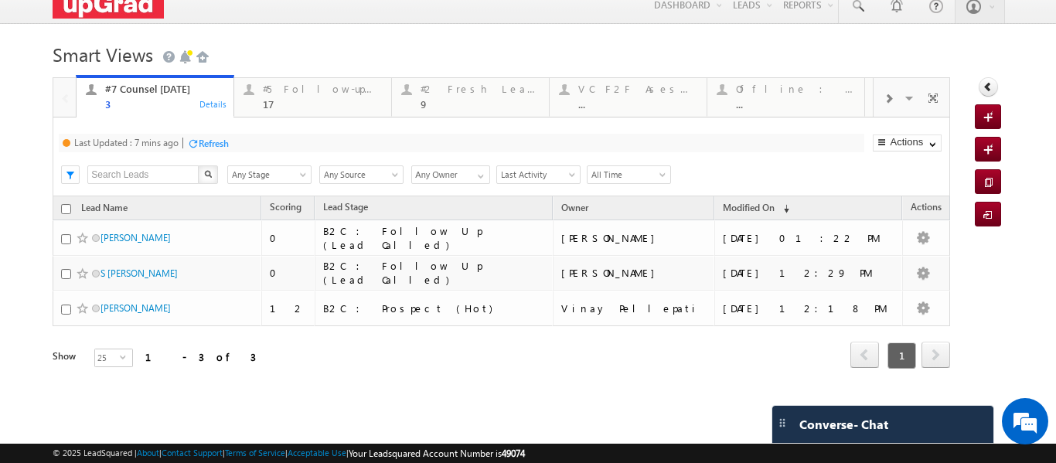
click at [217, 139] on div "Refresh" at bounding box center [214, 144] width 30 height 12
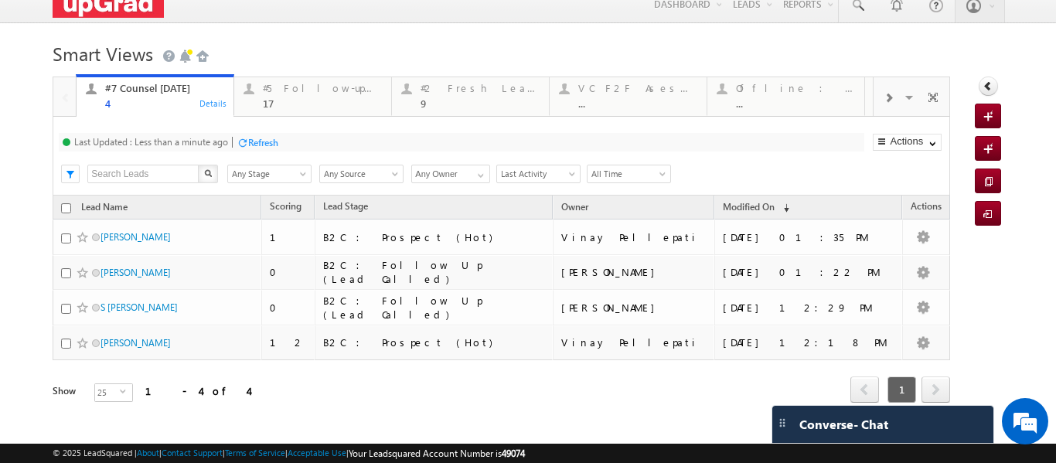
click at [884, 96] on span at bounding box center [888, 98] width 9 height 12
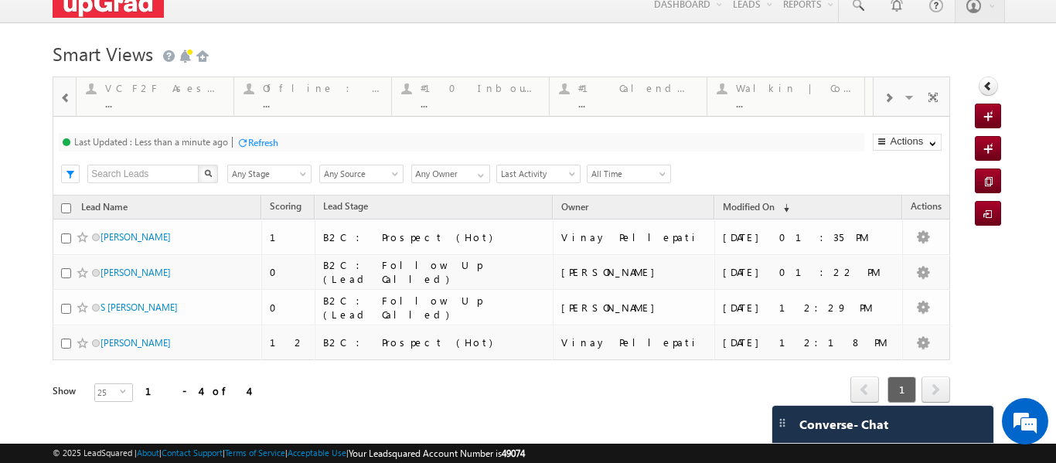
click at [884, 96] on span at bounding box center [888, 98] width 9 height 12
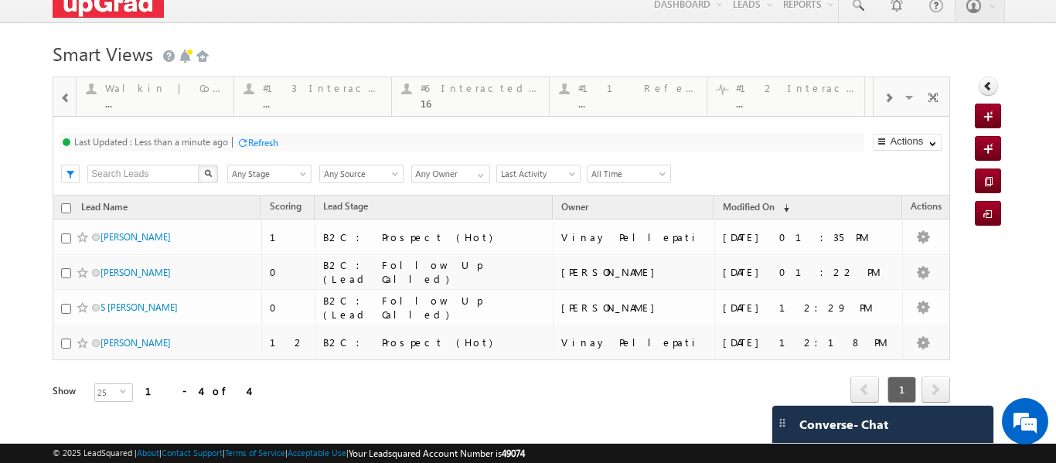
click at [884, 96] on span at bounding box center [888, 98] width 9 height 12
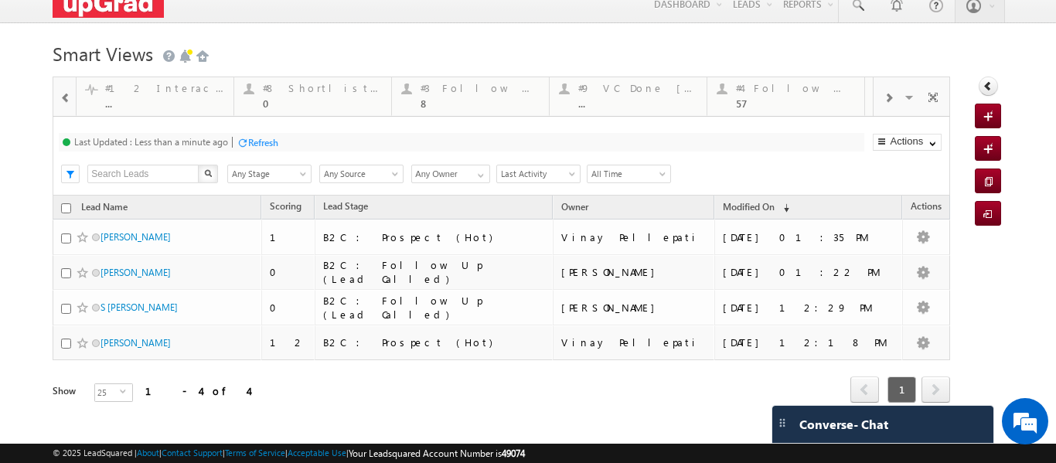
click at [884, 98] on span at bounding box center [888, 98] width 9 height 12
click at [876, 98] on div "Visible Tabs #7 Counsel Today Default #5 Follow-up [ 0 Interacted ] Default #2 …" at bounding box center [912, 95] width 76 height 37
click at [271, 104] on div "8" at bounding box center [322, 103] width 119 height 12
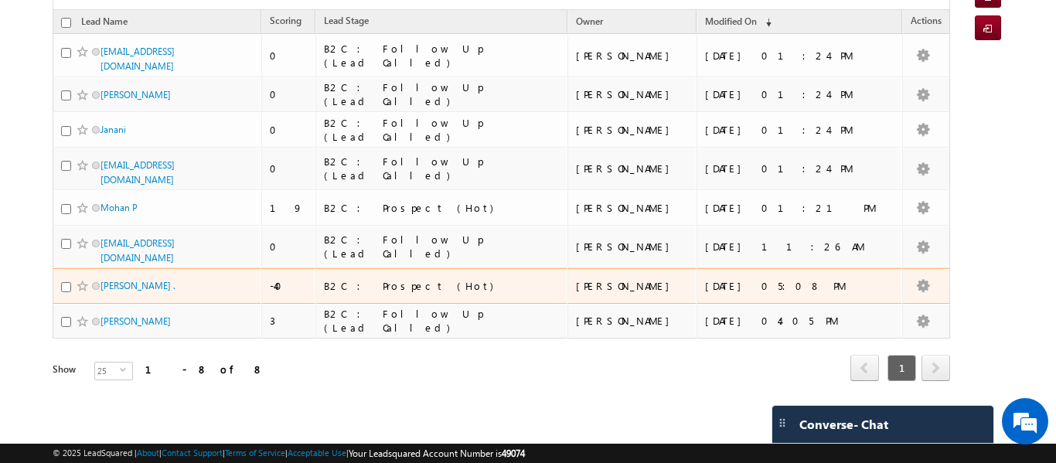
scroll to position [0, 0]
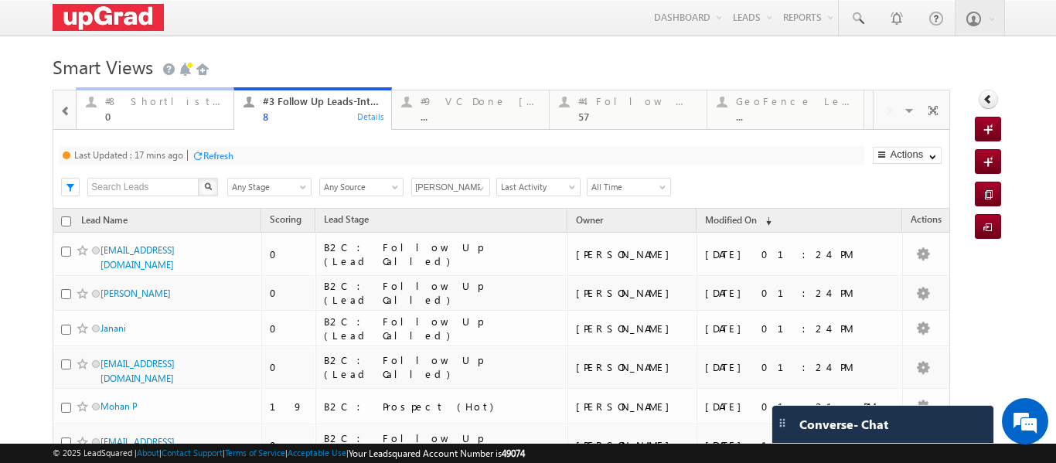
click at [148, 108] on div "#8 Shortlisted Leads Today 0" at bounding box center [164, 107] width 119 height 30
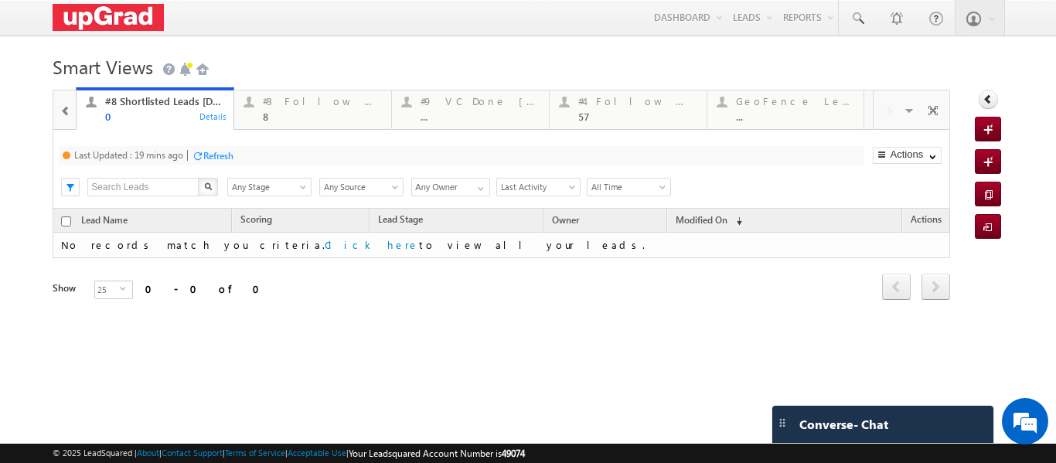
click at [60, 115] on span at bounding box center [65, 111] width 11 height 12
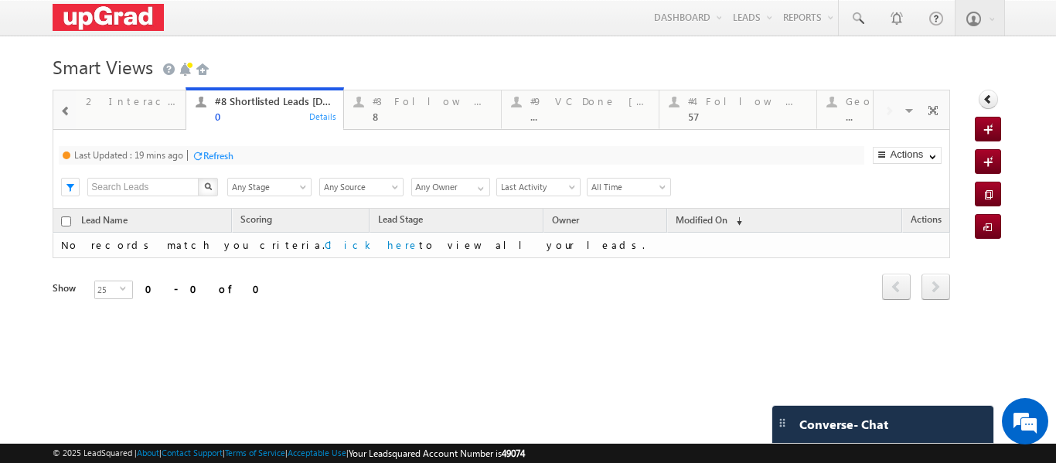
click at [60, 115] on span at bounding box center [65, 111] width 11 height 12
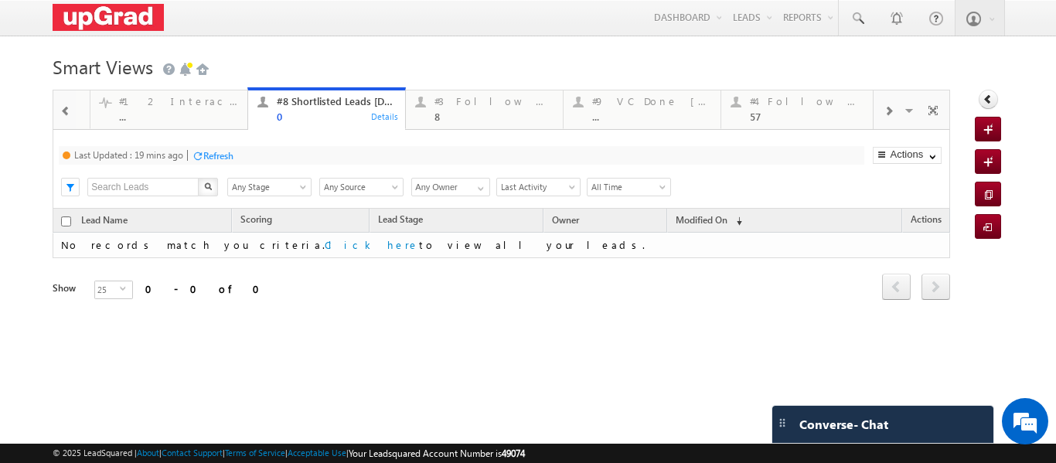
click at [60, 115] on span at bounding box center [65, 111] width 11 height 12
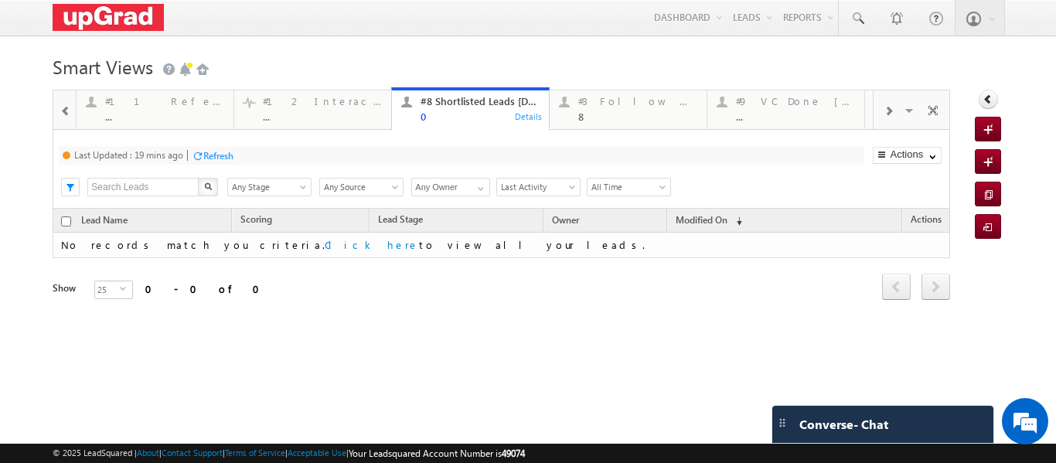
click at [60, 115] on span at bounding box center [65, 111] width 11 height 12
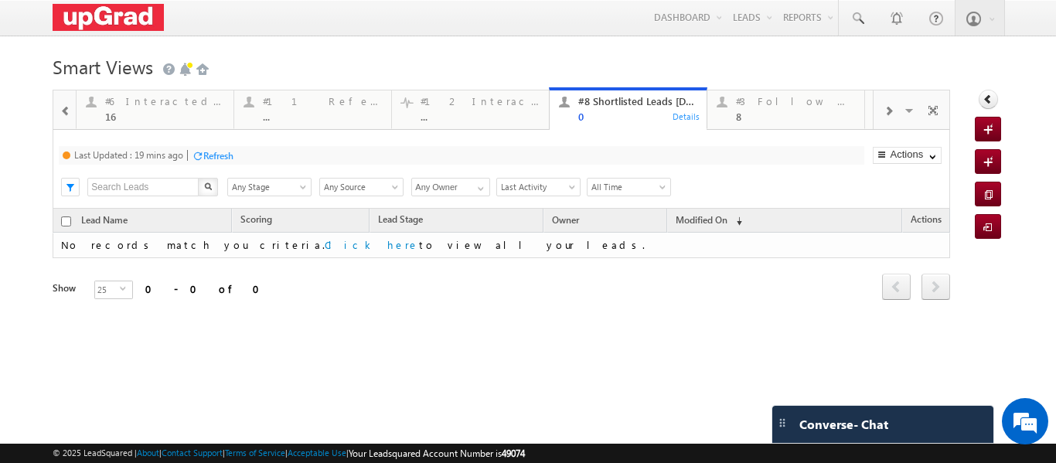
click at [60, 115] on span at bounding box center [65, 111] width 11 height 12
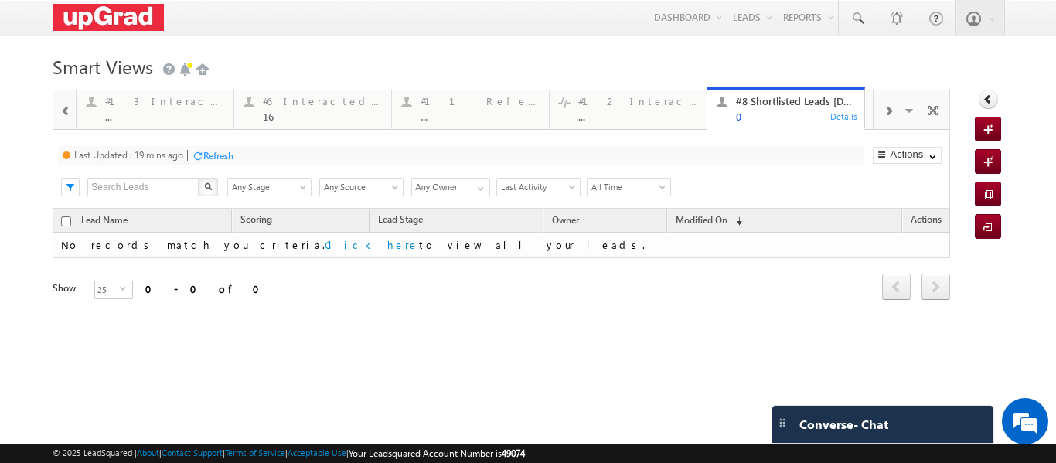
click at [60, 115] on span at bounding box center [65, 111] width 11 height 12
click at [884, 111] on span at bounding box center [888, 111] width 9 height 12
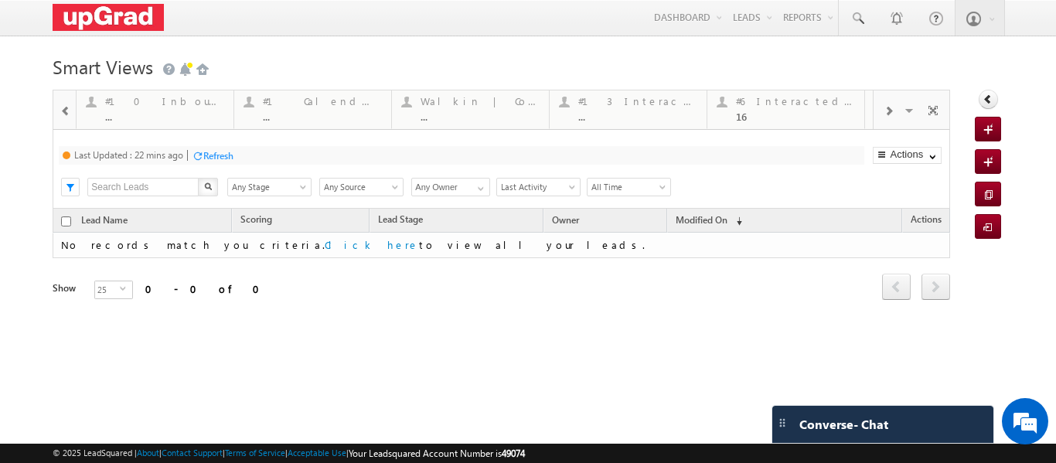
click at [884, 111] on span at bounding box center [888, 111] width 9 height 12
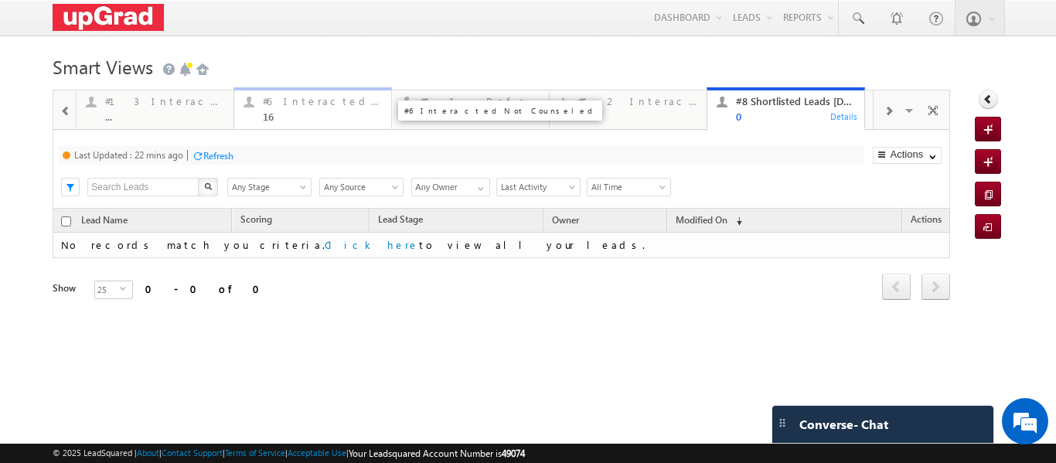
click at [279, 121] on div "16" at bounding box center [322, 117] width 119 height 12
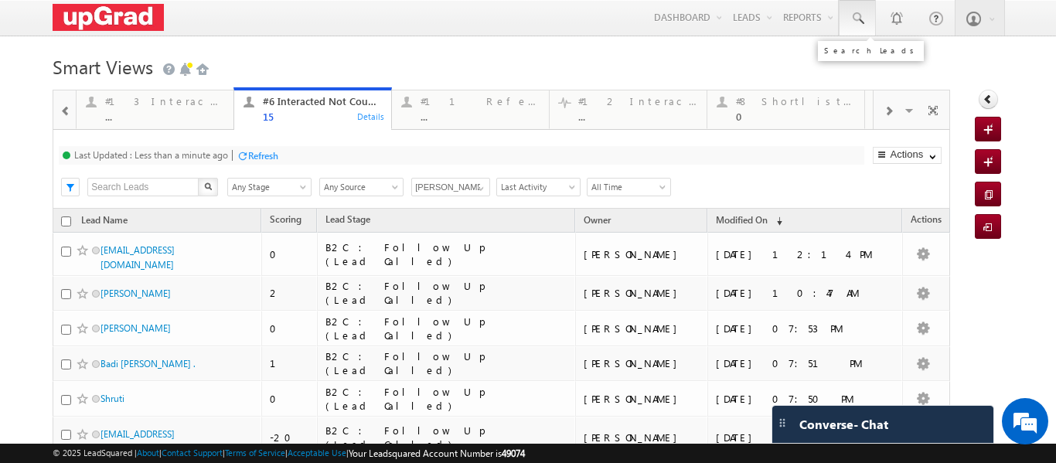
click at [850, 13] on span at bounding box center [857, 18] width 15 height 15
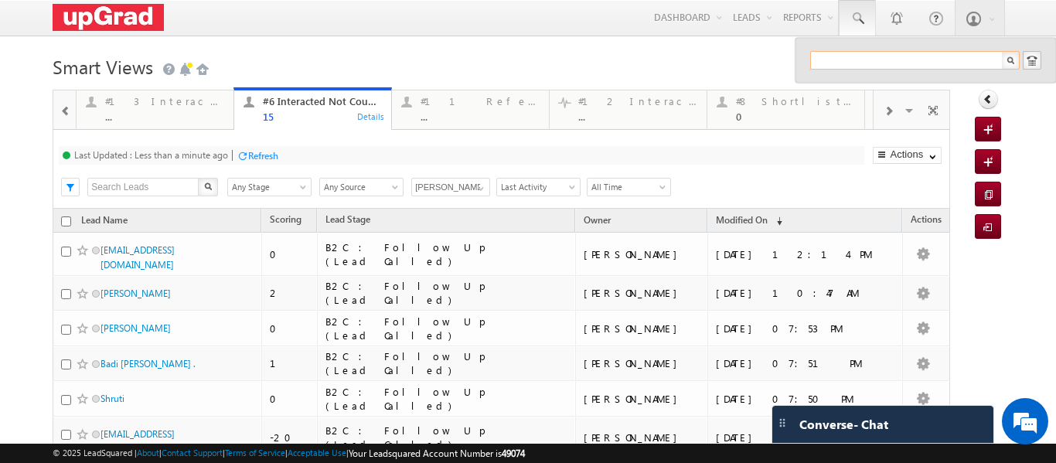
paste input "98860 92012"
click at [834, 58] on input "98860 92012" at bounding box center [915, 60] width 210 height 19
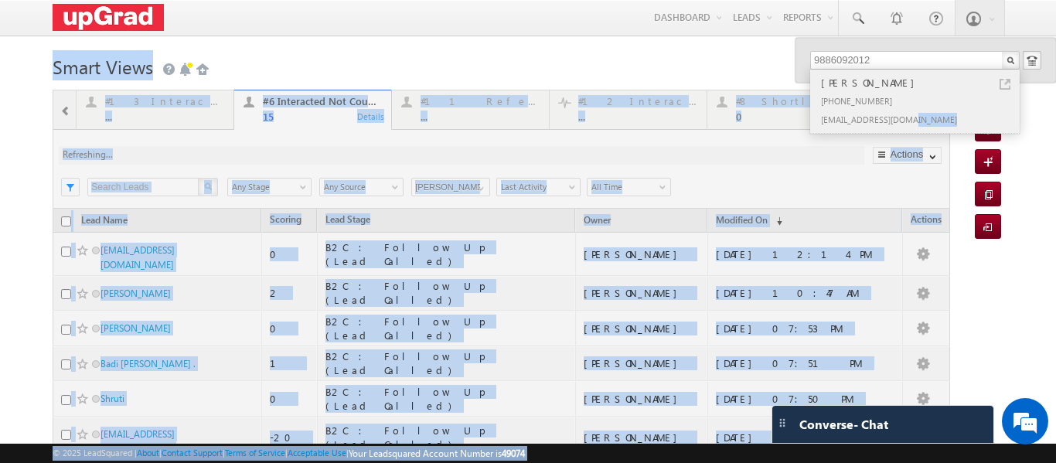
click at [906, 111] on div "nilrsharma@gmail.com" at bounding box center [921, 119] width 207 height 19
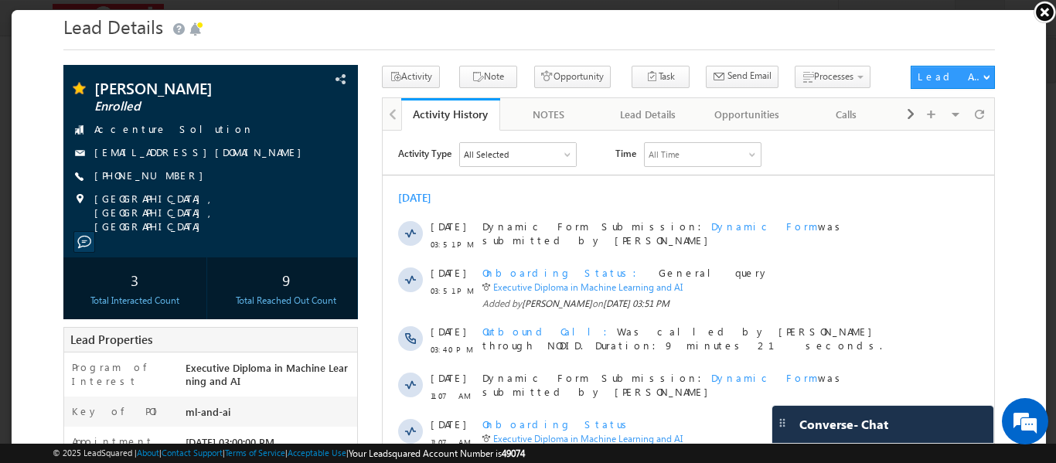
drag, startPoint x: 1045, startPoint y: 10, endPoint x: 1025, endPoint y: 16, distance: 21.0
click at [1044, 10] on link at bounding box center [1044, 11] width 23 height 23
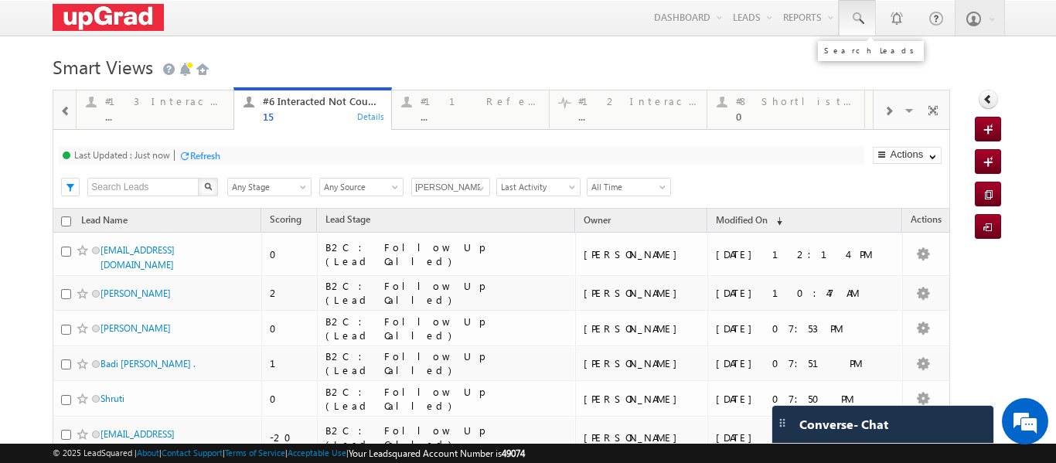
click at [850, 18] on span at bounding box center [857, 18] width 15 height 15
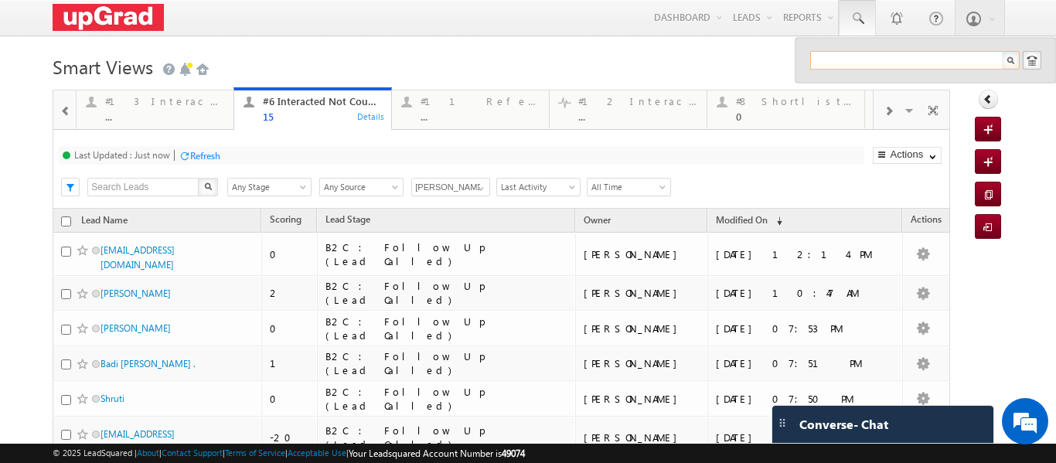
paste input "98860 92012"
click at [832, 60] on input "98860 92012" at bounding box center [915, 60] width 210 height 19
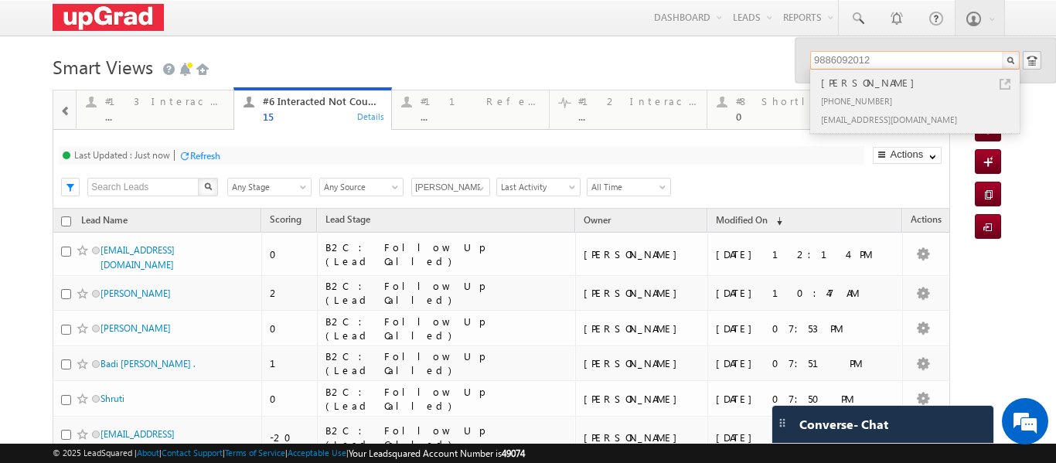
type input "9886092012"
drag, startPoint x: 802, startPoint y: 118, endPoint x: 904, endPoint y: 118, distance: 102.1
click at [904, 118] on div "Niles Sharma +91-9886092012 nilrsharma@gmail.com" at bounding box center [913, 101] width 207 height 63
copy div "nilrsharma@gmail.com"
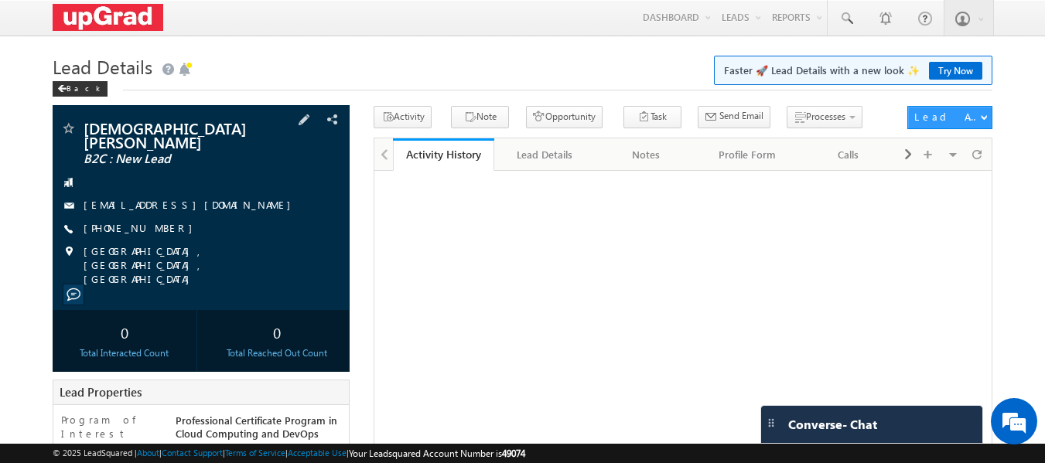
drag, startPoint x: 80, startPoint y: 111, endPoint x: 261, endPoint y: 264, distance: 237.0
click at [278, 280] on div "Mahadev sadashiv lambor B2C : New Lead mahadevlambor1@gmail.com" at bounding box center [202, 238] width 298 height 267
copy div "Mahadev sadashiv lambor B2C : New Lead mahadevlambor1@gmail.com +91-8010116537 …"
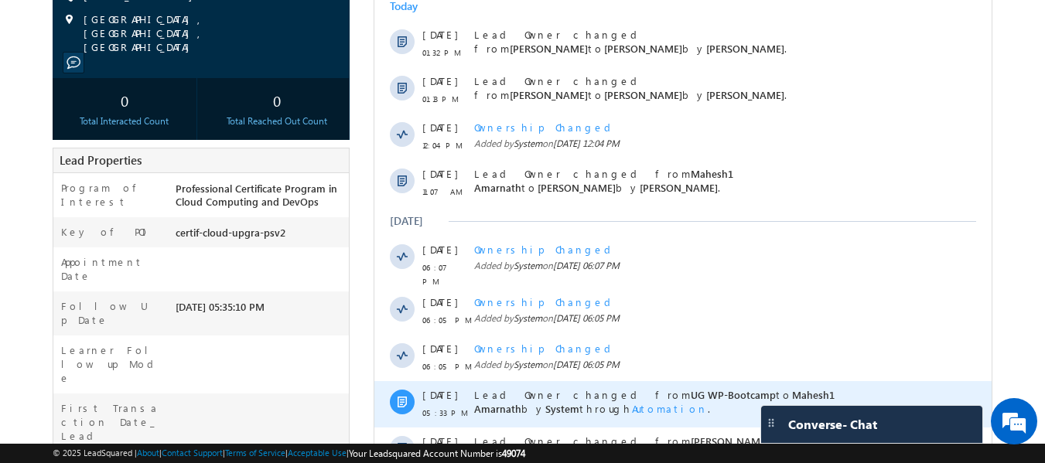
scroll to position [412, 0]
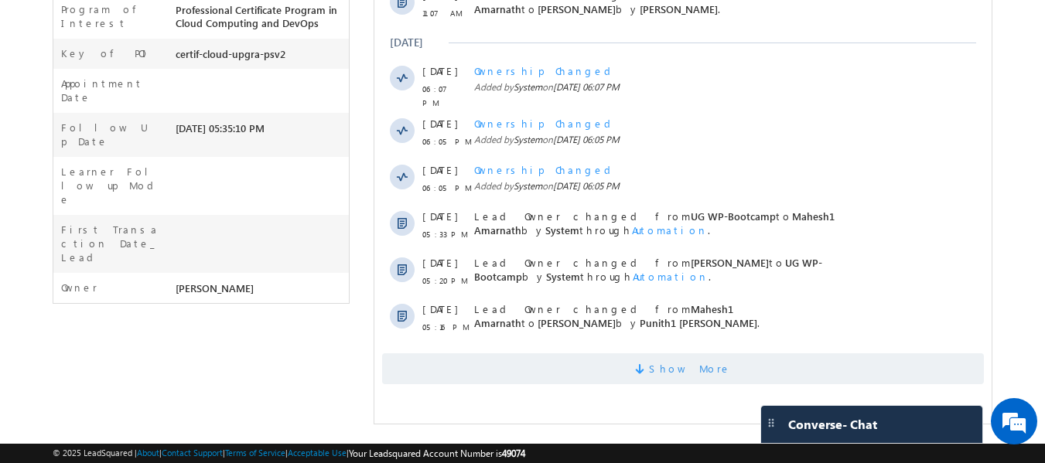
click at [684, 359] on span "Show More" at bounding box center [690, 368] width 82 height 31
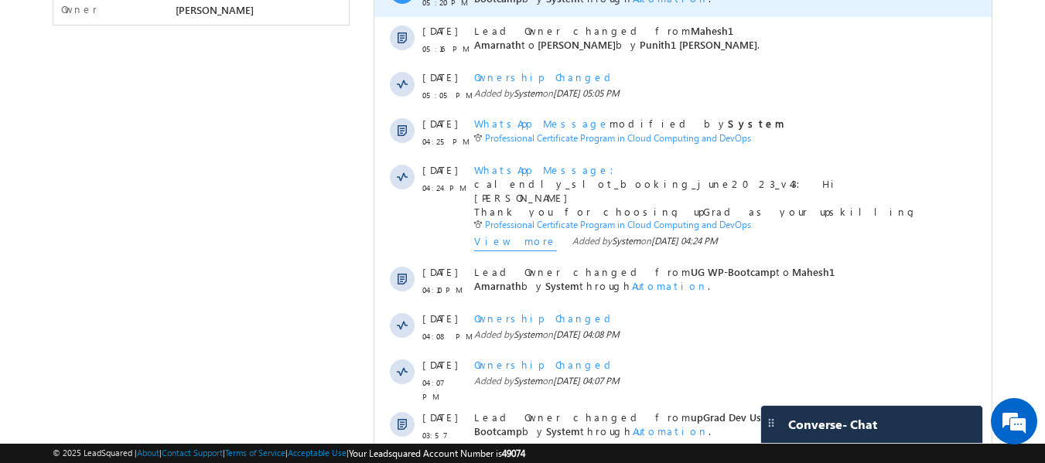
scroll to position [909, 0]
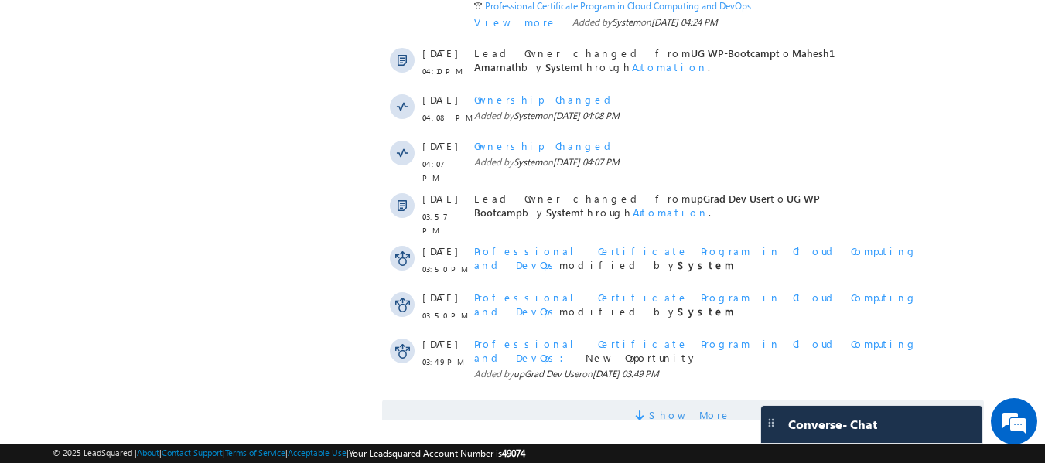
click at [640, 400] on span "Show More" at bounding box center [683, 415] width 602 height 31
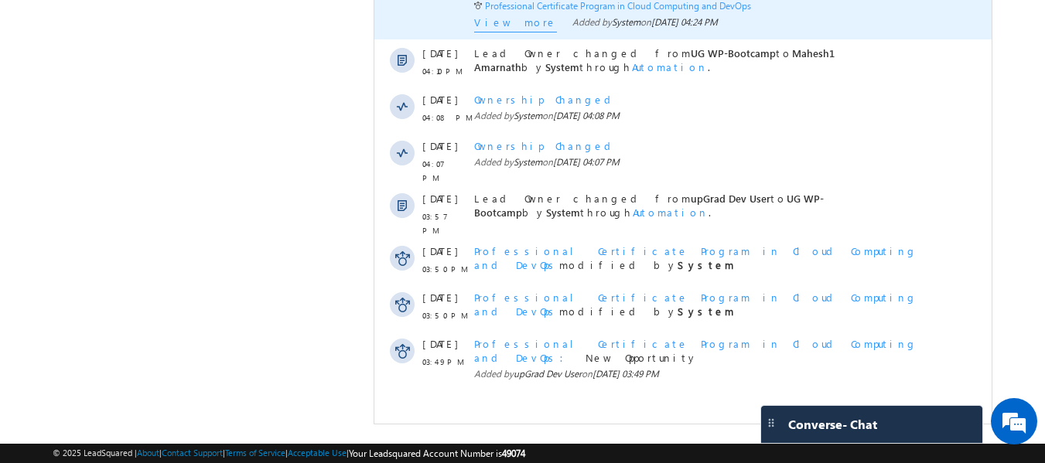
scroll to position [0, 0]
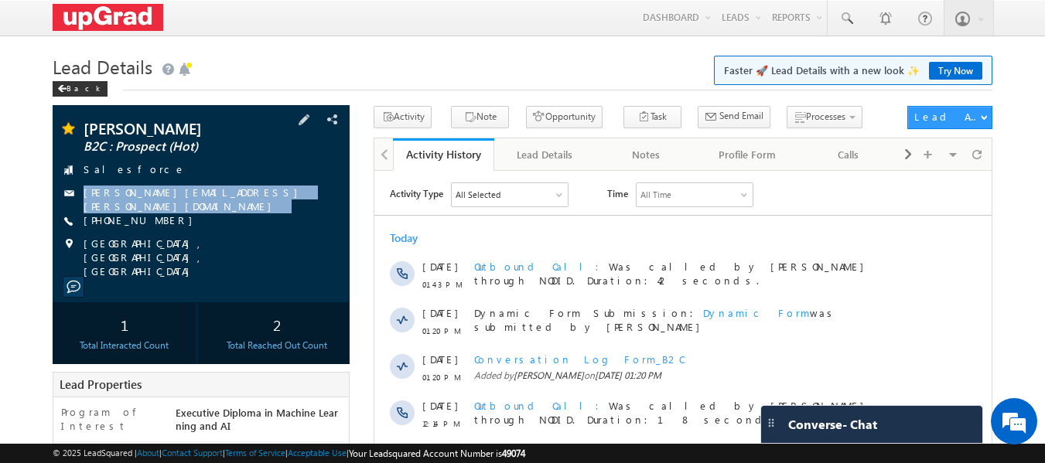
drag, startPoint x: 257, startPoint y: 189, endPoint x: 230, endPoint y: 207, distance: 31.7
click at [230, 207] on div "[PERSON_NAME] B2C : Prospect (Hot) Salesforce [PERSON_NAME][EMAIL_ADDRESS][PERS…" at bounding box center [201, 200] width 282 height 158
copy div "[PERSON_NAME][EMAIL_ADDRESS][PERSON_NAME][DOMAIN_NAME]"
click at [844, 14] on span at bounding box center [845, 18] width 15 height 15
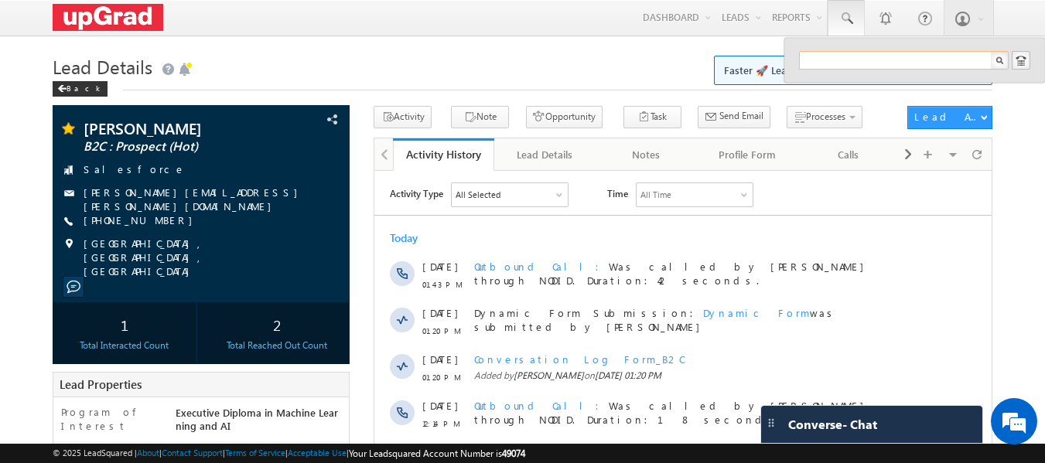
paste input "99161 62845"
drag, startPoint x: 834, startPoint y: 56, endPoint x: 858, endPoint y: 74, distance: 30.9
click at [836, 56] on input "99161 62845" at bounding box center [904, 60] width 210 height 19
click at [838, 58] on input "99161 62845" at bounding box center [904, 60] width 210 height 19
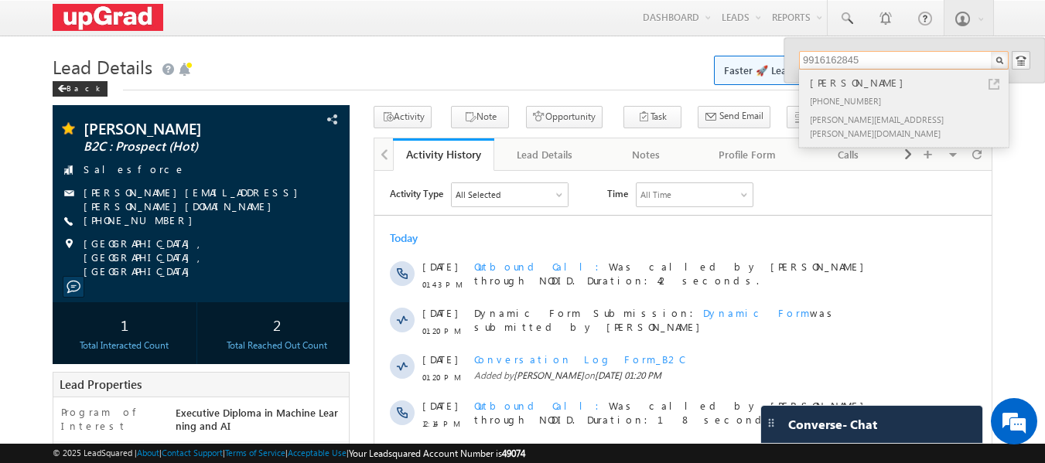
type input "9916162845"
click at [868, 87] on div "[PERSON_NAME]" at bounding box center [910, 82] width 207 height 17
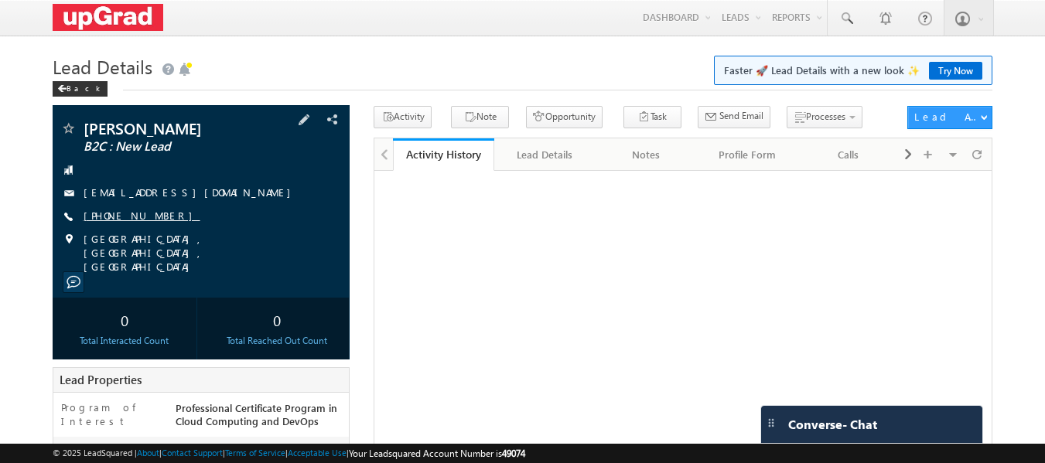
click at [135, 220] on link "[PHONE_NUMBER]" at bounding box center [142, 215] width 117 height 13
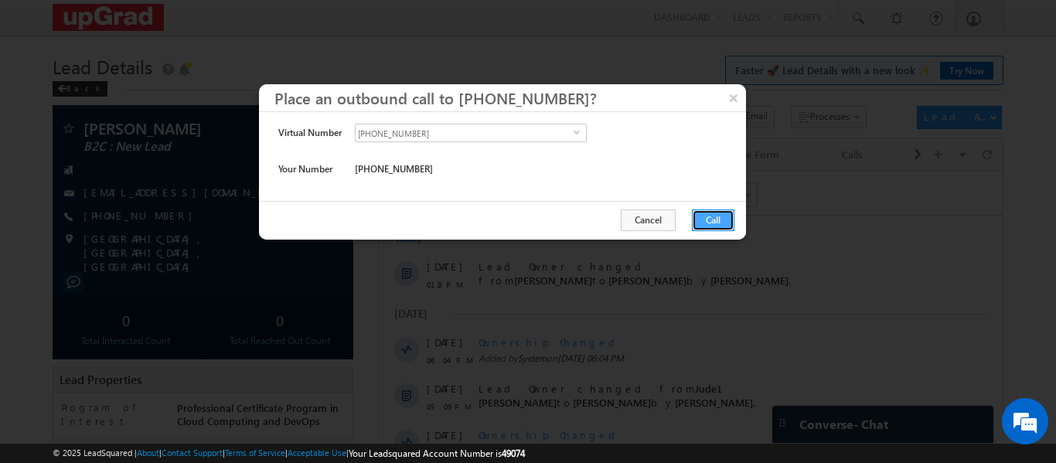
drag, startPoint x: 707, startPoint y: 218, endPoint x: 331, endPoint y: 46, distance: 413.5
click at [707, 218] on button "Call" at bounding box center [713, 221] width 43 height 22
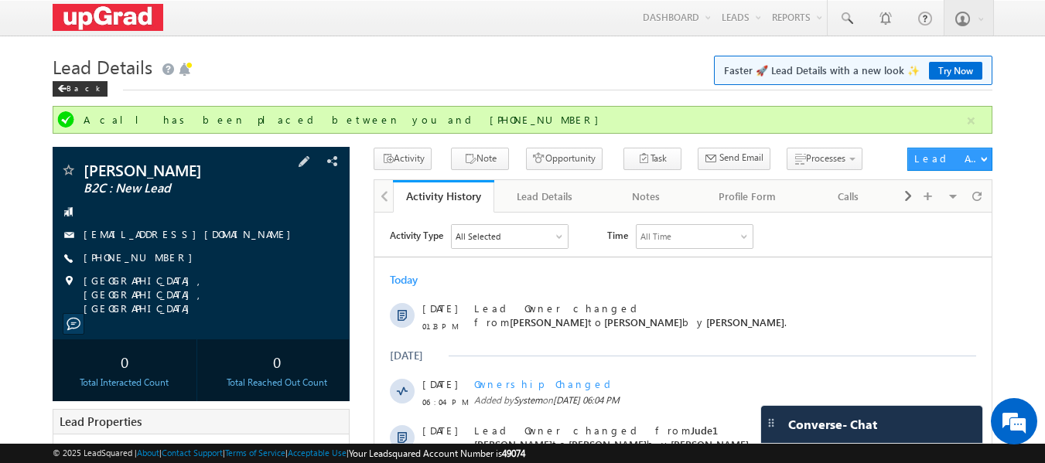
drag, startPoint x: 203, startPoint y: 261, endPoint x: 156, endPoint y: 265, distance: 46.6
click at [156, 265] on div "+91-7303864176" at bounding box center [201, 258] width 282 height 15
copy div "+91-730386417"
drag, startPoint x: 207, startPoint y: 256, endPoint x: 157, endPoint y: 271, distance: 52.6
click at [157, 271] on div "Shruti Srivastava B2C : New Lead shruti2000srivastava@gmail.com +91-7303864176" at bounding box center [201, 238] width 282 height 153
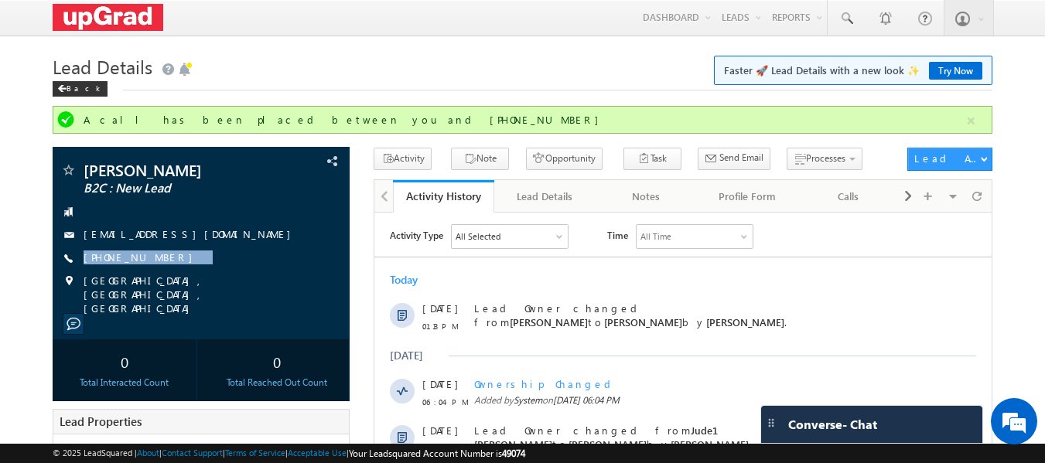
copy div "+91-7303864176"
click at [847, 32] on link at bounding box center [845, 18] width 37 height 36
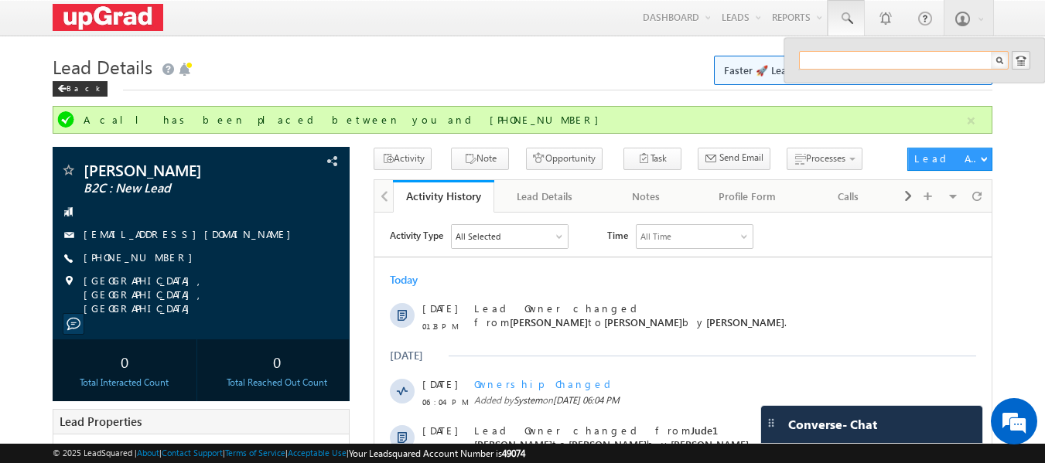
paste input "erkpjadhav22@outlook.com"
type input "erkpjadhav22@outlook.com"
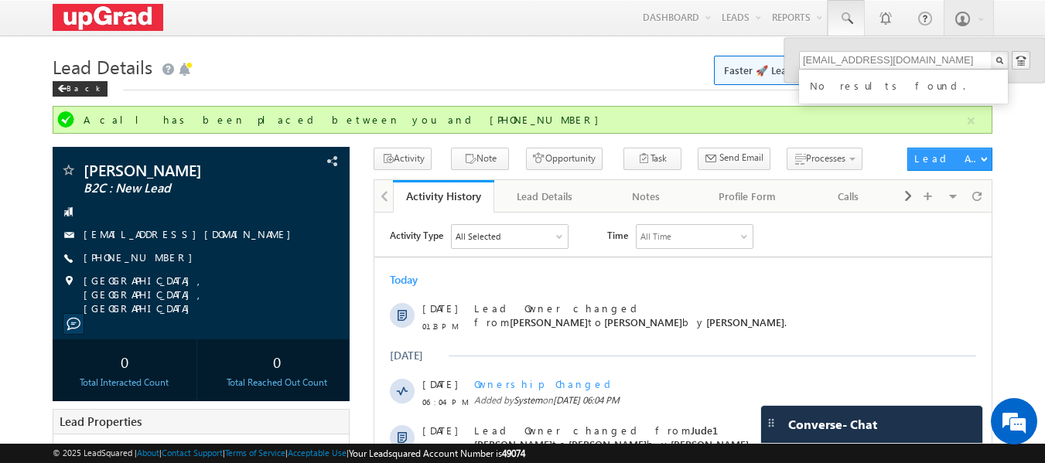
click at [838, 82] on div "No results found." at bounding box center [910, 84] width 207 height 20
click at [919, 53] on input "erkpjadhav22@outlook.com" at bounding box center [904, 60] width 210 height 19
drag, startPoint x: 947, startPoint y: 61, endPoint x: 787, endPoint y: 74, distance: 160.6
click at [787, 74] on div "erkpjadhav22@outlook.com No results found." at bounding box center [914, 60] width 261 height 45
drag, startPoint x: 940, startPoint y: 69, endPoint x: 940, endPoint y: 61, distance: 7.8
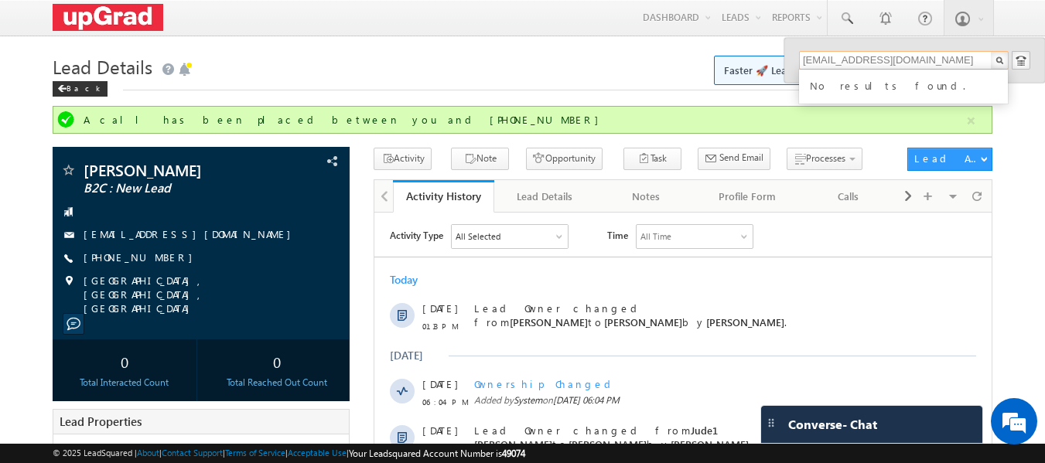
click at [941, 68] on input "erkpjadhav22@outlook.com" at bounding box center [904, 60] width 210 height 19
click at [940, 59] on input "erkpjadhav22@outlook.com" at bounding box center [904, 60] width 210 height 19
drag, startPoint x: 940, startPoint y: 59, endPoint x: 831, endPoint y: 77, distance: 111.4
click at [831, 70] on div "erkpjadhav22@outlook.com No results found." at bounding box center [914, 60] width 231 height 19
click at [850, 14] on span at bounding box center [845, 18] width 15 height 15
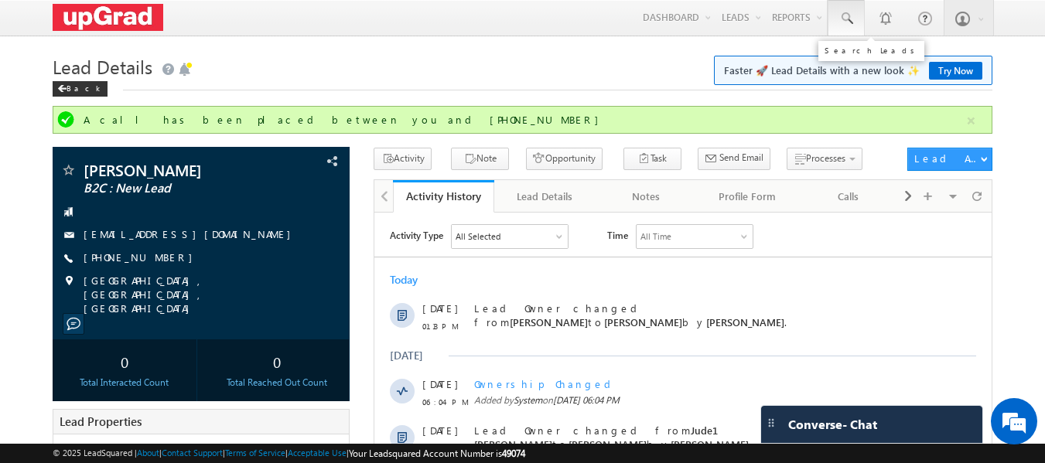
click at [844, 20] on span at bounding box center [845, 18] width 15 height 15
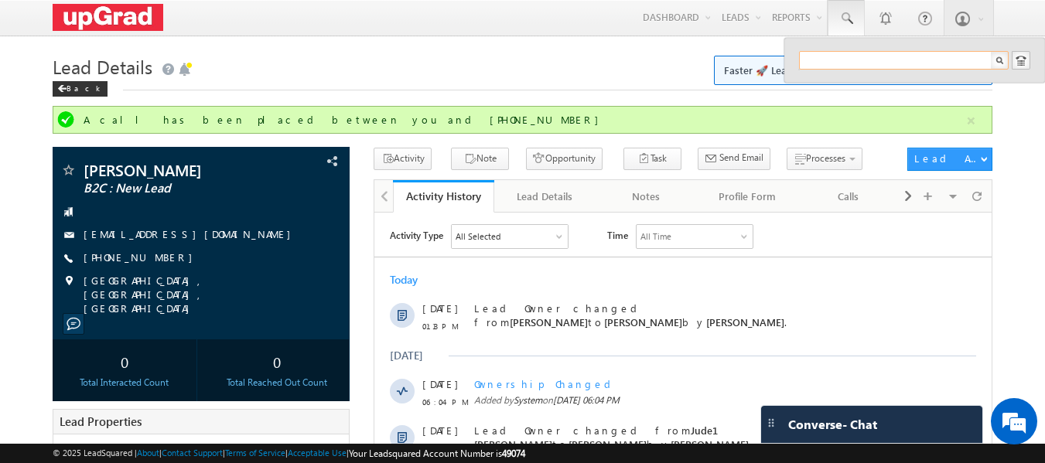
paste input "6281 655 162"
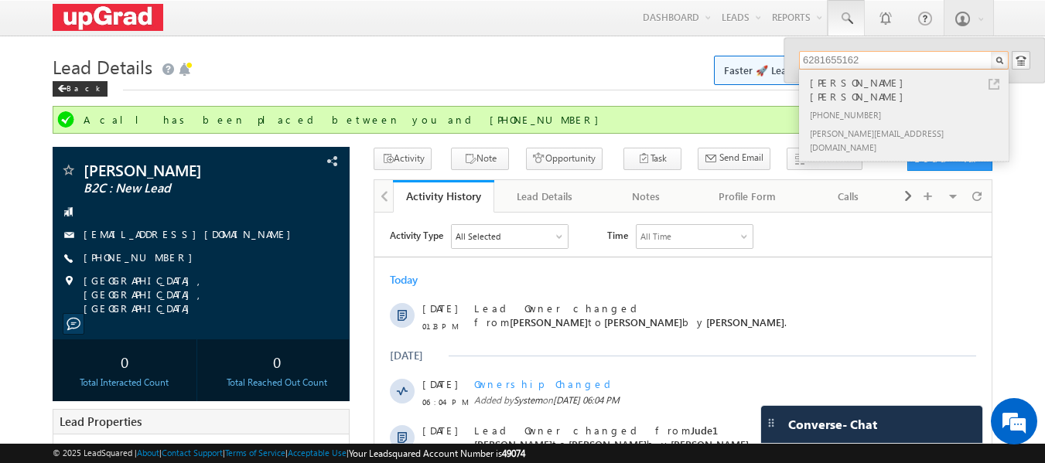
type input "6281655162"
drag, startPoint x: 804, startPoint y: 118, endPoint x: 918, endPoint y: 121, distance: 113.7
click at [918, 121] on div "Snehal G Ramteke Ramteke +91-6281655162 snehal.r28@gmail.com" at bounding box center [902, 115] width 207 height 91
copy div "[PERSON_NAME][EMAIL_ADDRESS][DOMAIN_NAME]"
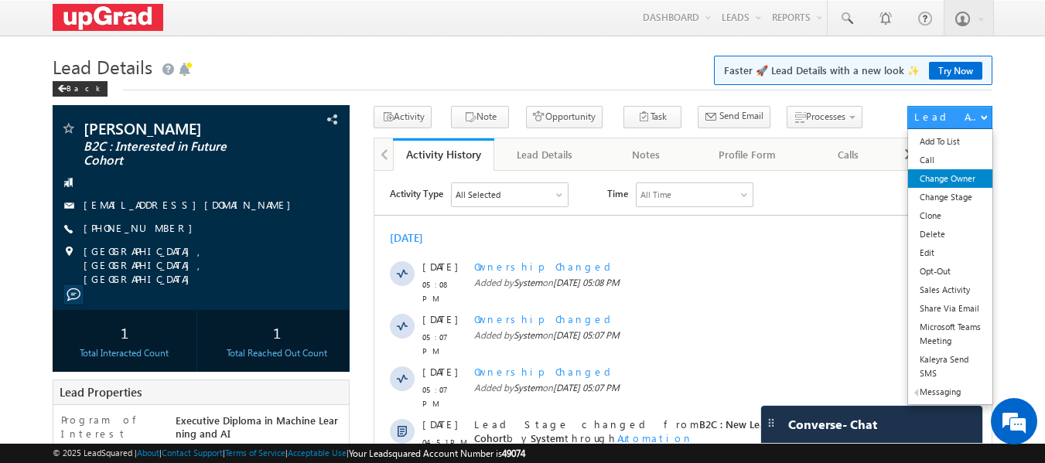
click at [947, 180] on link "Change Owner" at bounding box center [950, 178] width 84 height 19
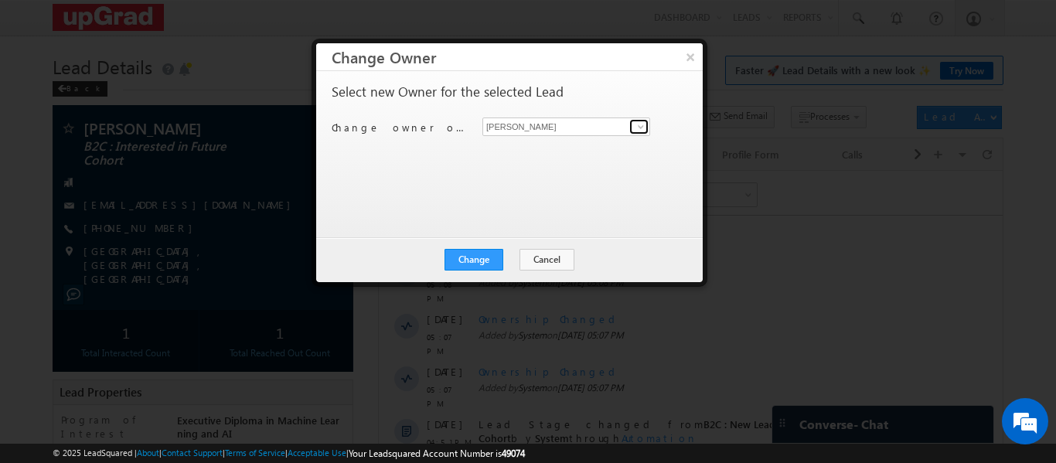
click at [647, 128] on span at bounding box center [641, 127] width 12 height 12
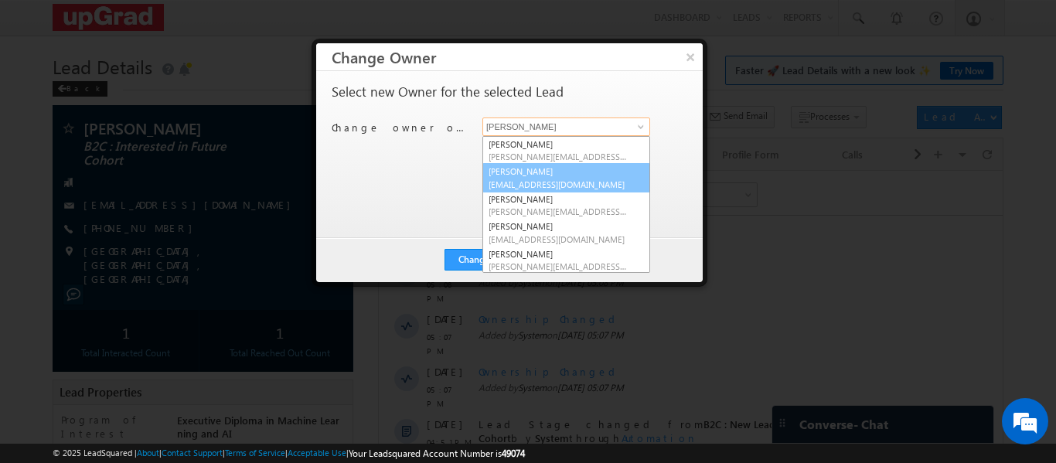
click at [543, 172] on link "[PERSON_NAME] [PERSON_NAME][EMAIL_ADDRESS][DOMAIN_NAME]" at bounding box center [567, 177] width 168 height 29
type input "[PERSON_NAME]"
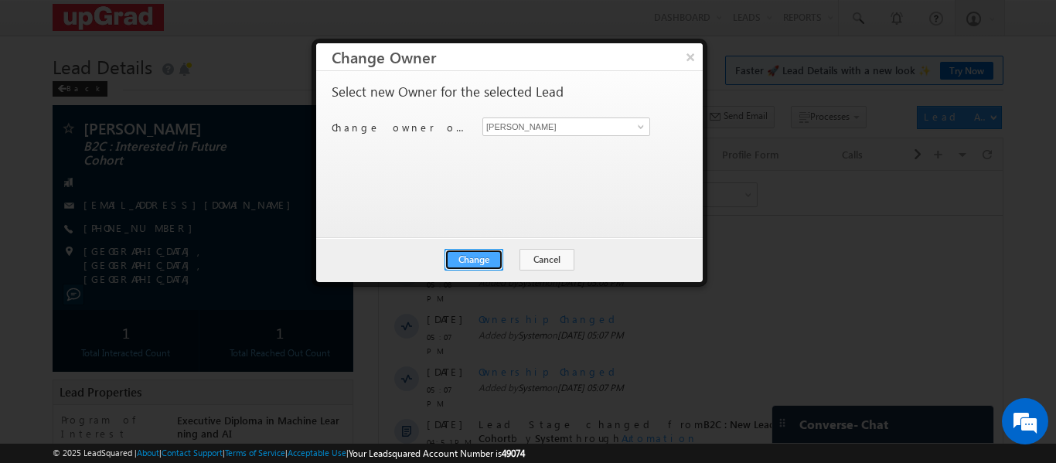
click at [479, 262] on button "Change" at bounding box center [474, 260] width 59 height 22
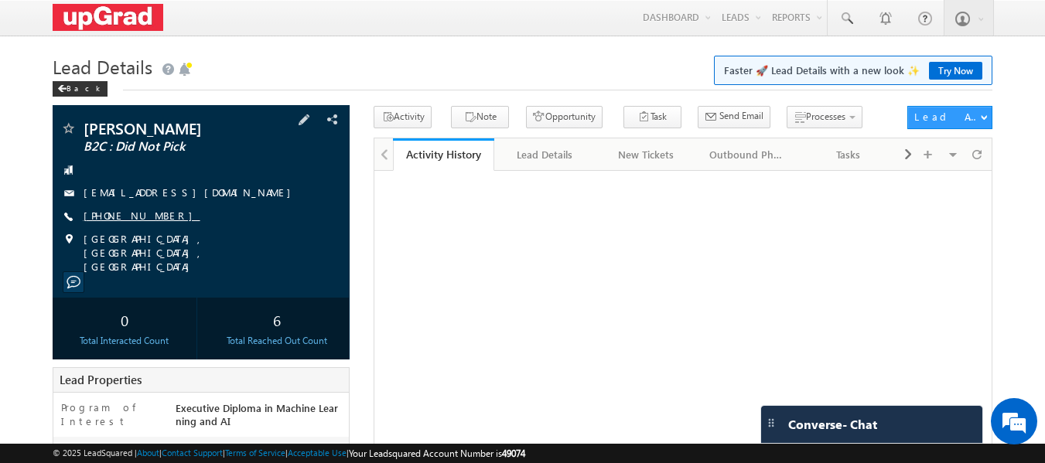
click at [125, 213] on link "[PHONE_NUMBER]" at bounding box center [142, 215] width 117 height 13
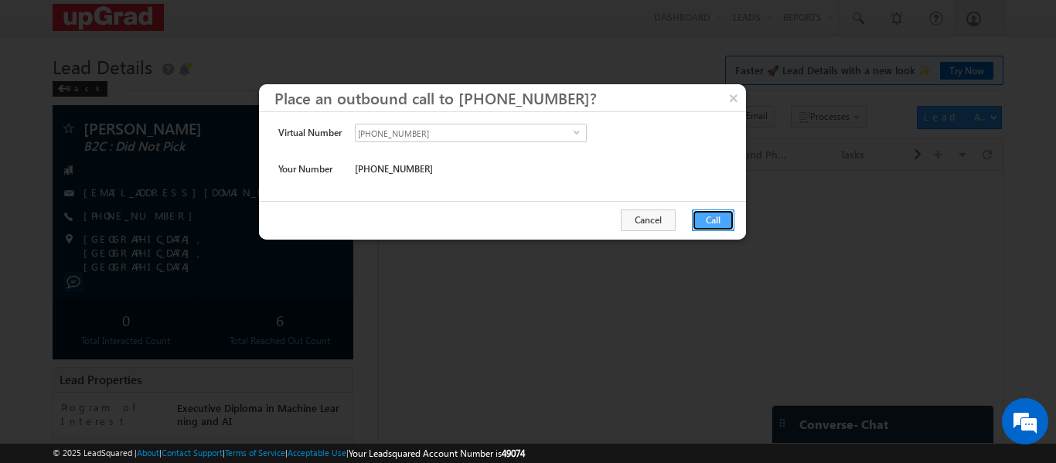
click at [707, 218] on button "Call" at bounding box center [713, 221] width 43 height 22
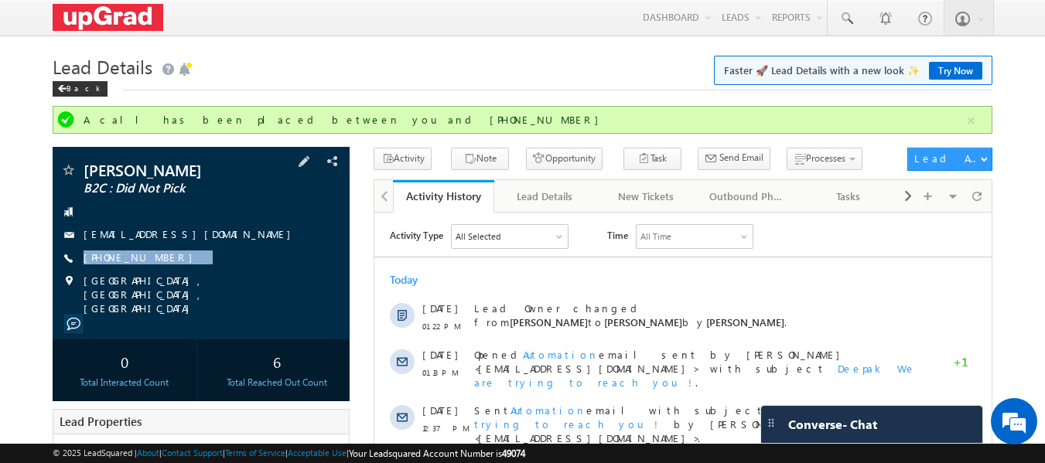
drag, startPoint x: 214, startPoint y: 258, endPoint x: 168, endPoint y: 268, distance: 47.6
click at [168, 268] on div "[PERSON_NAME] B2C : Did Not Pick [EMAIL_ADDRESS][DOMAIN_NAME] [PHONE_NUMBER]" at bounding box center [201, 238] width 282 height 153
copy div "[PHONE_NUMBER]"
